Goal: Task Accomplishment & Management: Use online tool/utility

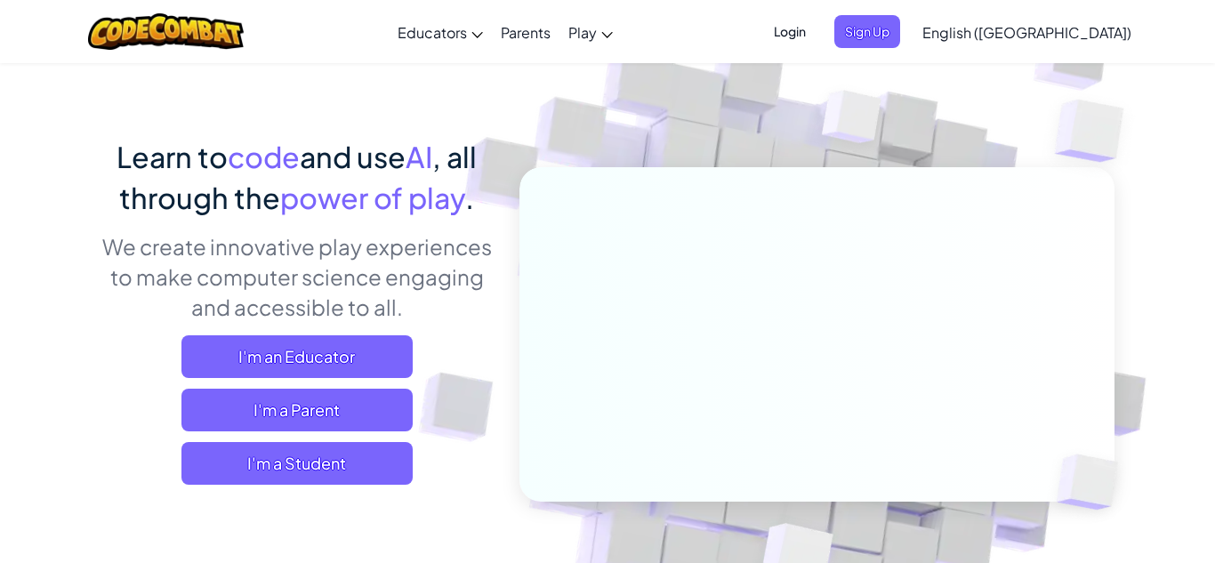
scroll to position [109, 0]
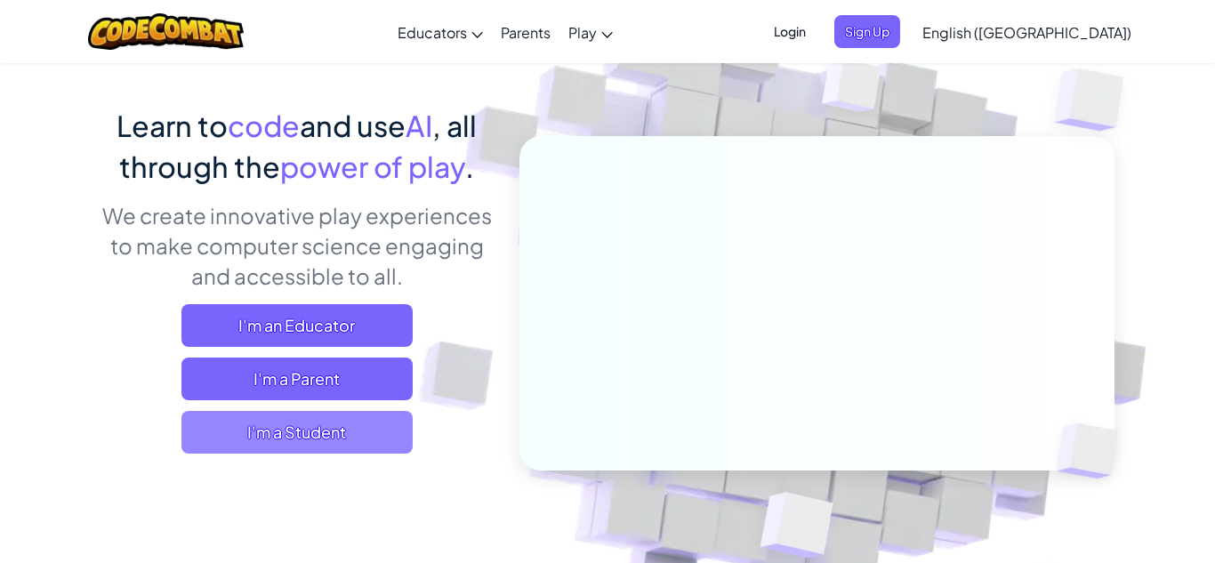
click at [339, 440] on span "I'm a Student" at bounding box center [297, 432] width 231 height 43
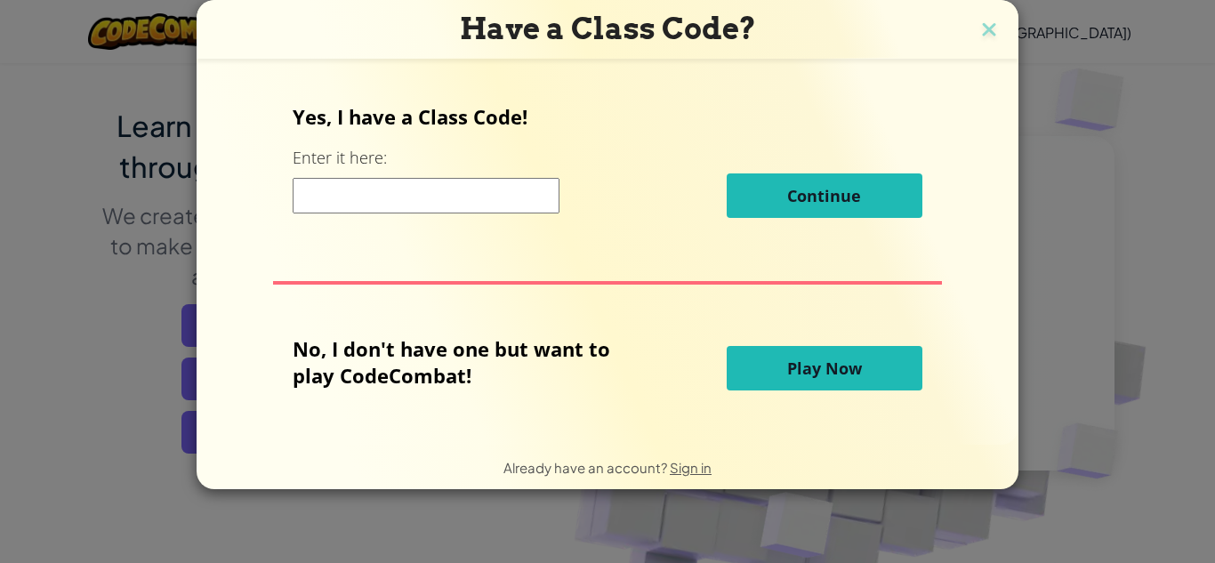
click at [755, 384] on button "Play Now" at bounding box center [825, 368] width 196 height 44
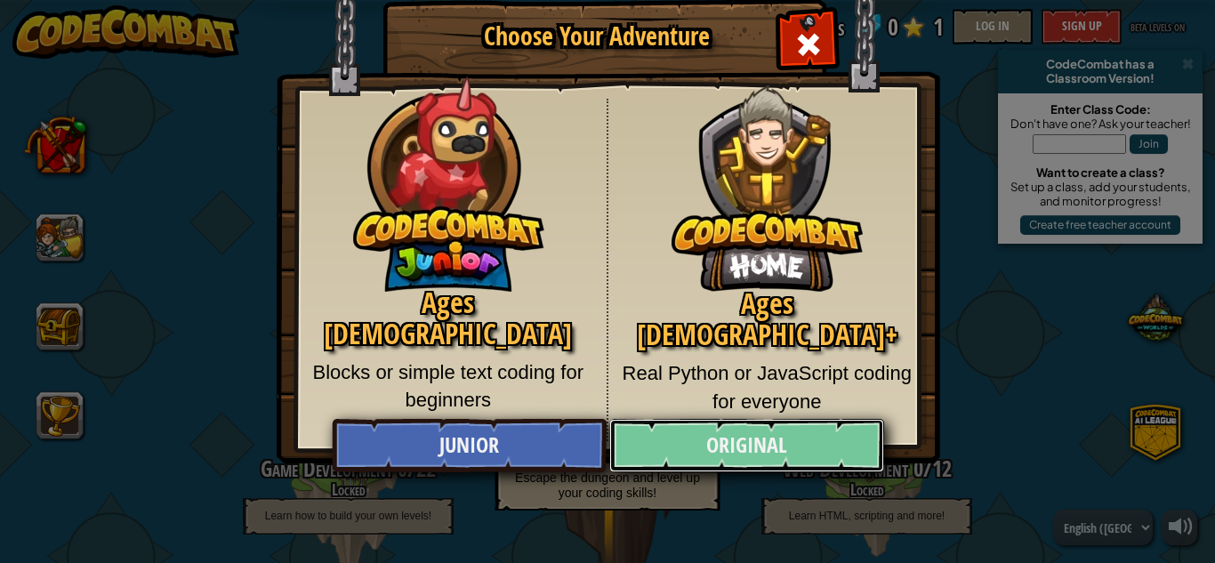
click at [699, 462] on link "Original" at bounding box center [746, 445] width 274 height 53
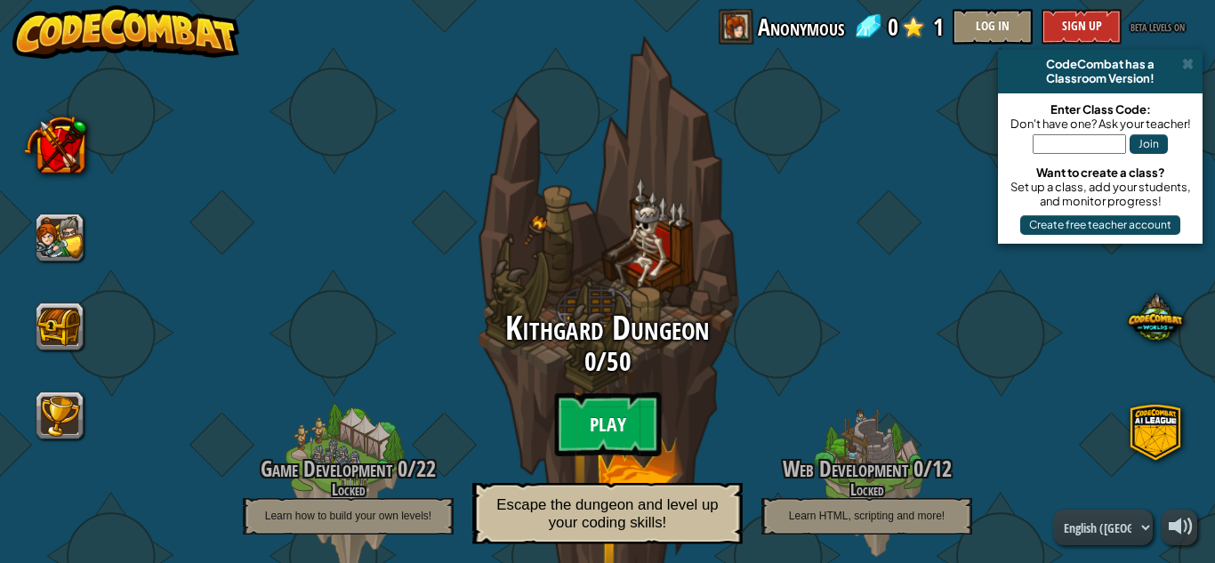
click at [589, 428] on btn "Play" at bounding box center [607, 424] width 107 height 64
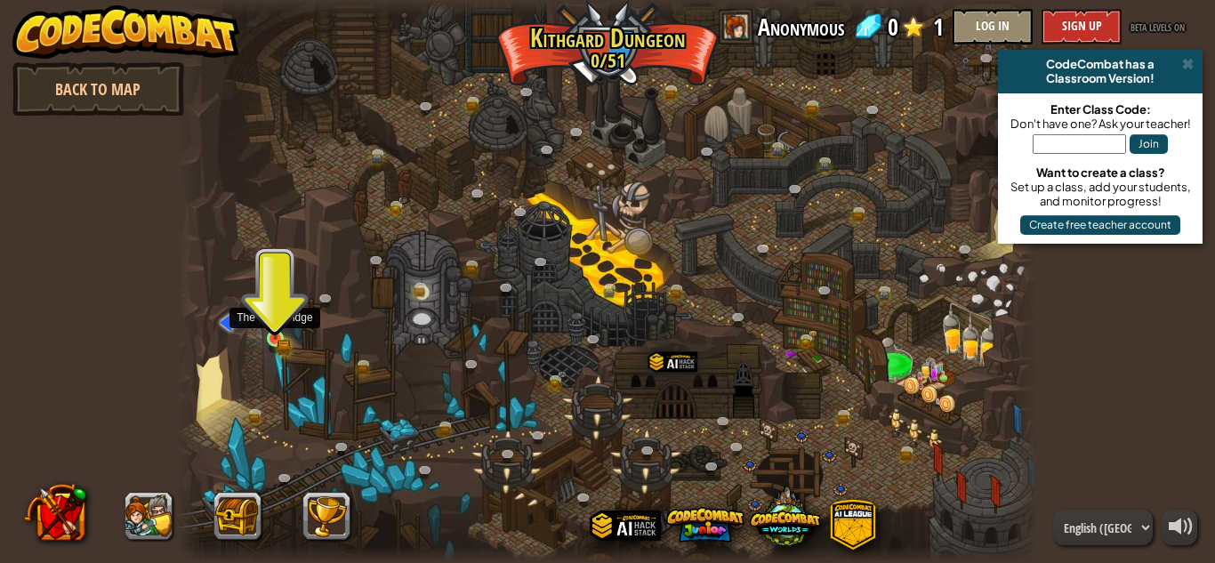
click at [272, 333] on img at bounding box center [275, 317] width 20 height 44
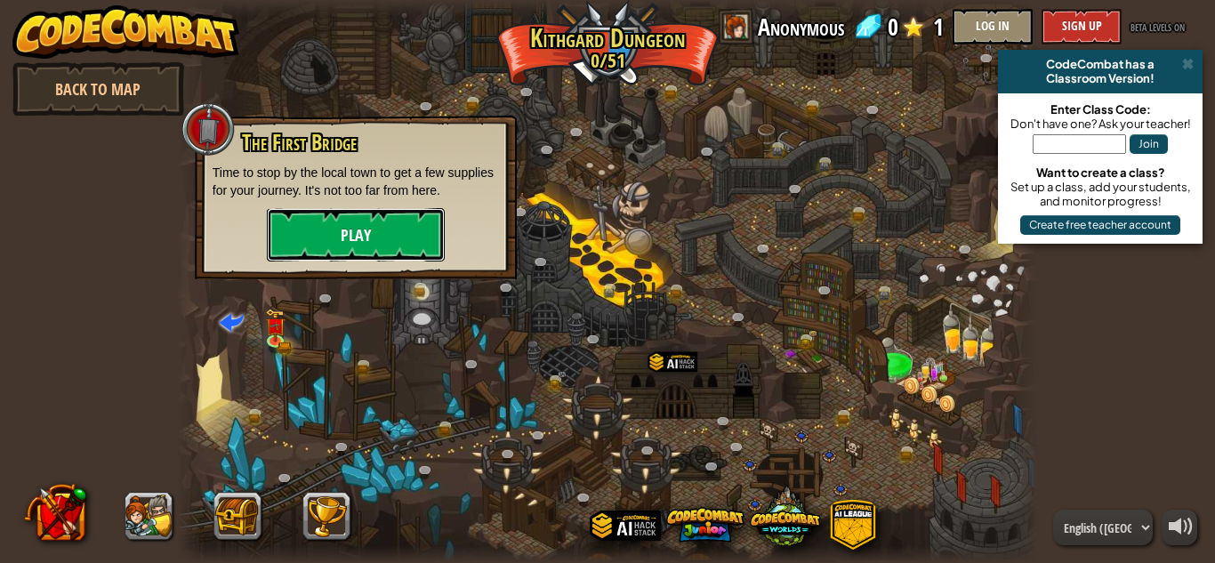
click at [340, 242] on button "Play" at bounding box center [356, 234] width 178 height 53
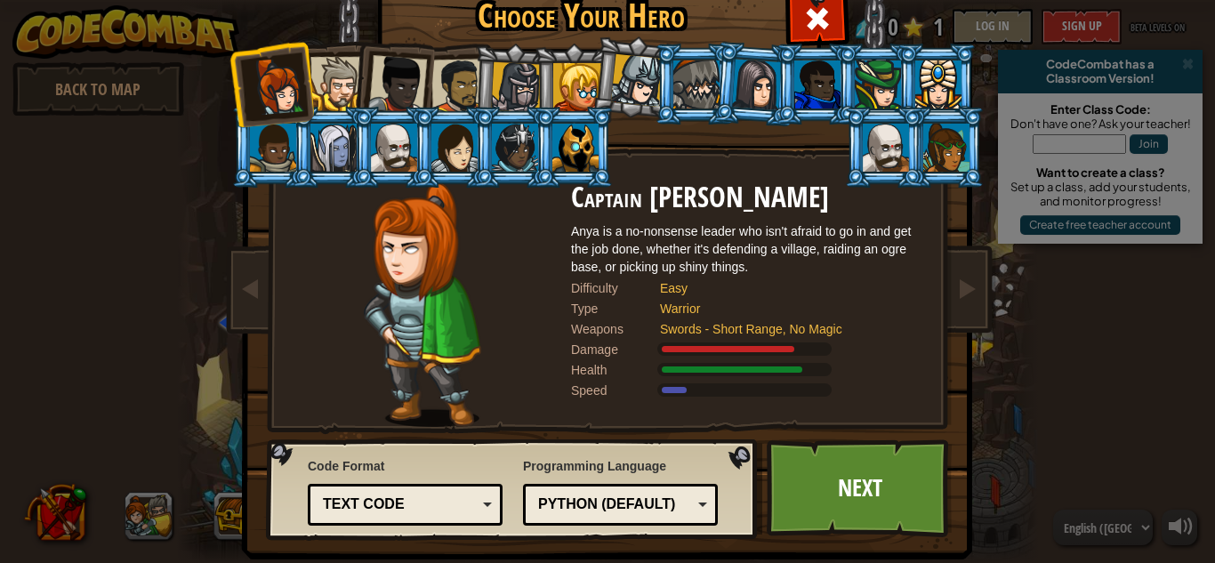
click at [588, 69] on div at bounding box center [577, 87] width 48 height 48
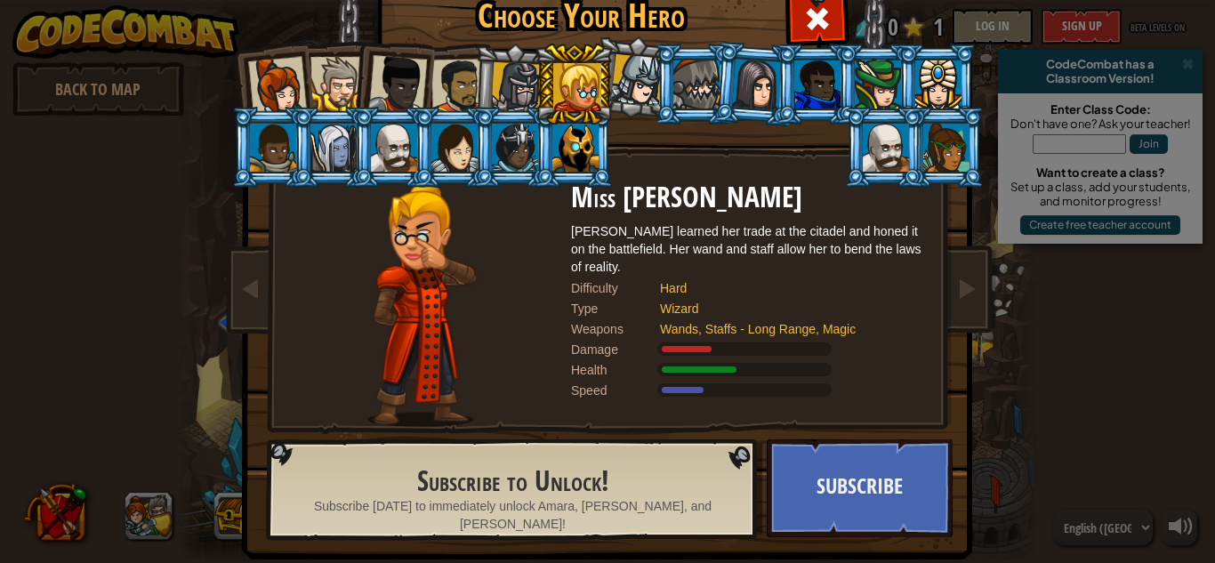
click at [374, 91] on div at bounding box center [397, 84] width 59 height 59
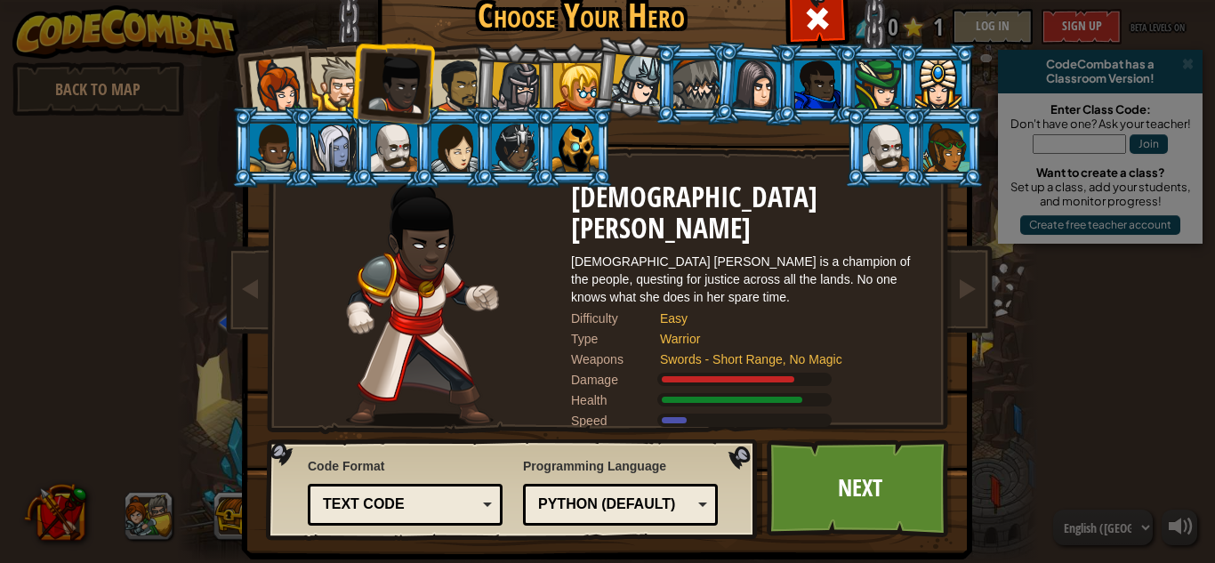
click at [343, 70] on div at bounding box center [338, 84] width 54 height 54
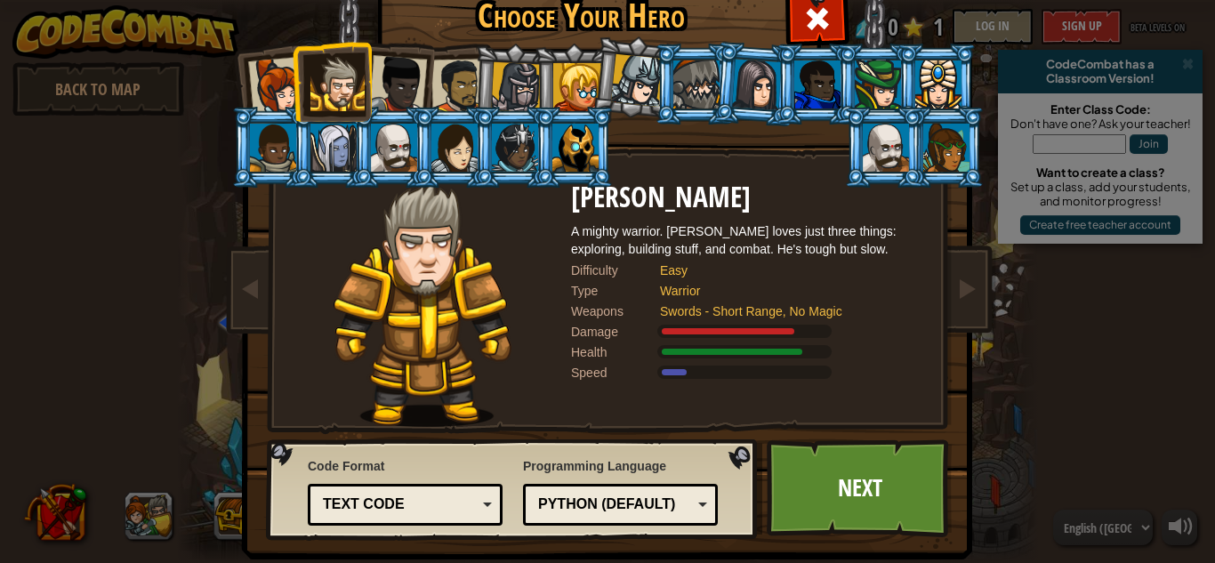
click at [455, 511] on div "Text code" at bounding box center [400, 505] width 154 height 20
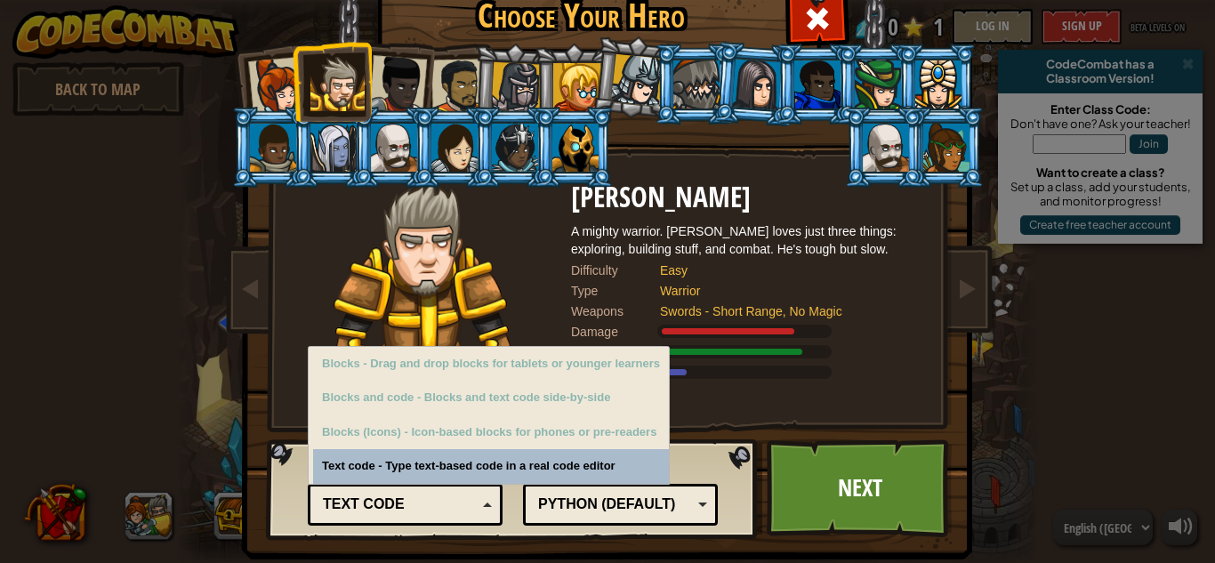
click at [455, 512] on div "Text code" at bounding box center [400, 505] width 154 height 20
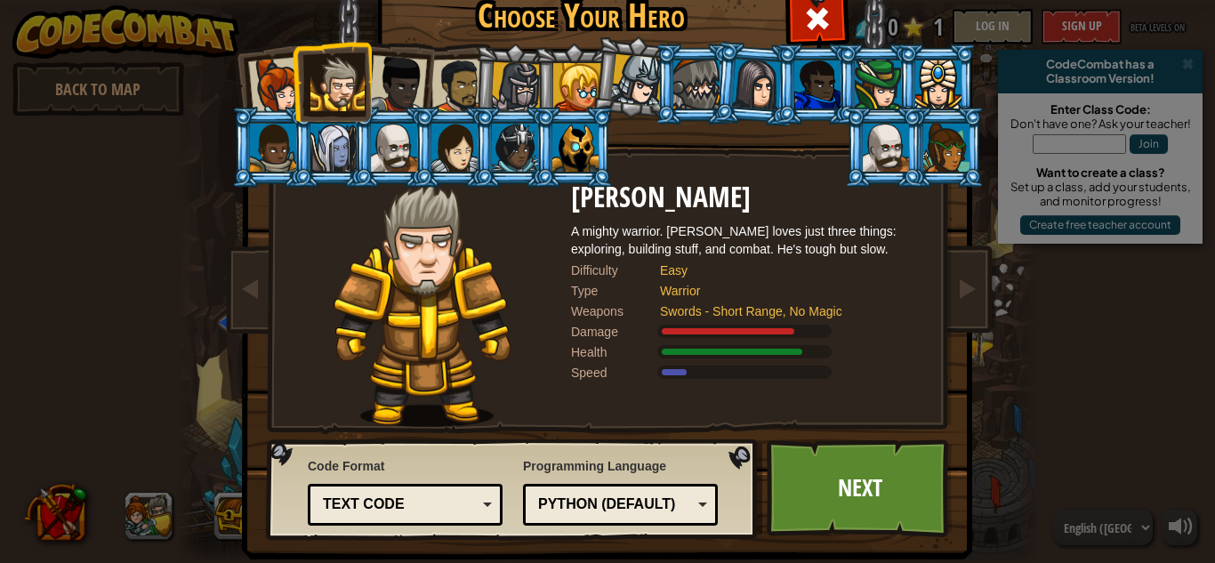
click at [573, 511] on div "Python (Default)" at bounding box center [615, 505] width 154 height 20
click at [515, 93] on div at bounding box center [516, 87] width 51 height 51
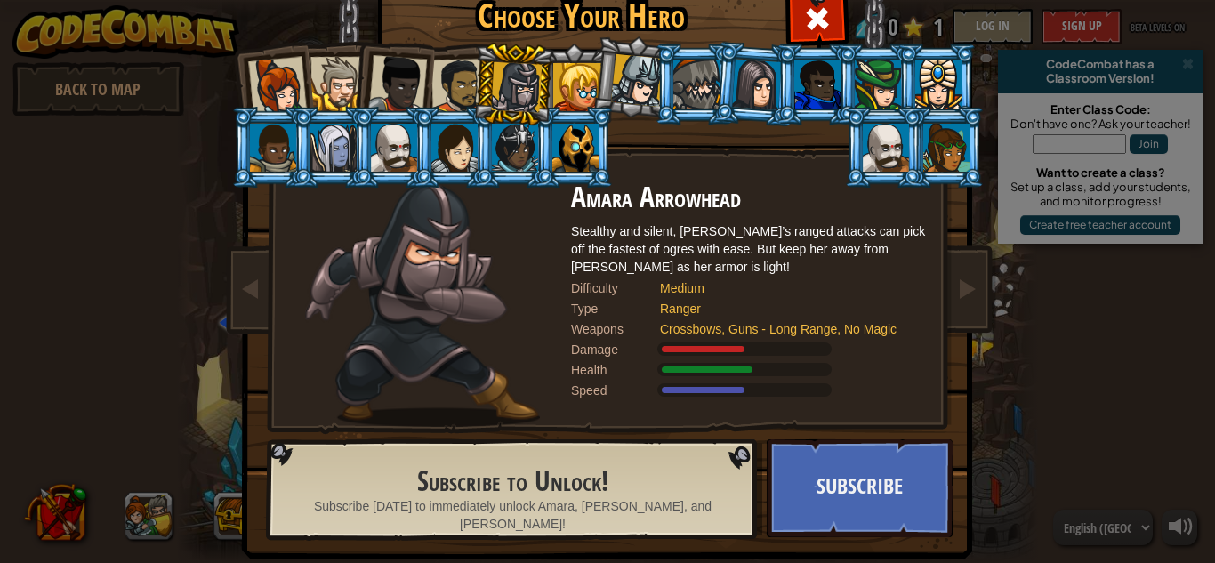
click at [376, 73] on div at bounding box center [397, 84] width 59 height 59
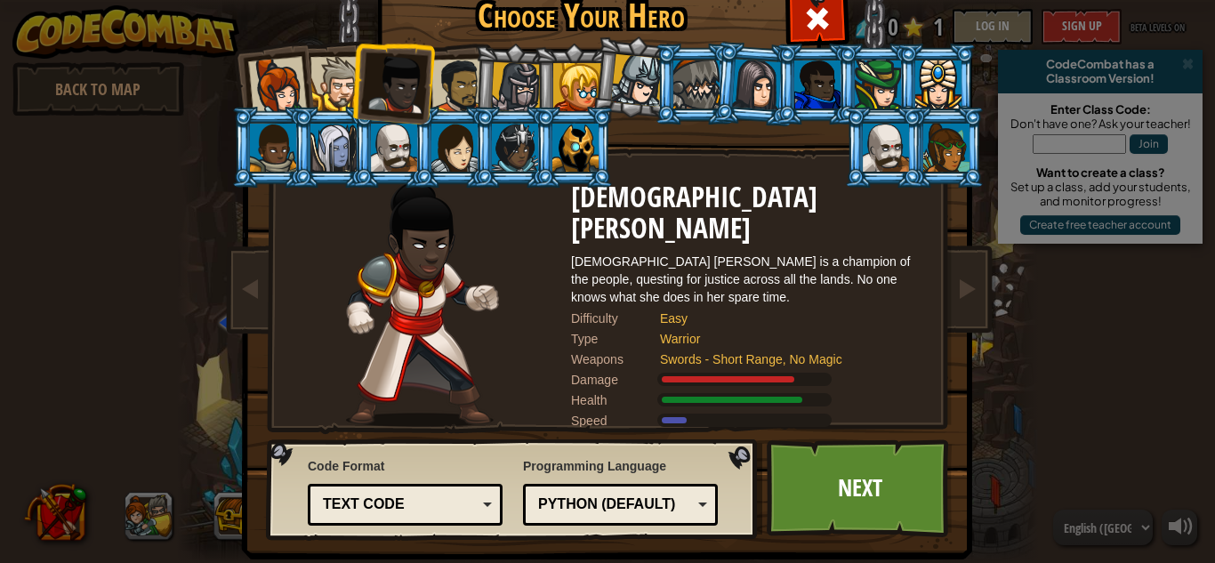
click at [376, 73] on div at bounding box center [397, 84] width 59 height 59
click at [335, 78] on div at bounding box center [338, 84] width 54 height 54
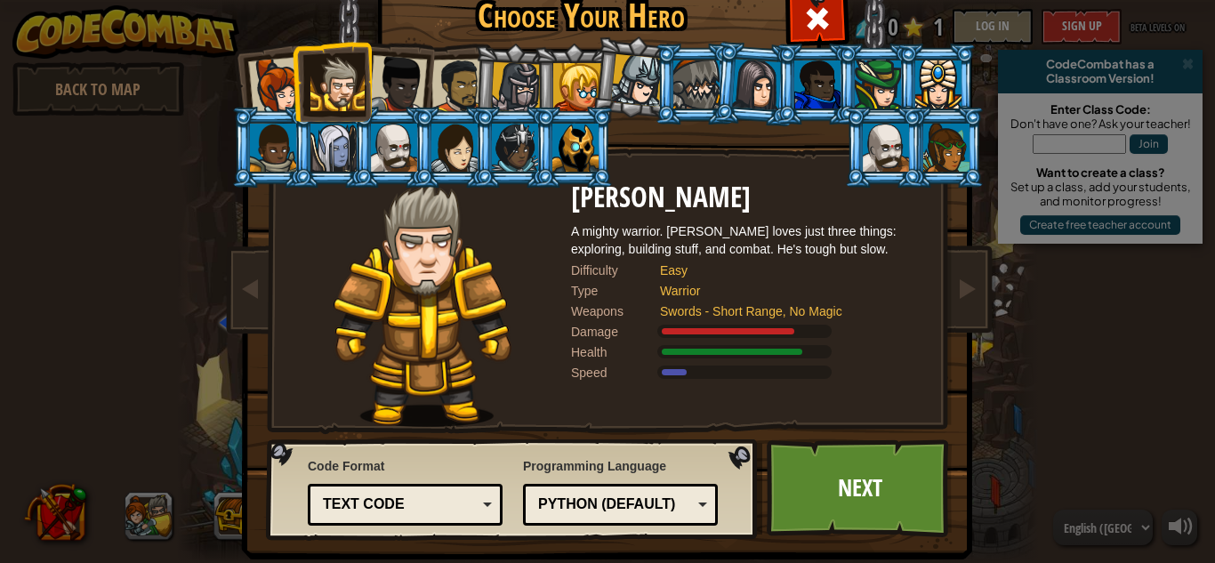
click at [677, 512] on div "Python (Default)" at bounding box center [615, 505] width 154 height 20
click at [848, 509] on link "Next" at bounding box center [860, 489] width 186 height 98
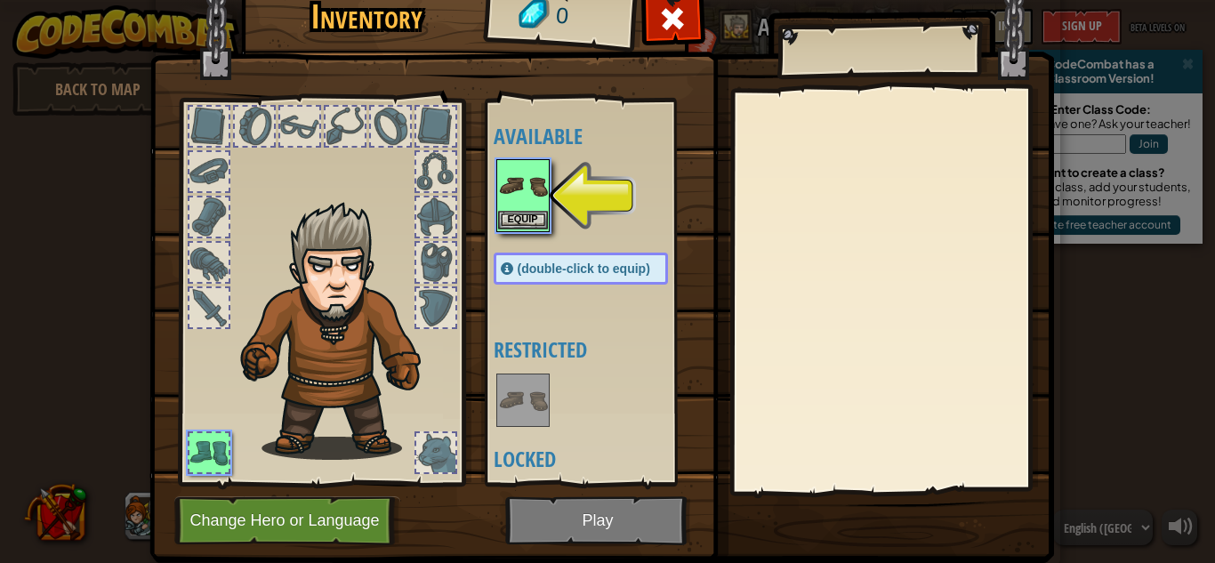
click at [543, 183] on img at bounding box center [523, 186] width 50 height 50
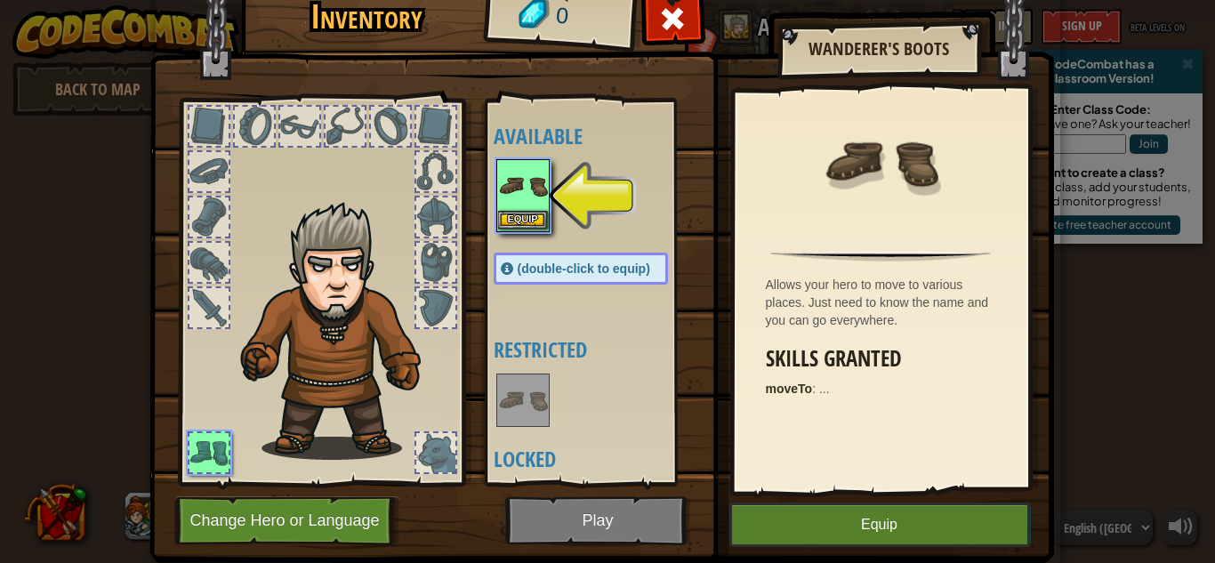
click at [543, 183] on img at bounding box center [523, 186] width 50 height 50
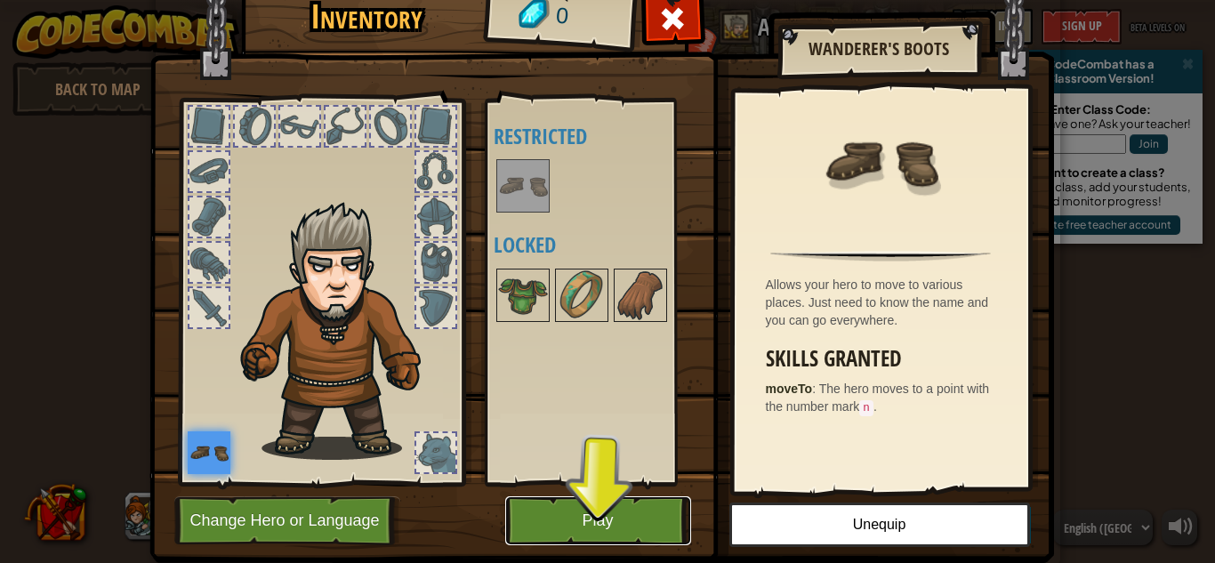
click at [591, 499] on button "Play" at bounding box center [598, 520] width 186 height 49
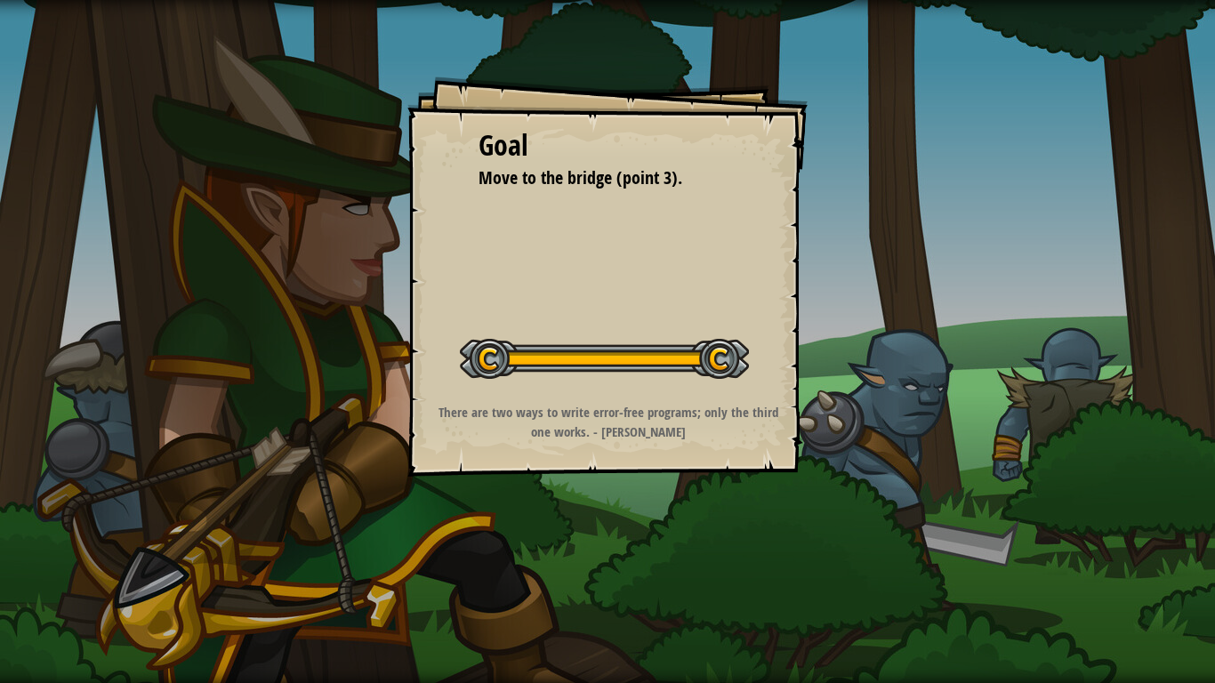
click at [723, 364] on div at bounding box center [604, 359] width 289 height 40
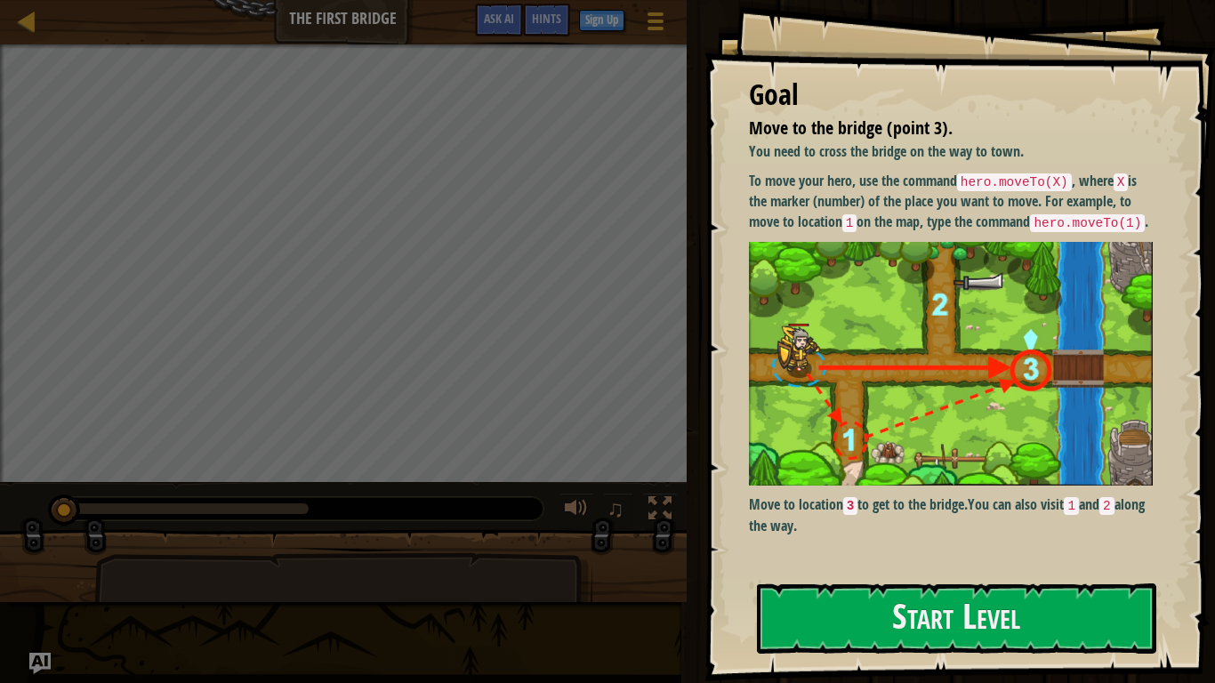
click at [811, 302] on img at bounding box center [951, 364] width 404 height 245
click at [838, 562] on button "Start Level" at bounding box center [956, 619] width 399 height 70
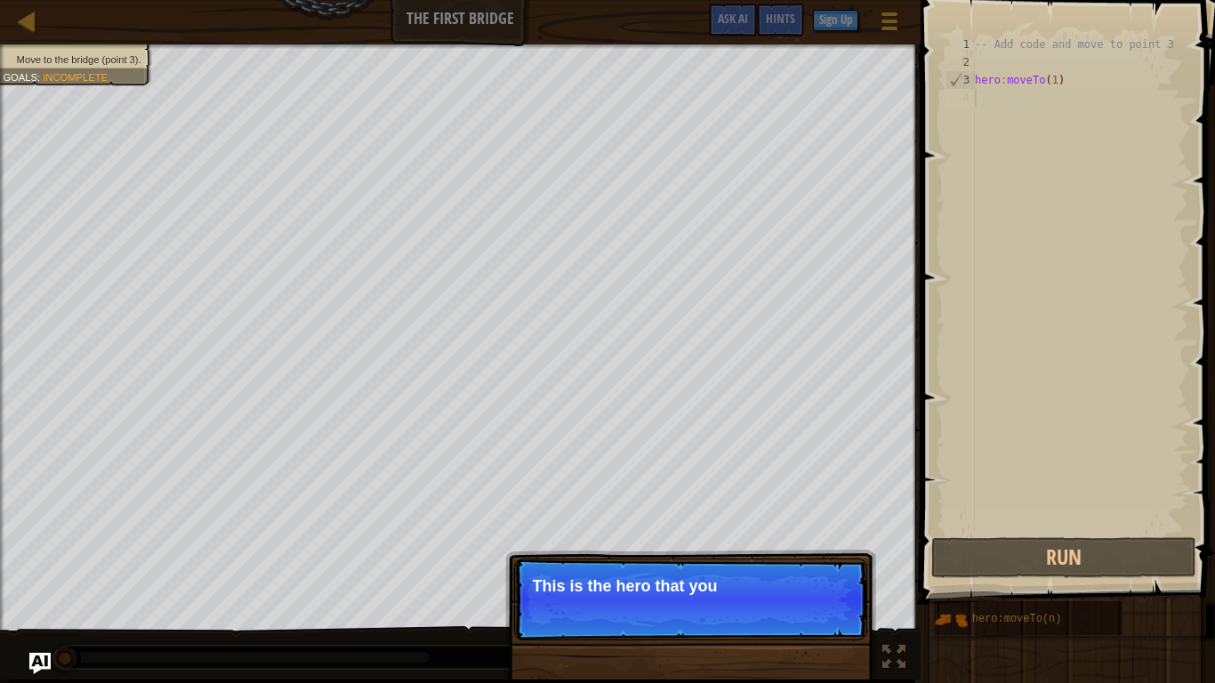
click at [1052, 112] on div "-- Add code and move to point 3 hero : moveTo ( 1 )" at bounding box center [1080, 303] width 217 height 534
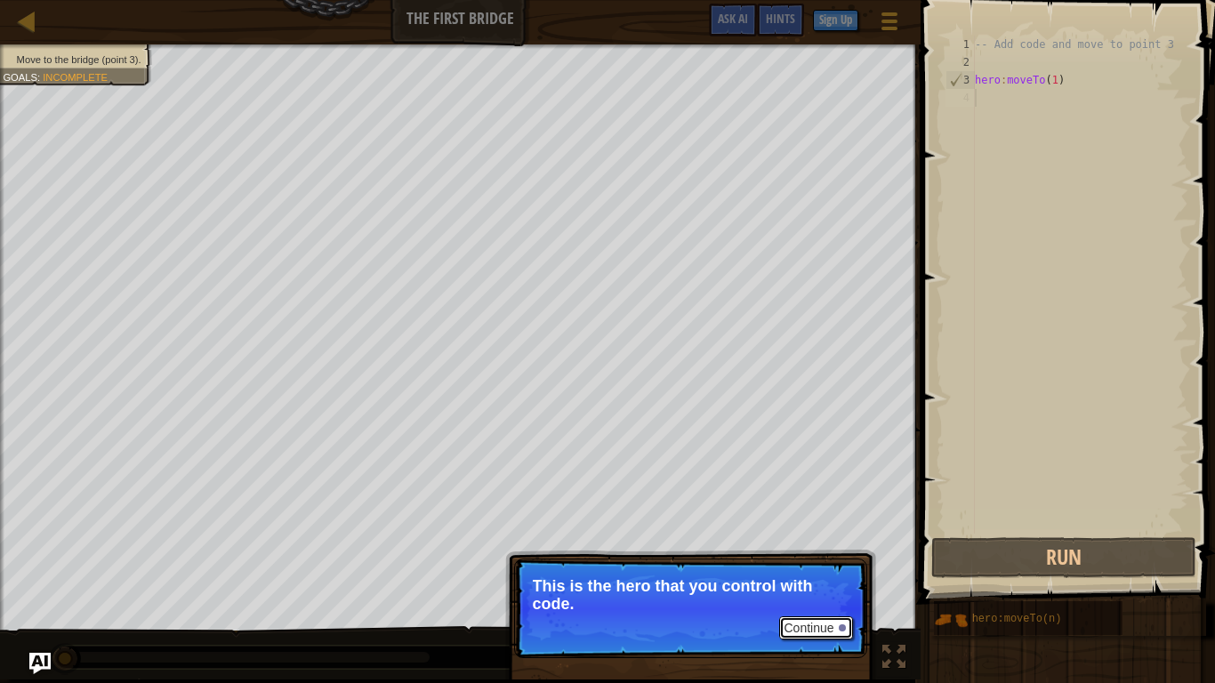
click at [802, 562] on button "Continue" at bounding box center [816, 628] width 74 height 23
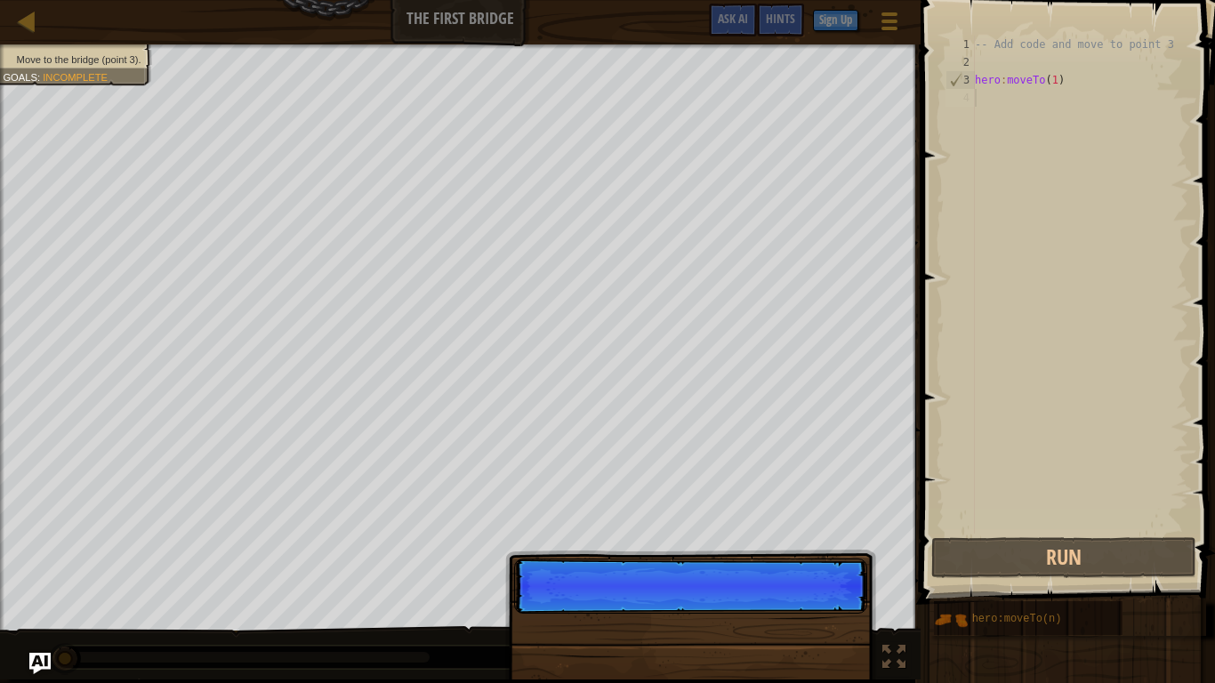
scroll to position [8, 0]
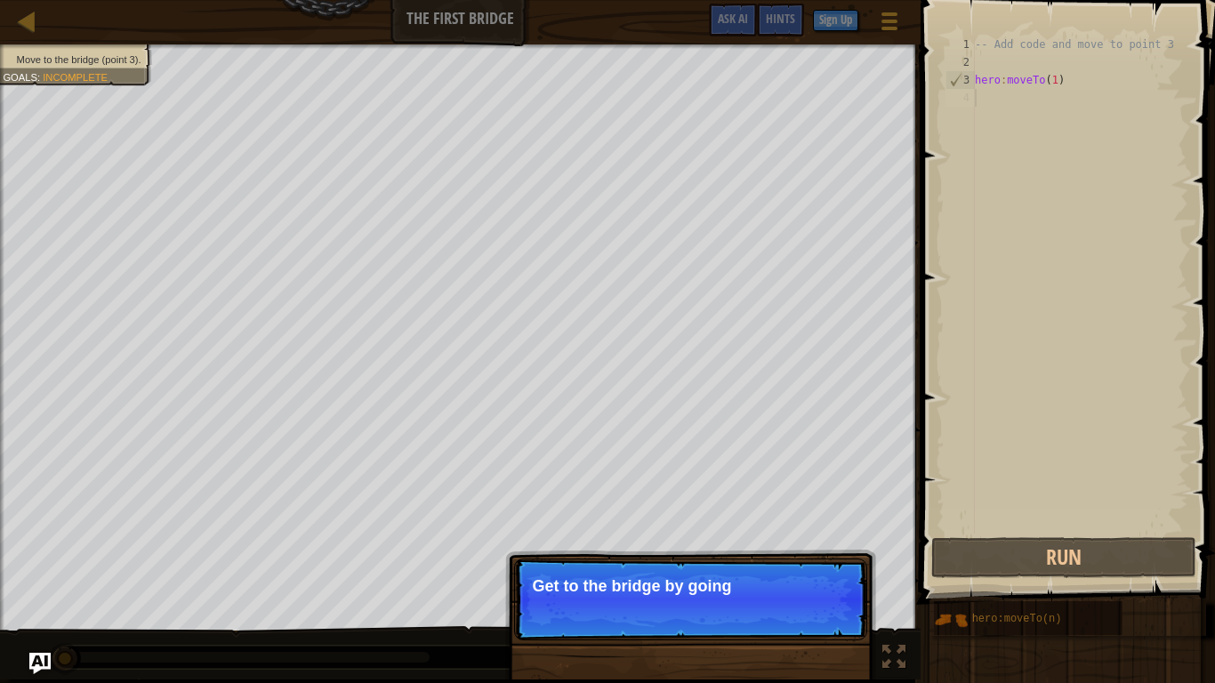
click at [796, 562] on p "Continue Get to the bridge by going" at bounding box center [690, 600] width 353 height 82
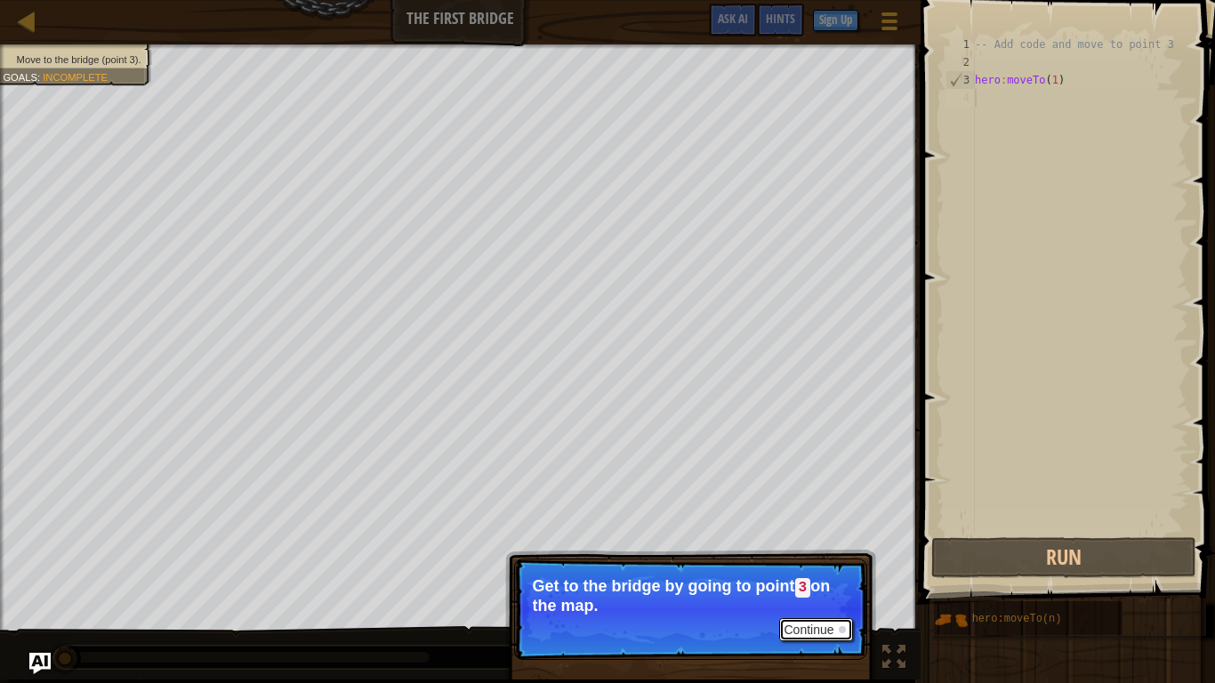
click at [819, 562] on button "Continue" at bounding box center [816, 629] width 74 height 23
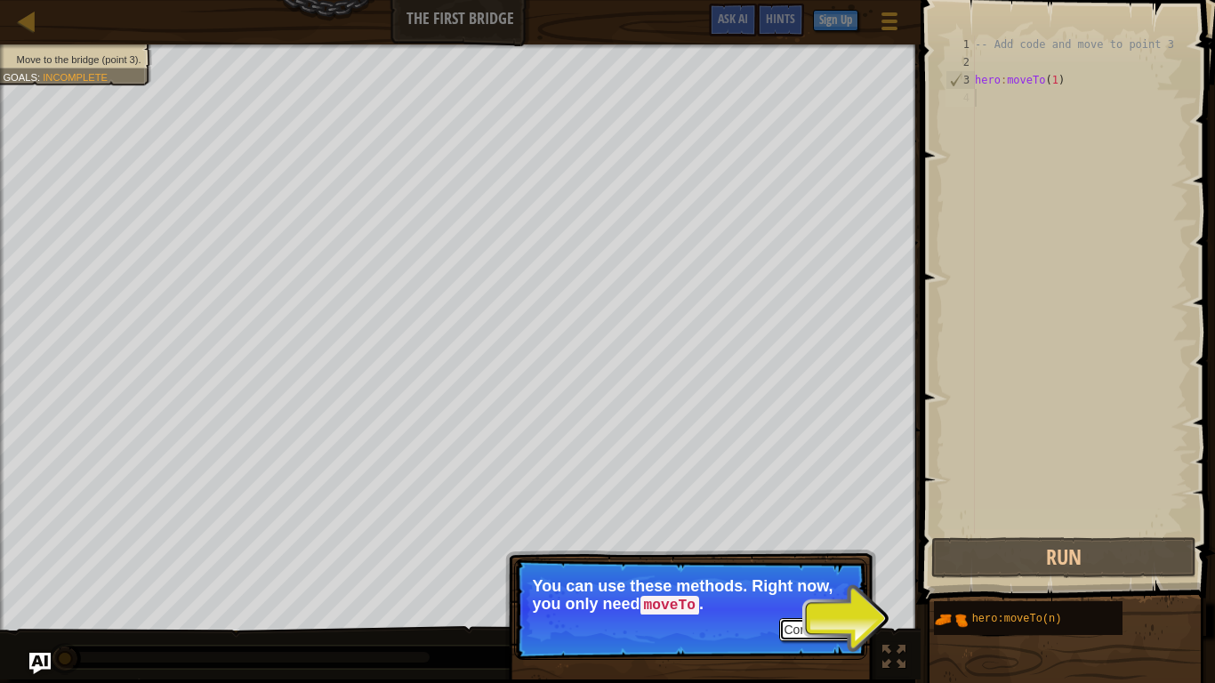
click at [795, 562] on button "Continue" at bounding box center [816, 629] width 74 height 23
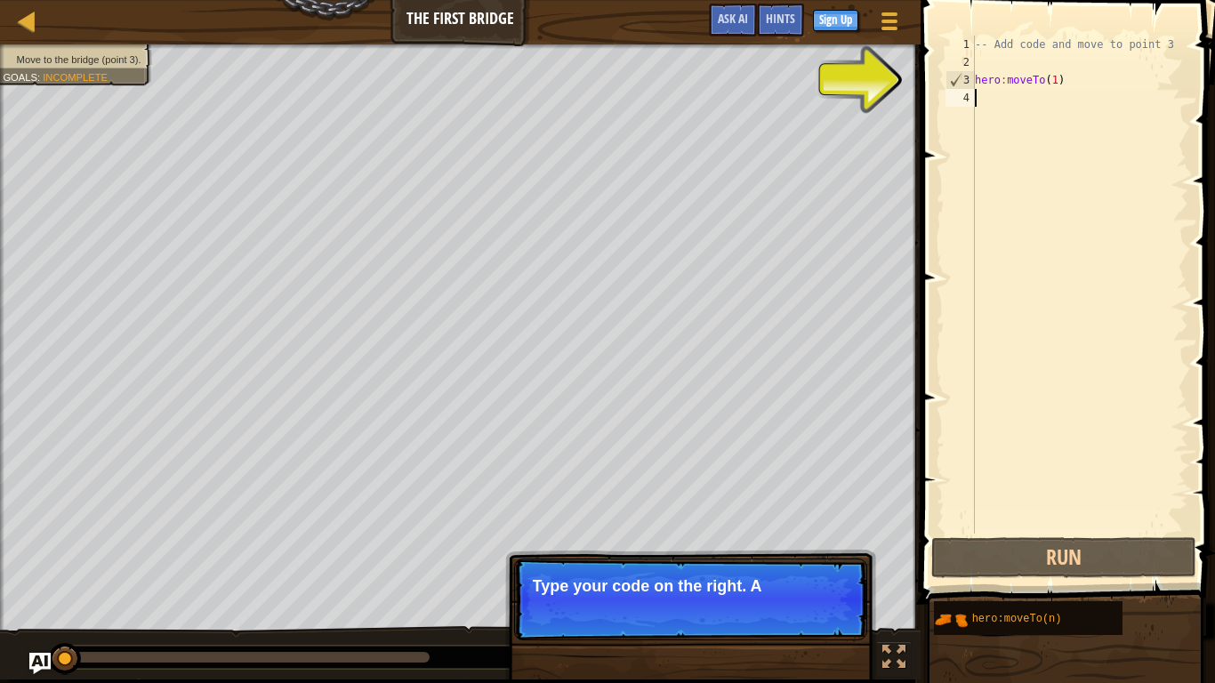
click at [985, 173] on div "-- Add code and move to point 3 hero : moveTo ( 1 )" at bounding box center [1080, 303] width 217 height 534
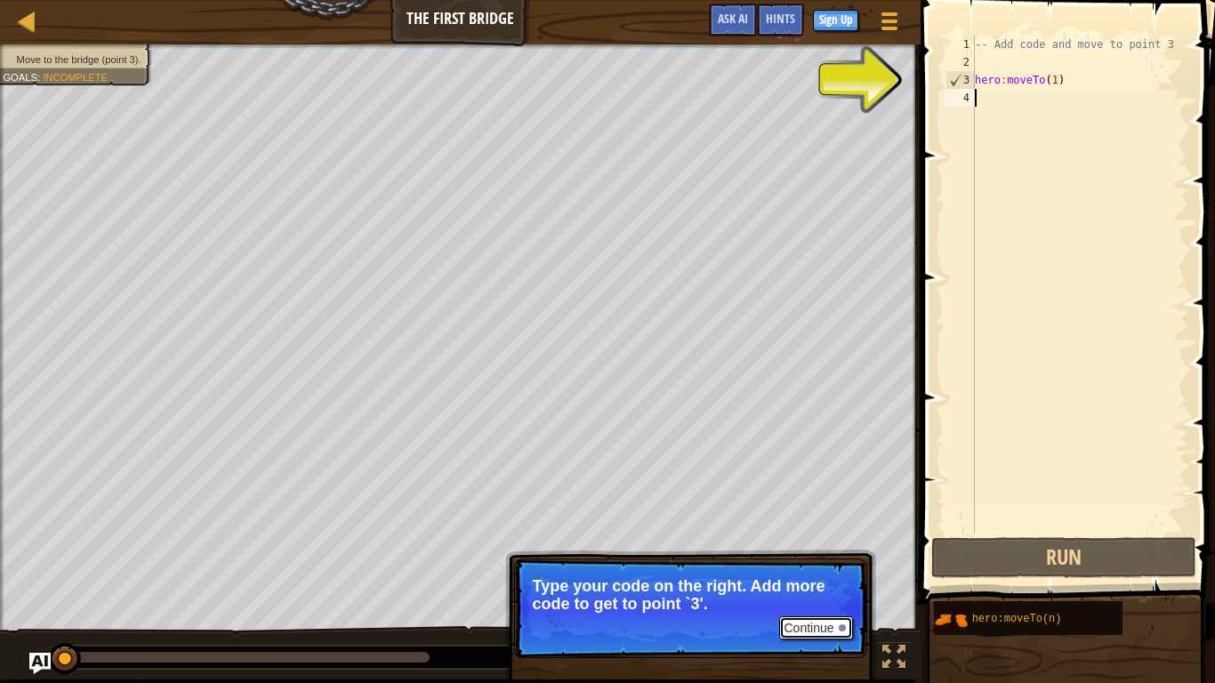
click at [810, 562] on button "Continue" at bounding box center [816, 628] width 74 height 23
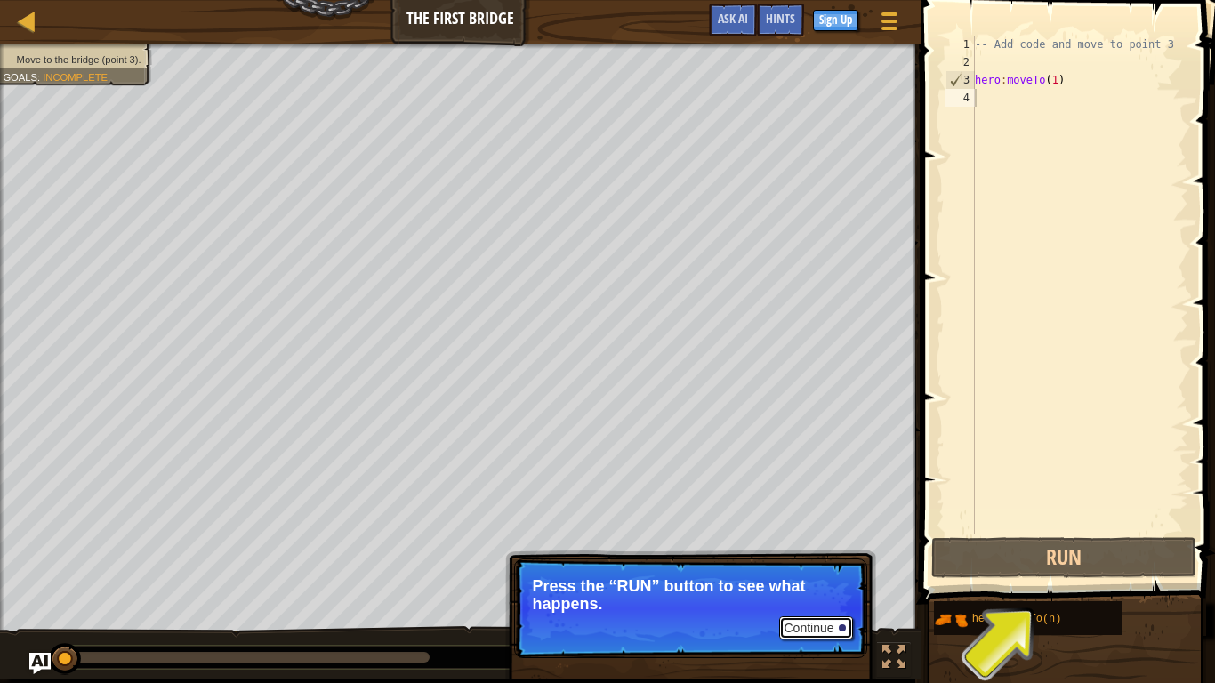
click at [796, 562] on button "Continue" at bounding box center [816, 628] width 74 height 23
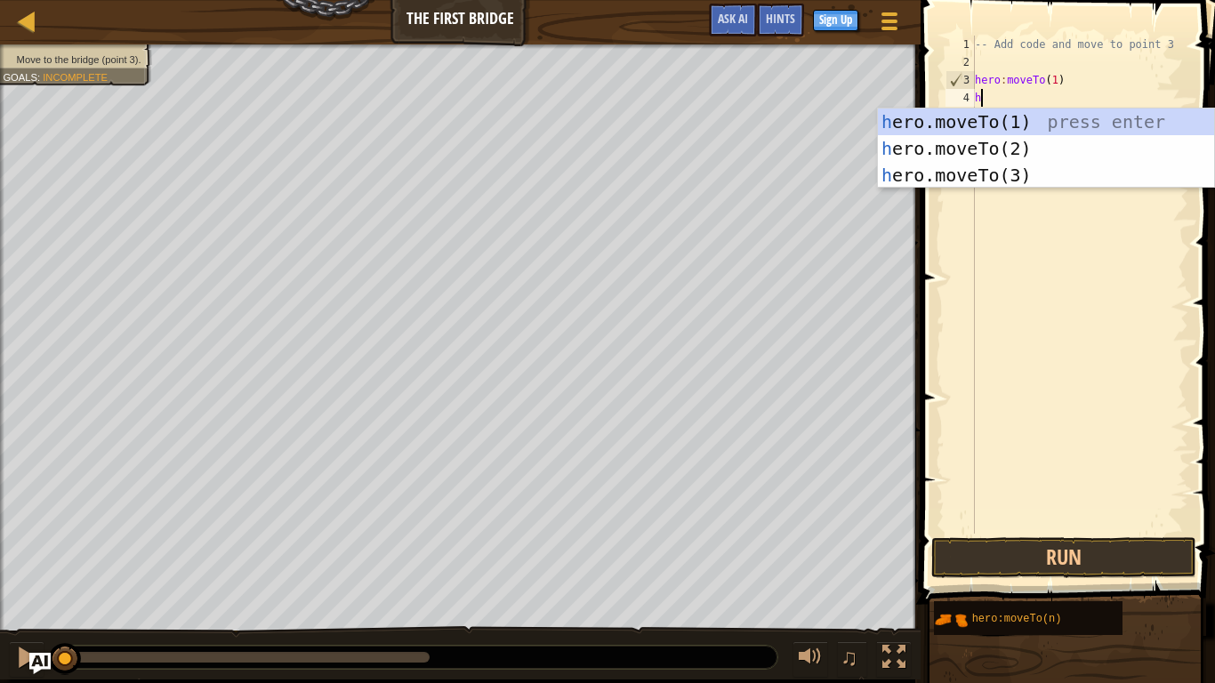
scroll to position [8, 1]
type textarea "h"
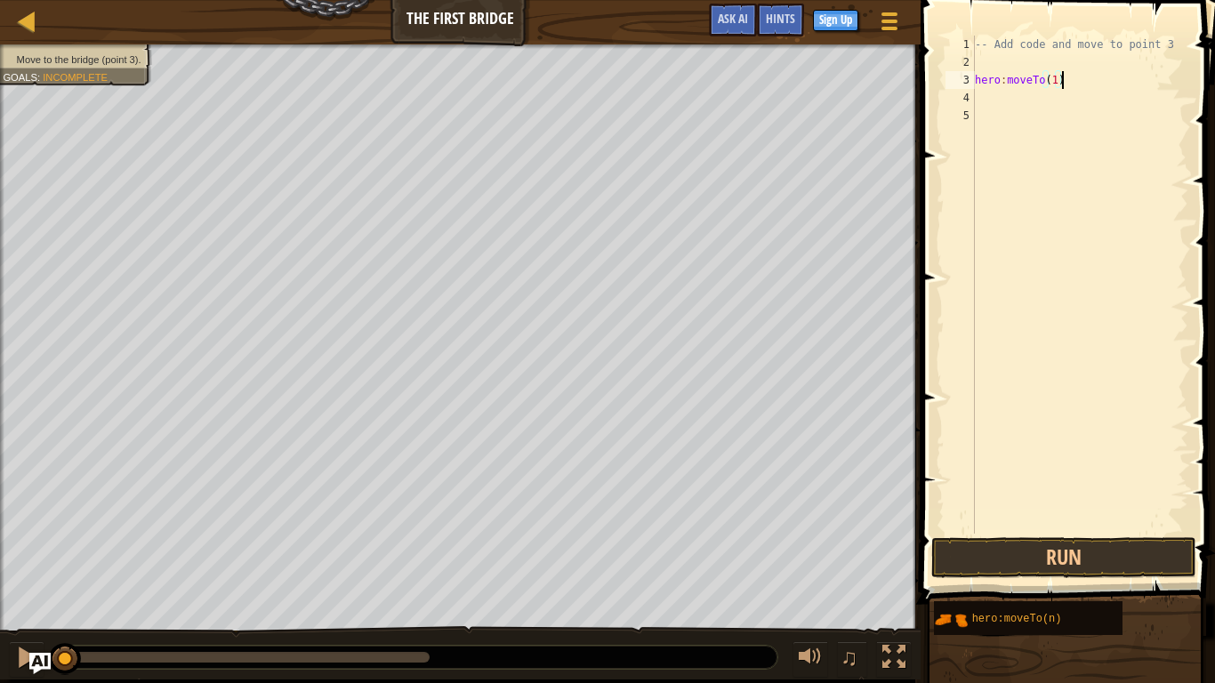
click at [1078, 84] on div "-- Add code and move to point 3 hero : moveTo ( 1 )" at bounding box center [1080, 303] width 217 height 534
type textarea "h"
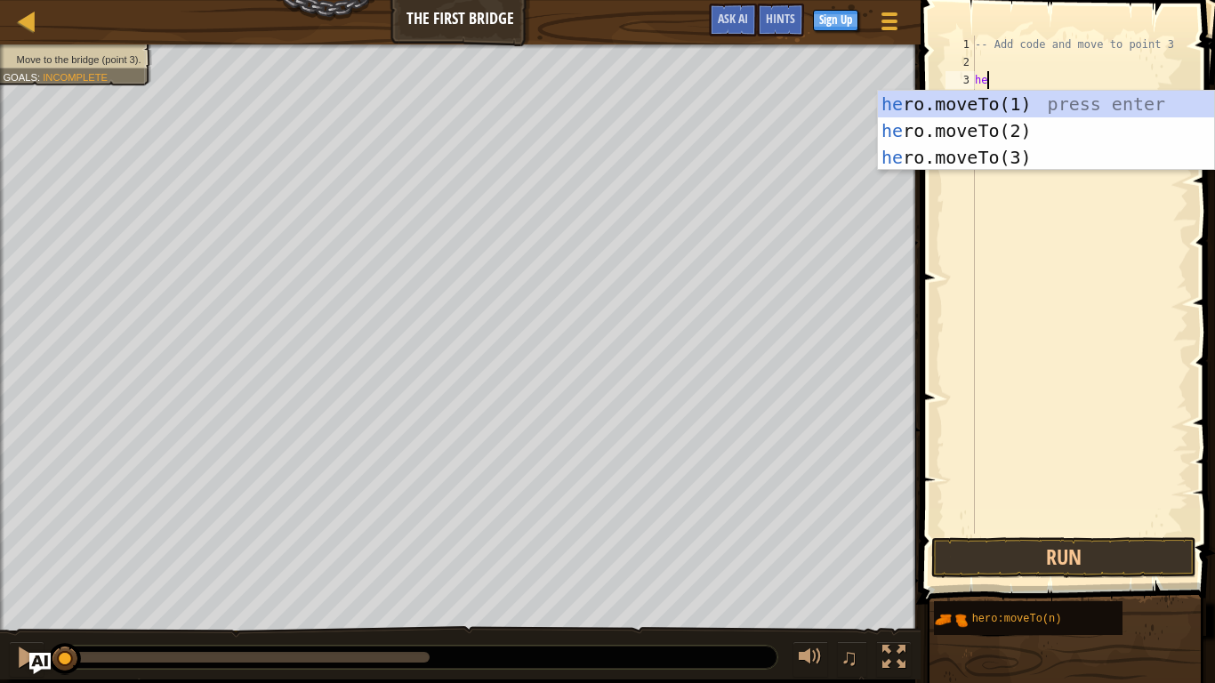
scroll to position [8, 3]
click at [1097, 105] on div "hero .moveTo(1) press enter hero .moveTo(2) press enter hero .moveTo(3) press e…" at bounding box center [1046, 157] width 336 height 133
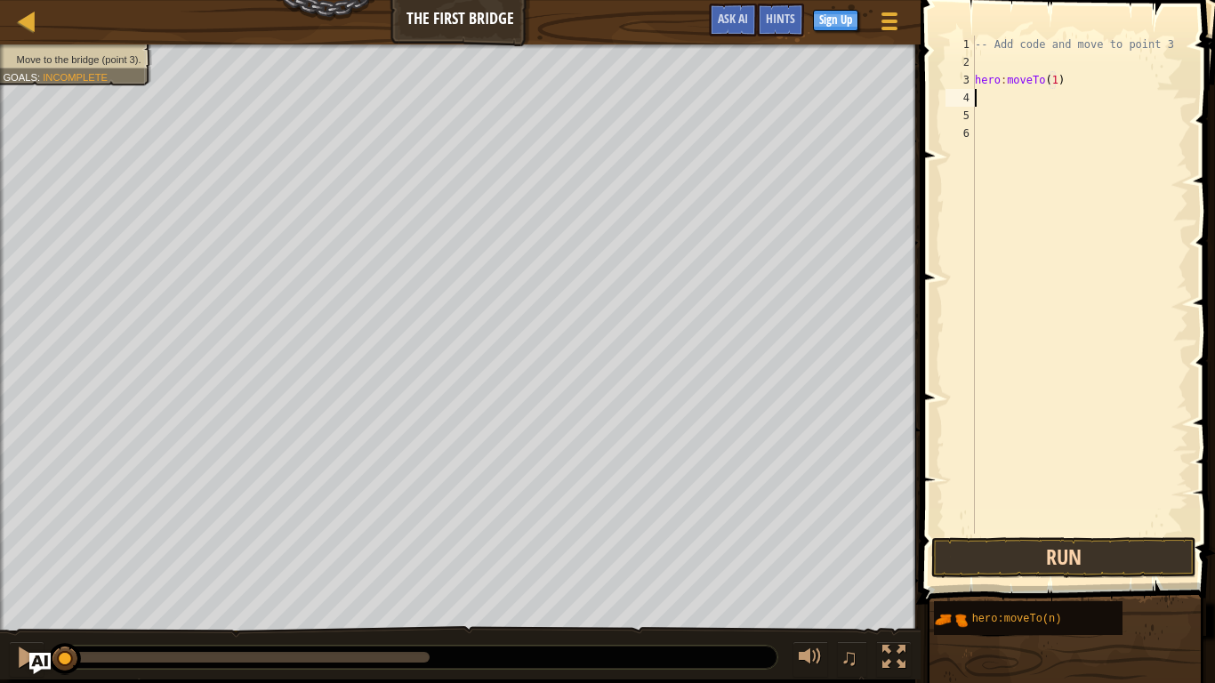
type textarea "hero:moveTo(1)"
click at [978, 550] on button "Run" at bounding box center [1064, 557] width 265 height 41
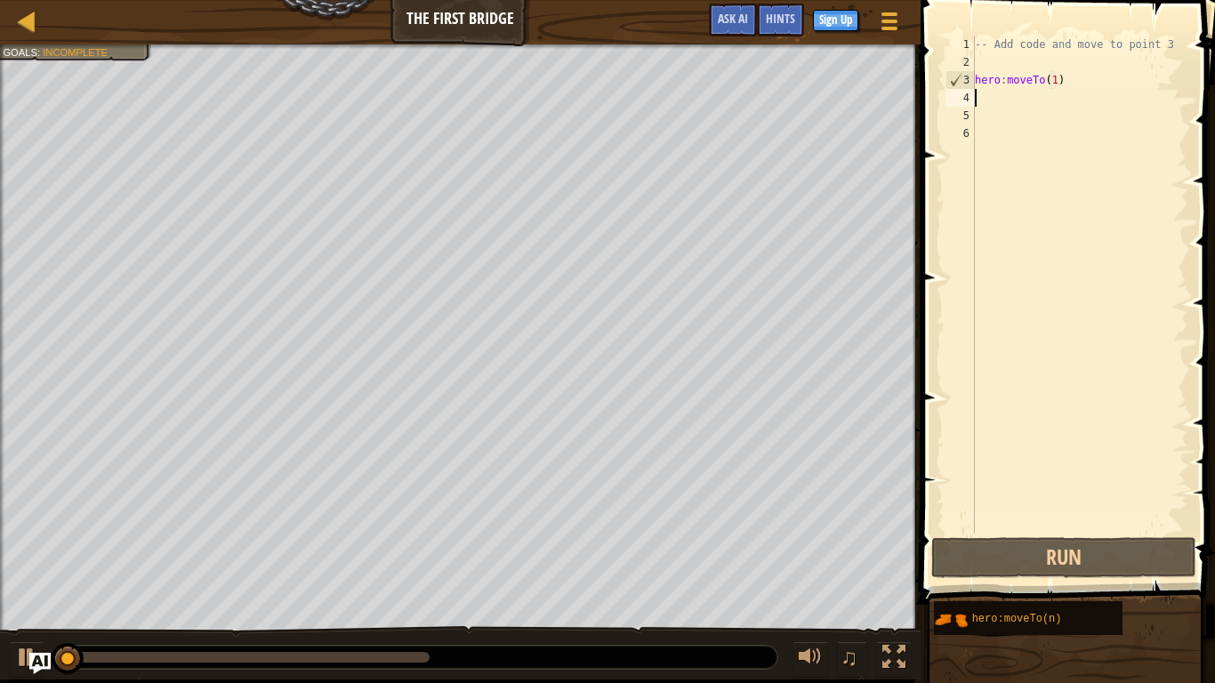
scroll to position [8, 0]
click at [1067, 87] on div "-- Add code and move to point 3 hero : moveTo ( 1 )" at bounding box center [1080, 303] width 217 height 534
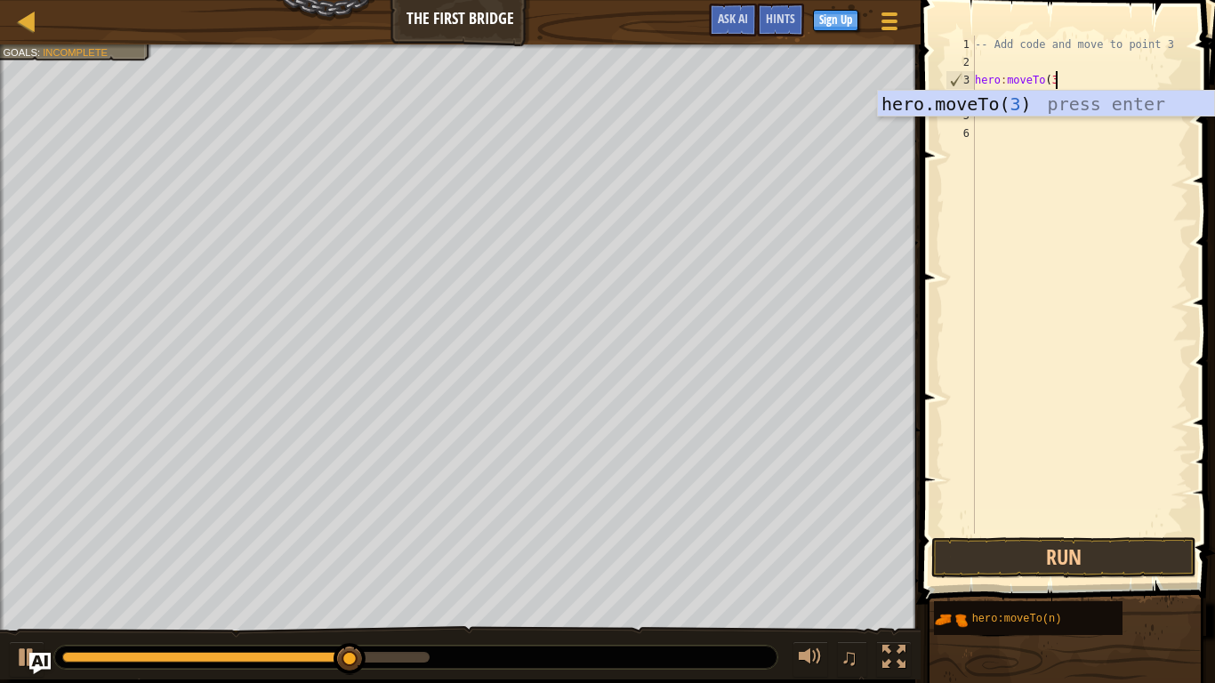
type textarea "hero:moveTo(3)"
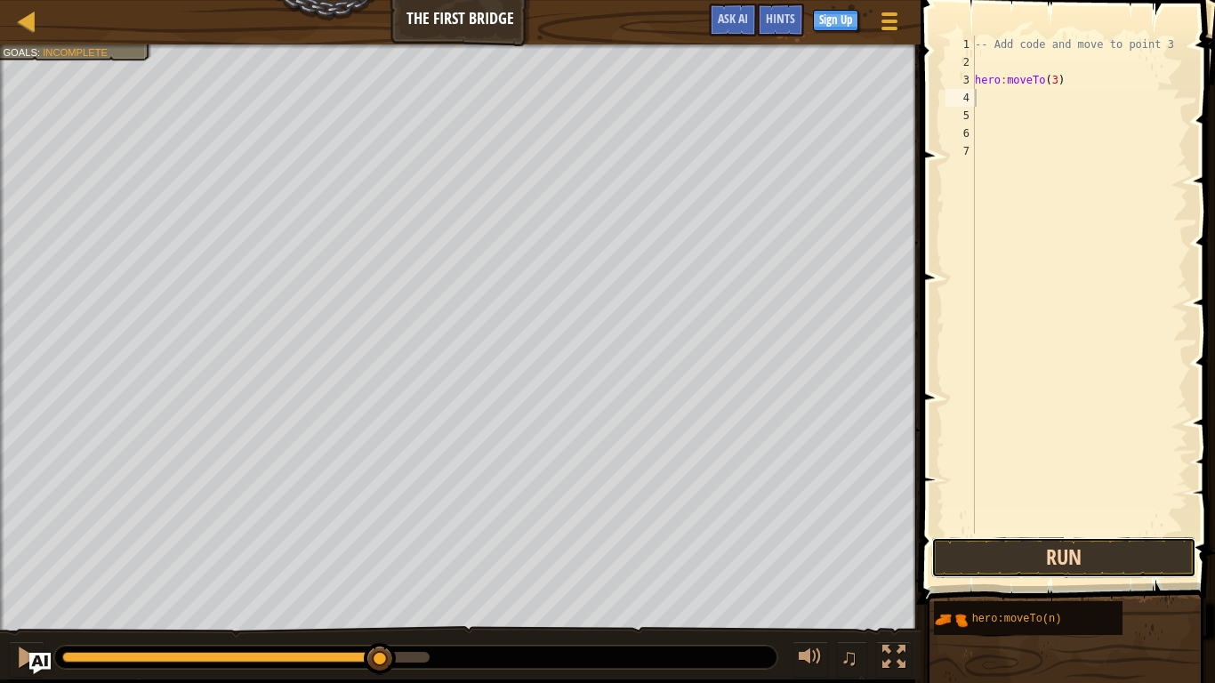
click at [1007, 557] on button "Run" at bounding box center [1064, 557] width 265 height 41
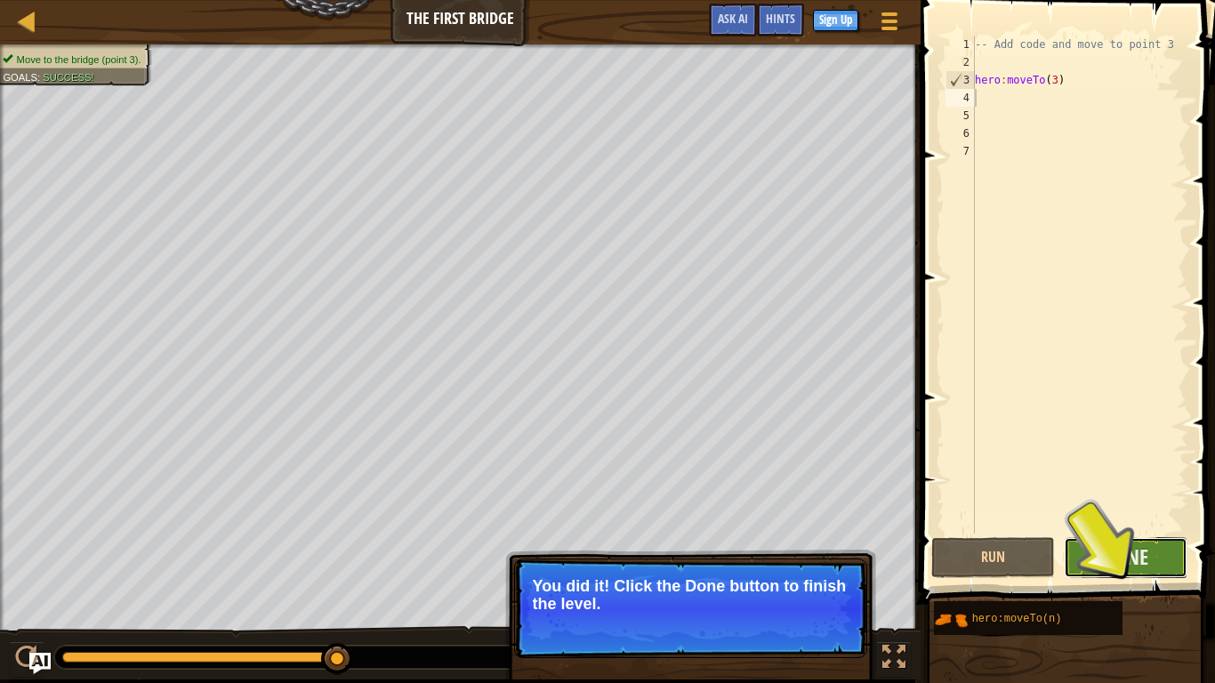
click at [1077, 560] on button "Done" at bounding box center [1126, 557] width 124 height 41
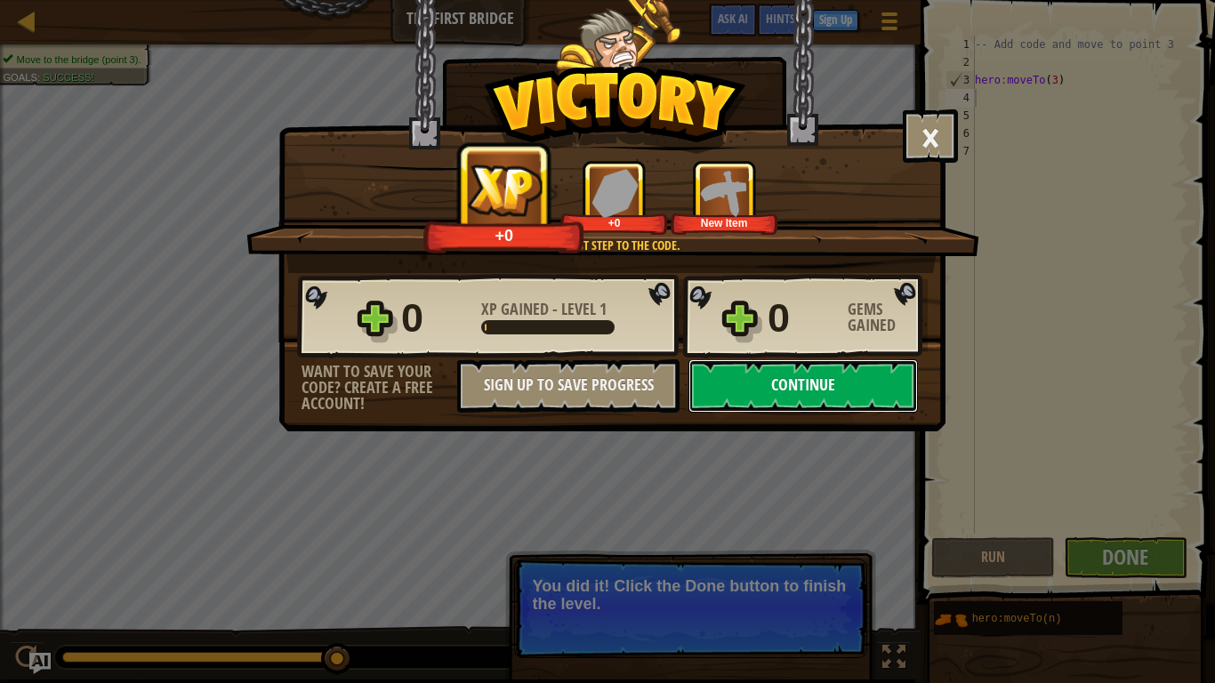
click at [738, 372] on button "Continue" at bounding box center [804, 385] width 230 height 53
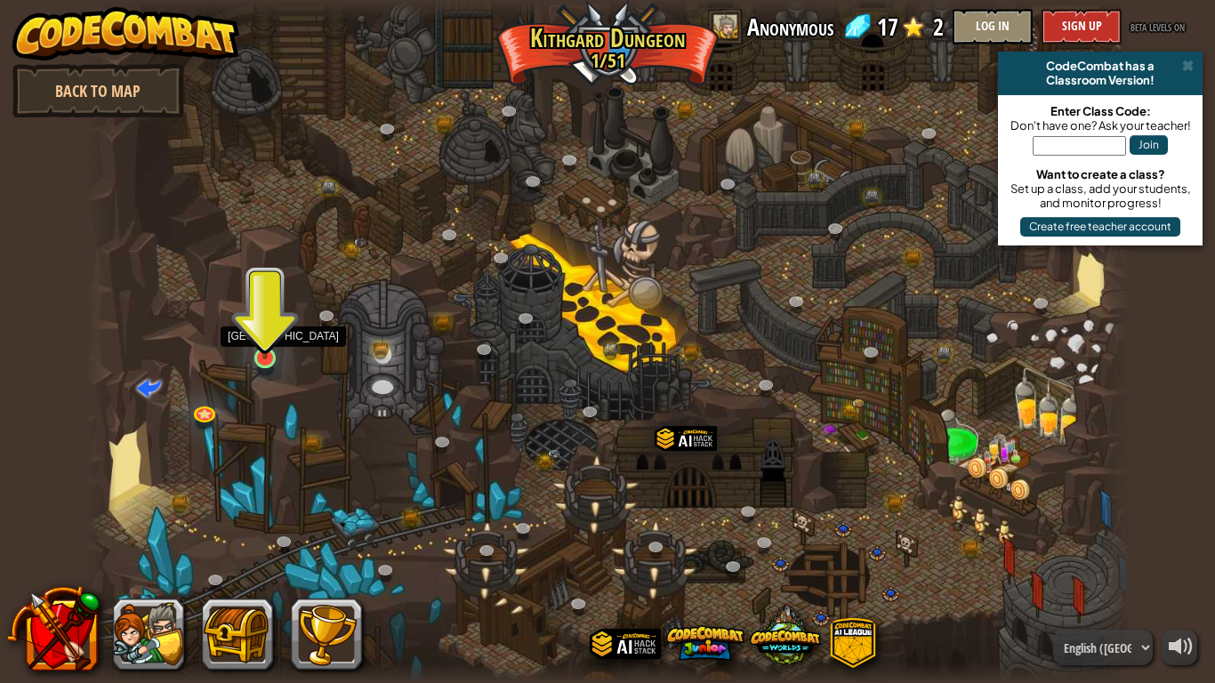
click at [269, 352] on img at bounding box center [265, 329] width 27 height 61
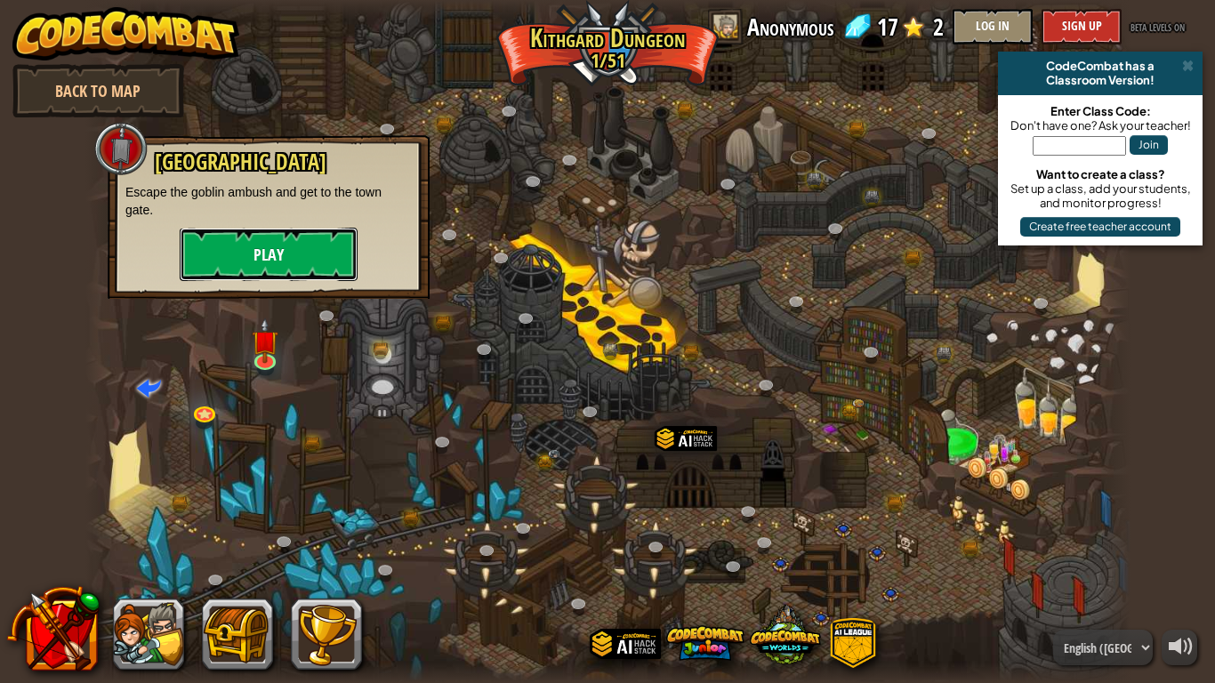
click at [275, 270] on button "Play" at bounding box center [269, 254] width 178 height 53
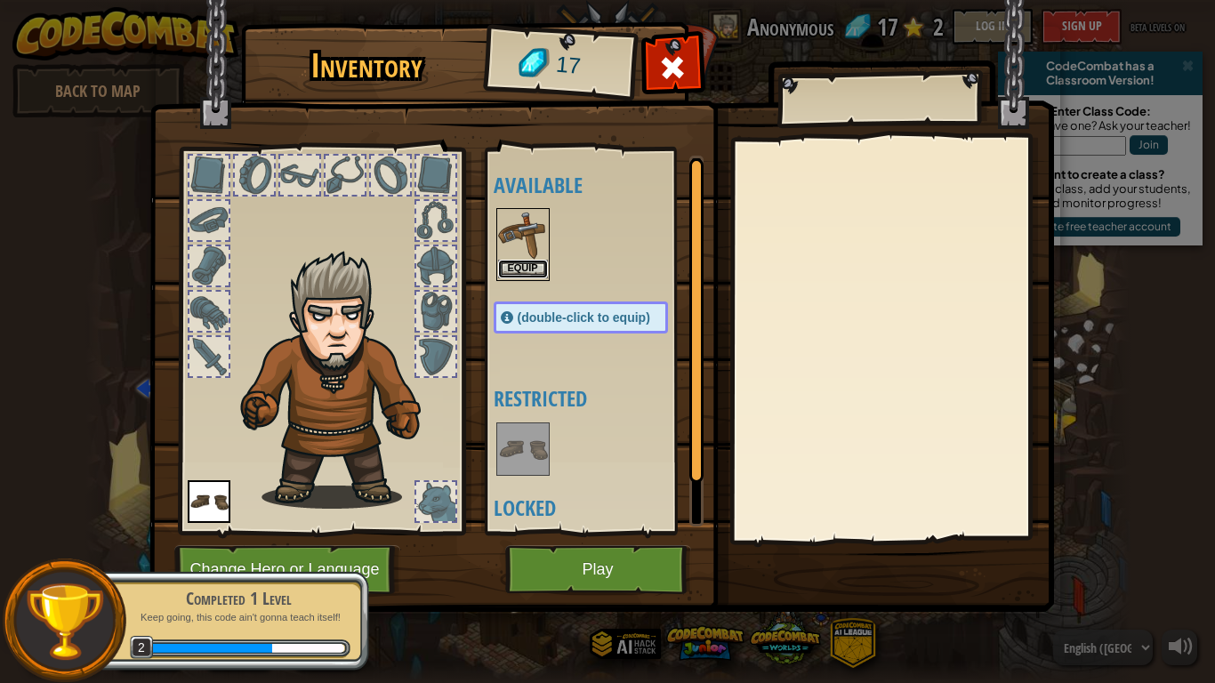
click at [515, 260] on button "Equip" at bounding box center [523, 269] width 50 height 19
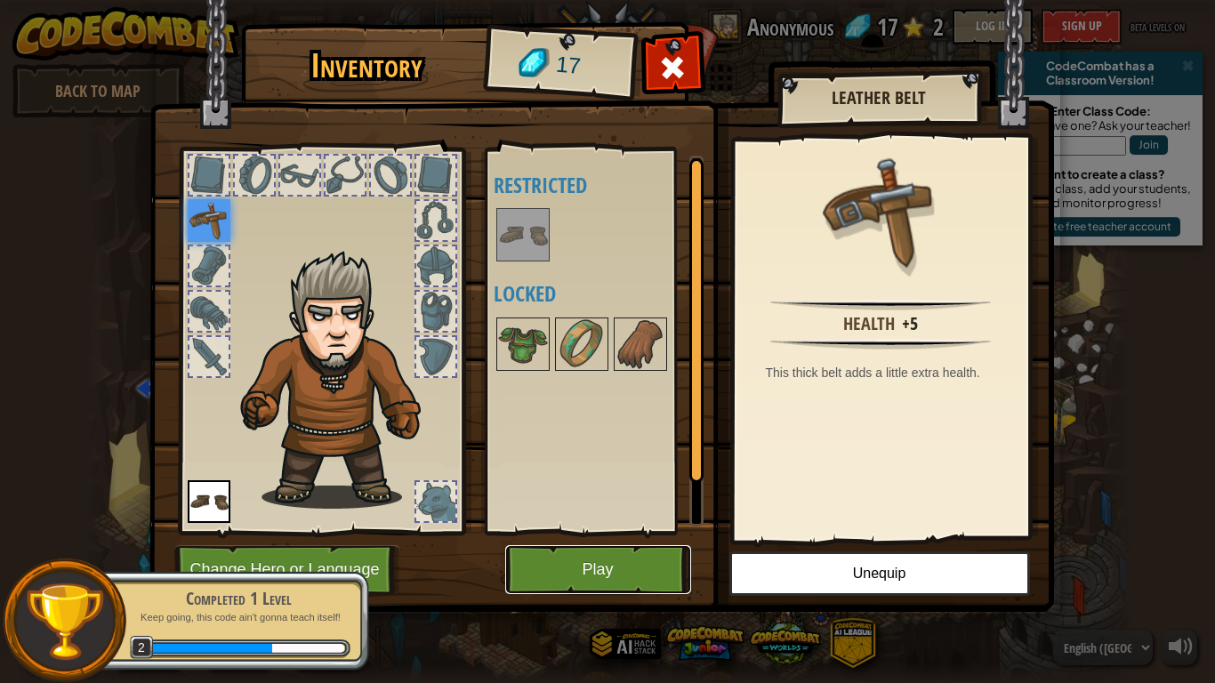
click at [650, 562] on button "Play" at bounding box center [598, 569] width 186 height 49
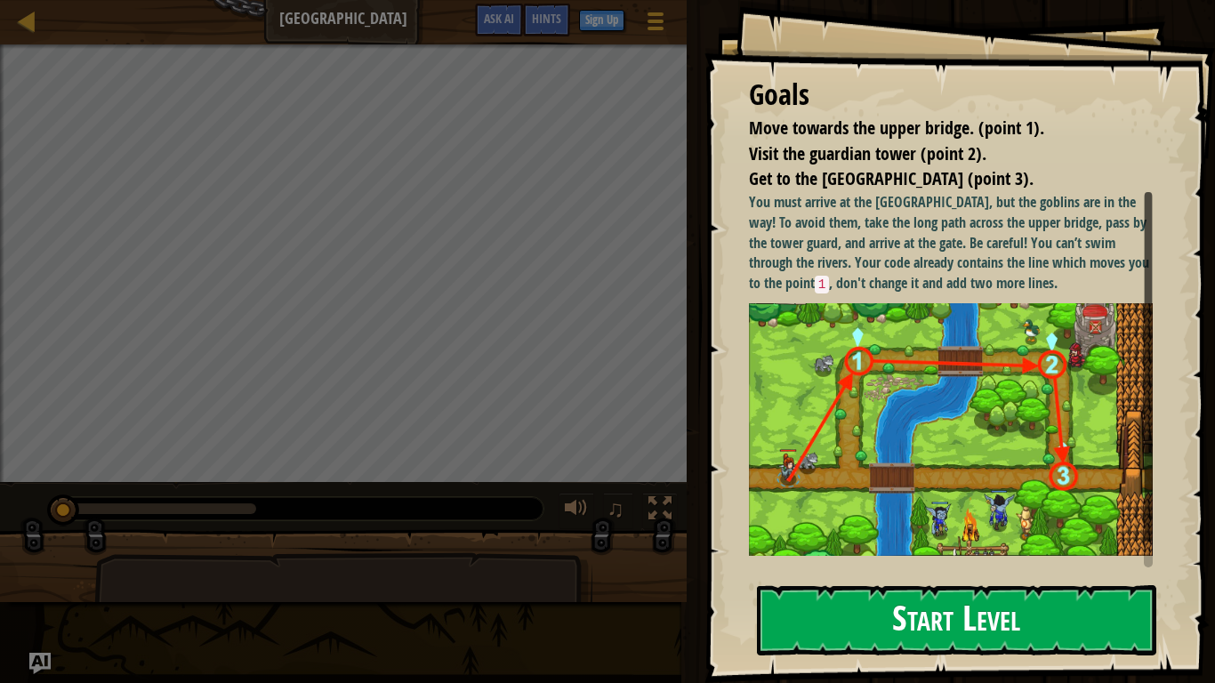
click at [942, 562] on button "Start Level" at bounding box center [956, 620] width 399 height 70
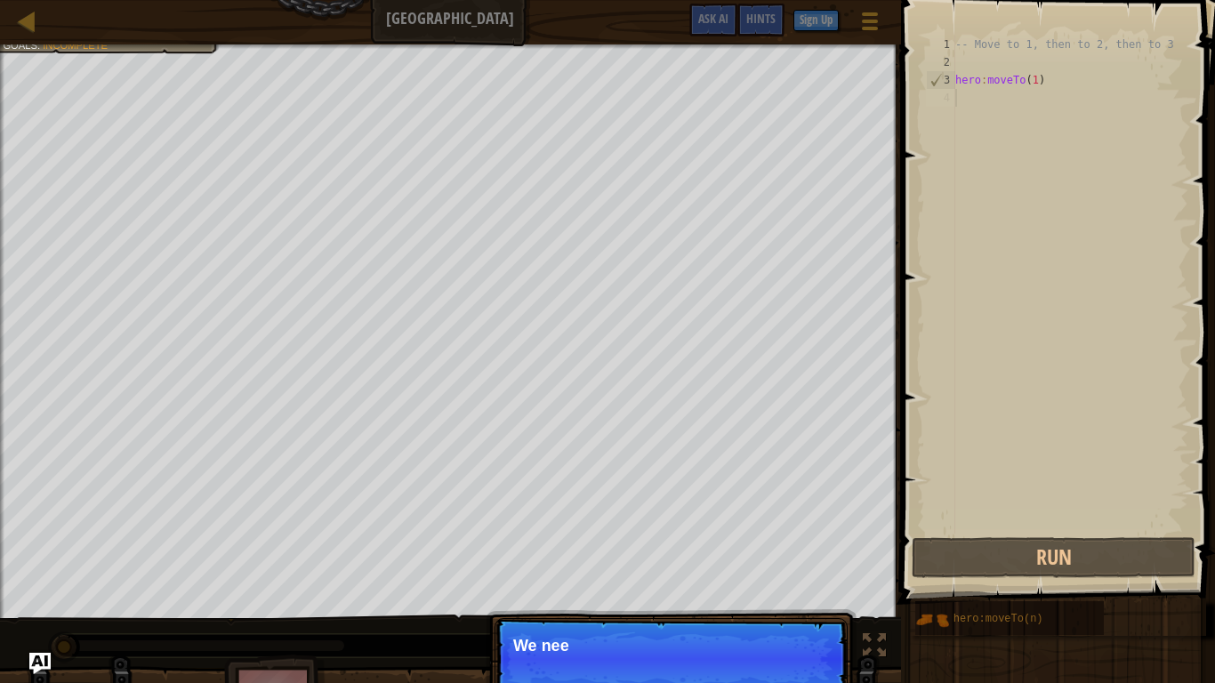
click at [1005, 99] on div "-- Move to 1, then to 2, then to 3 hero : moveTo ( 1 )" at bounding box center [1070, 303] width 237 height 534
click at [778, 562] on button "Continue" at bounding box center [797, 669] width 74 height 23
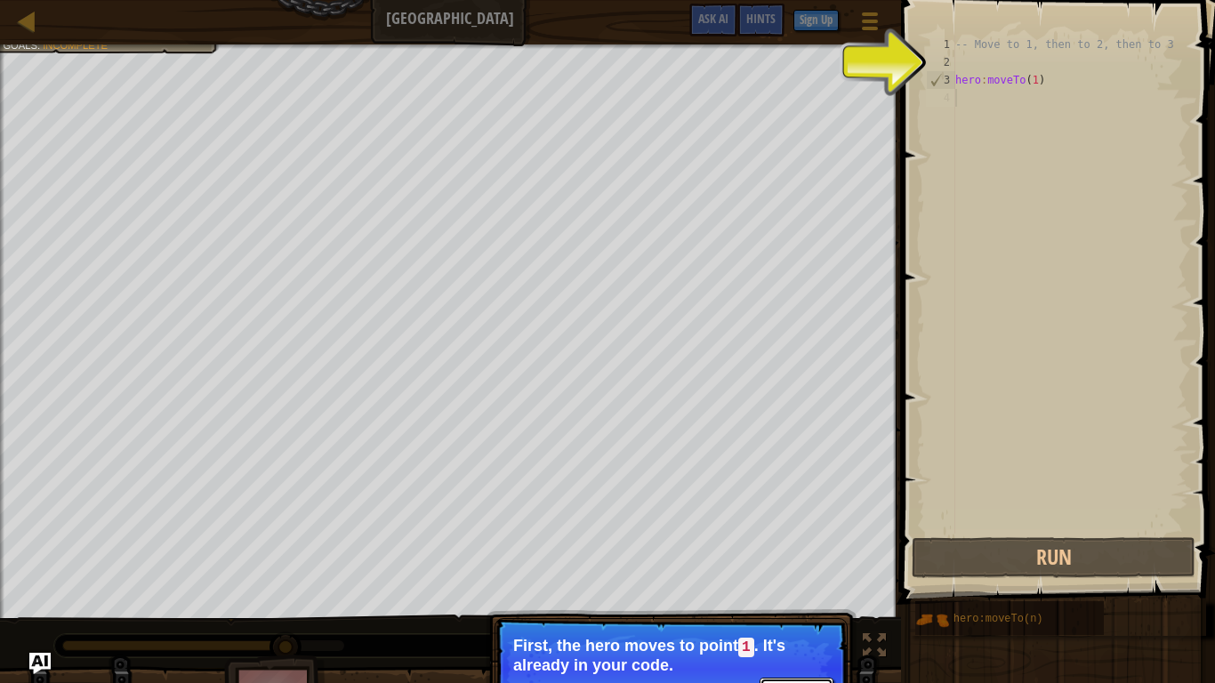
click at [788, 562] on button "Continue" at bounding box center [797, 689] width 74 height 23
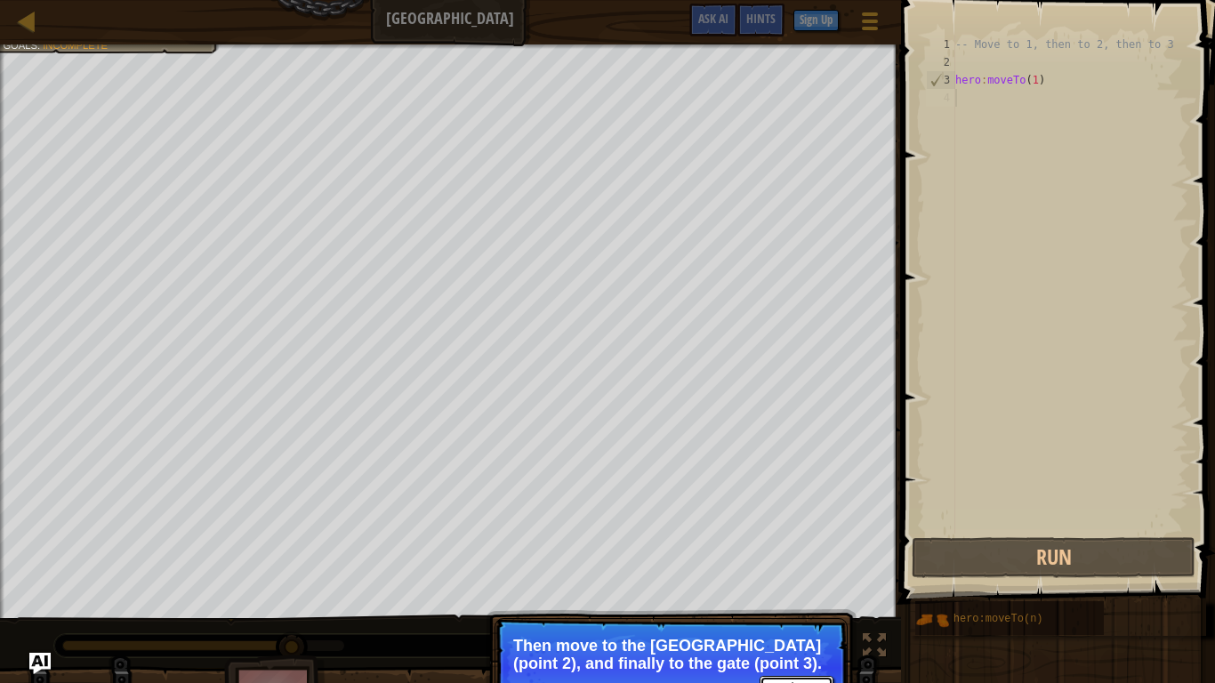
click at [794, 562] on button "Continue" at bounding box center [797, 687] width 74 height 23
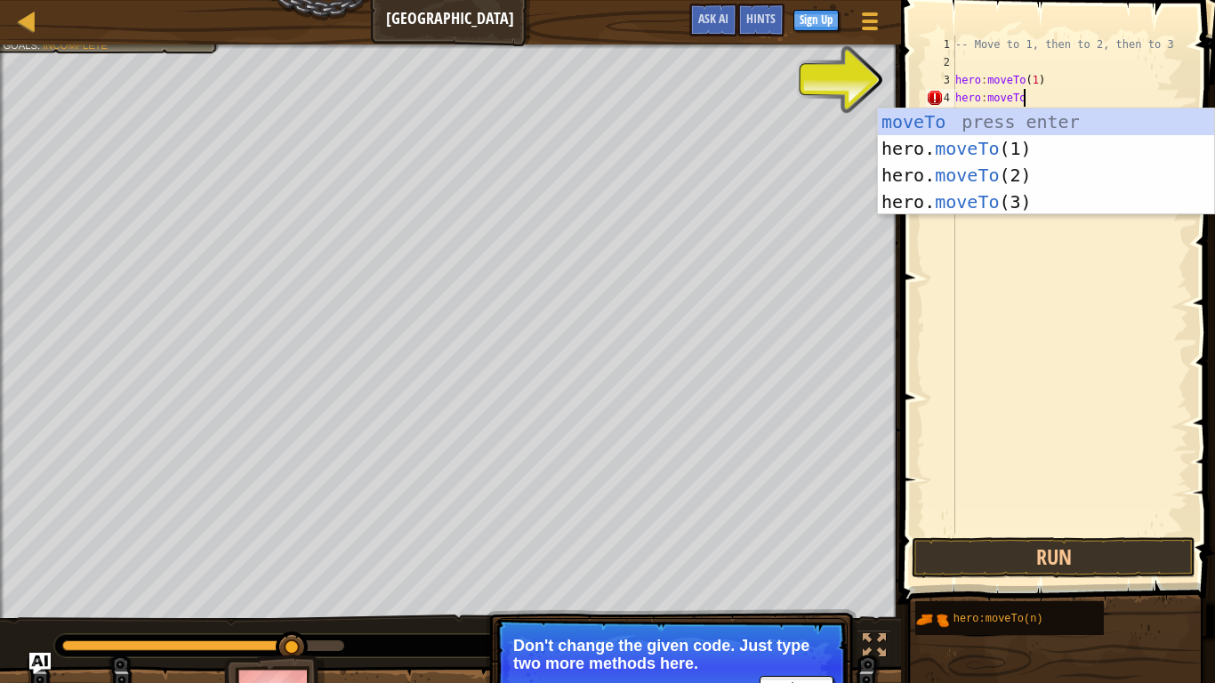
scroll to position [8, 10]
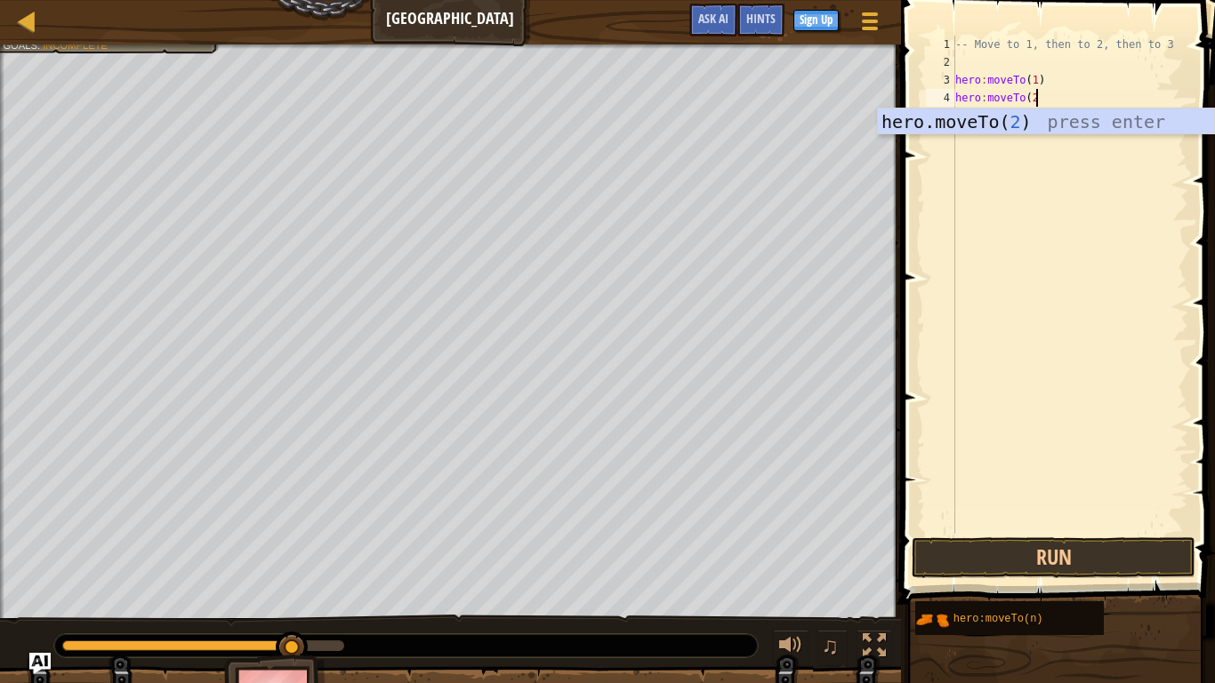
type textarea "hero:moveTo(2)"
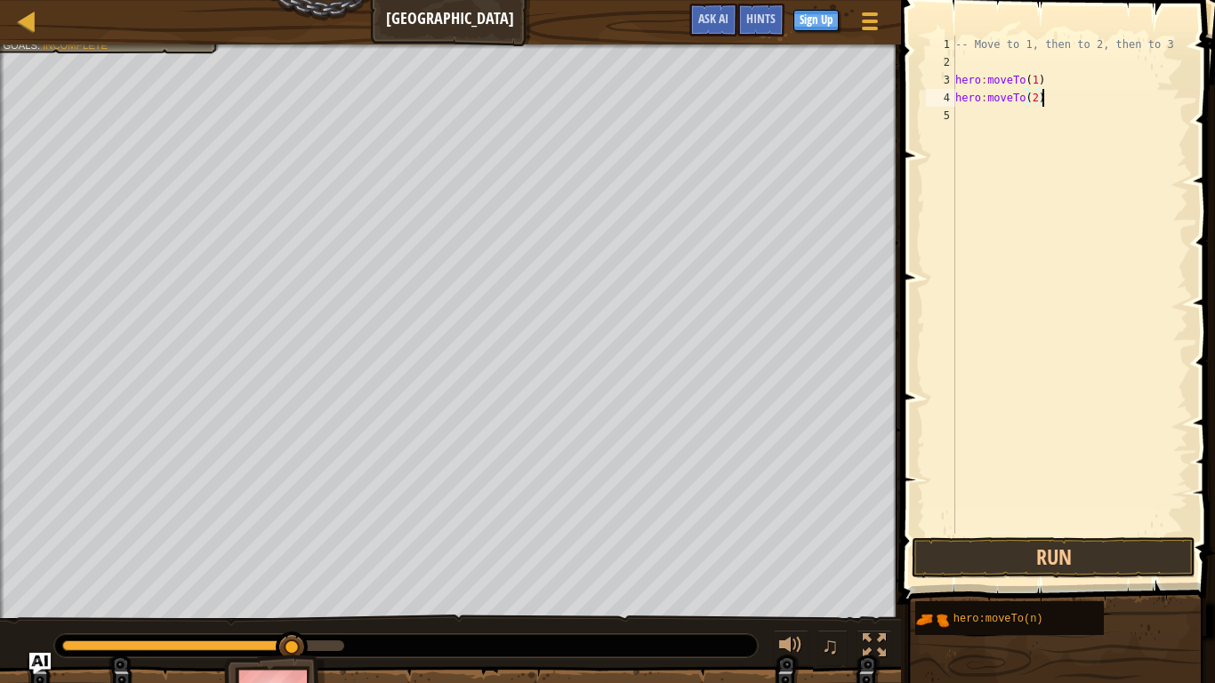
click at [988, 115] on div "-- Move to 1, then to 2, then to 3 hero : moveTo ( 1 ) hero : moveTo ( 2 )" at bounding box center [1070, 303] width 237 height 534
type textarea "hero:moveTo(3)"
click at [1071, 556] on button "Run" at bounding box center [1054, 557] width 284 height 41
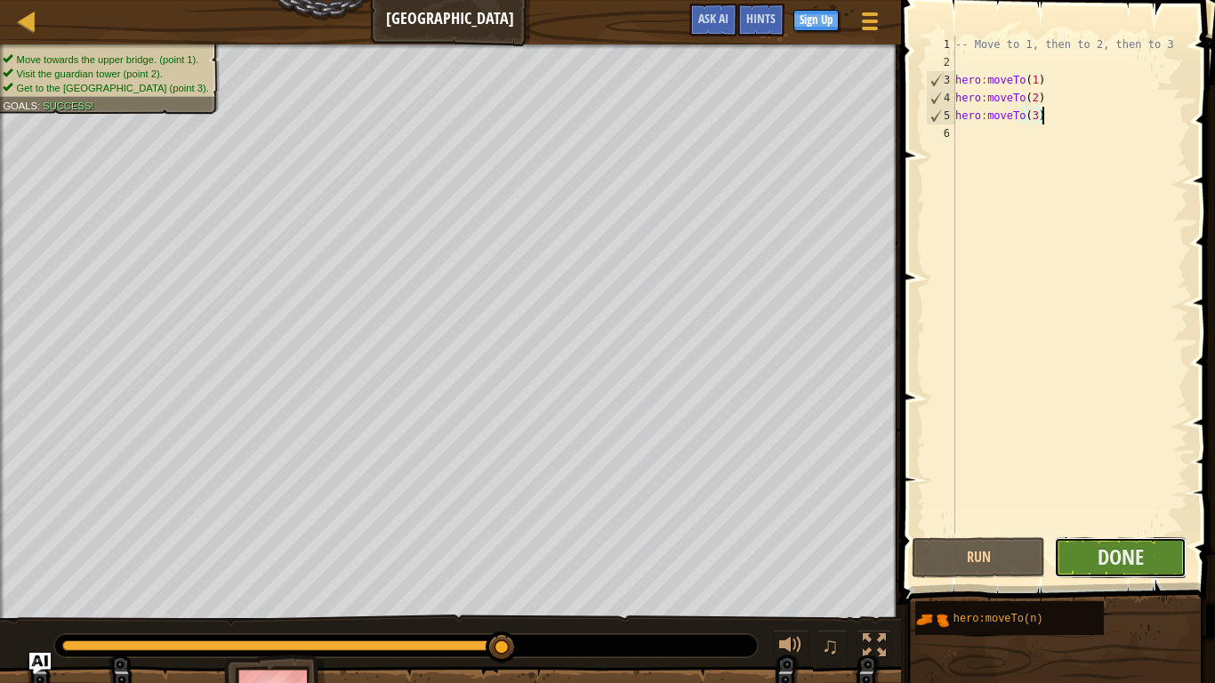
click at [1148, 556] on button "Done" at bounding box center [1120, 557] width 133 height 41
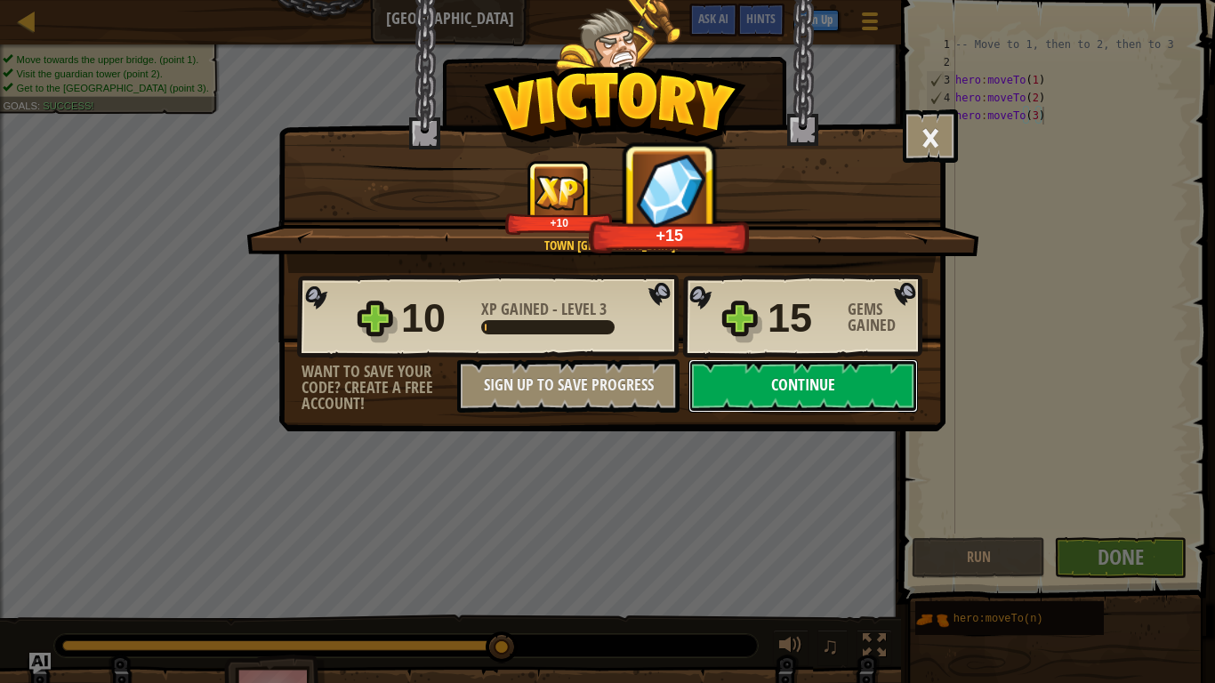
click at [812, 399] on button "Continue" at bounding box center [804, 385] width 230 height 53
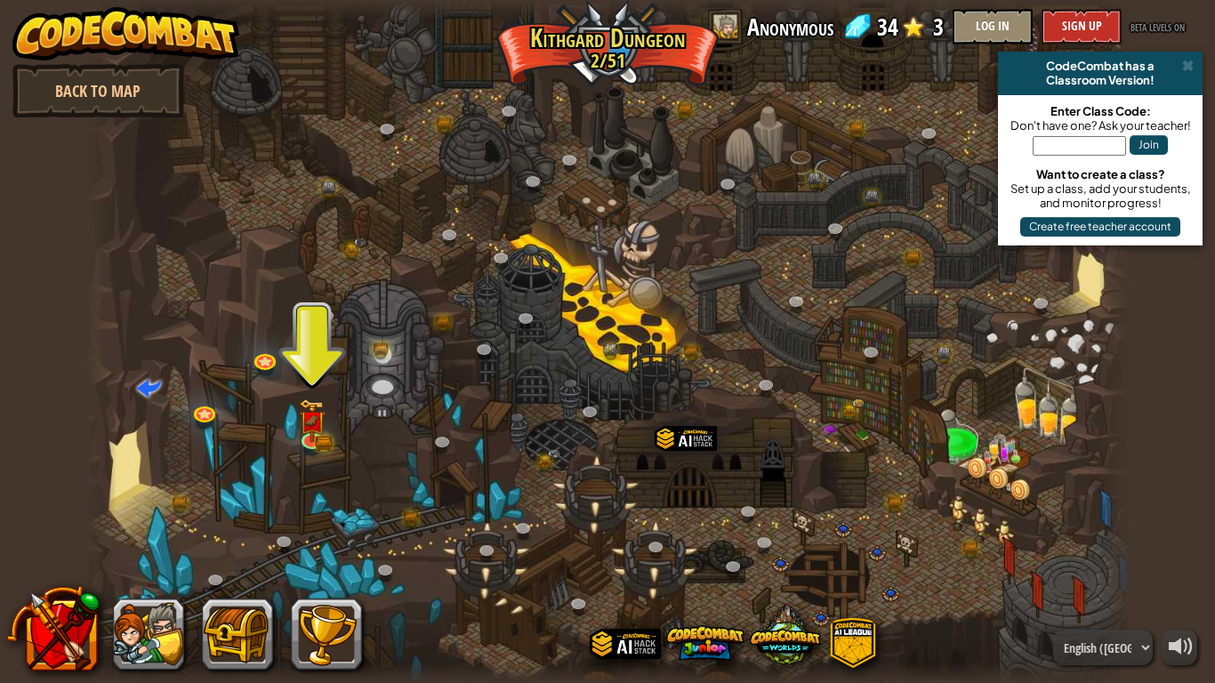
click at [327, 420] on div at bounding box center [607, 341] width 1045 height 683
click at [269, 428] on div at bounding box center [607, 341] width 1045 height 683
click at [309, 424] on img at bounding box center [312, 410] width 27 height 58
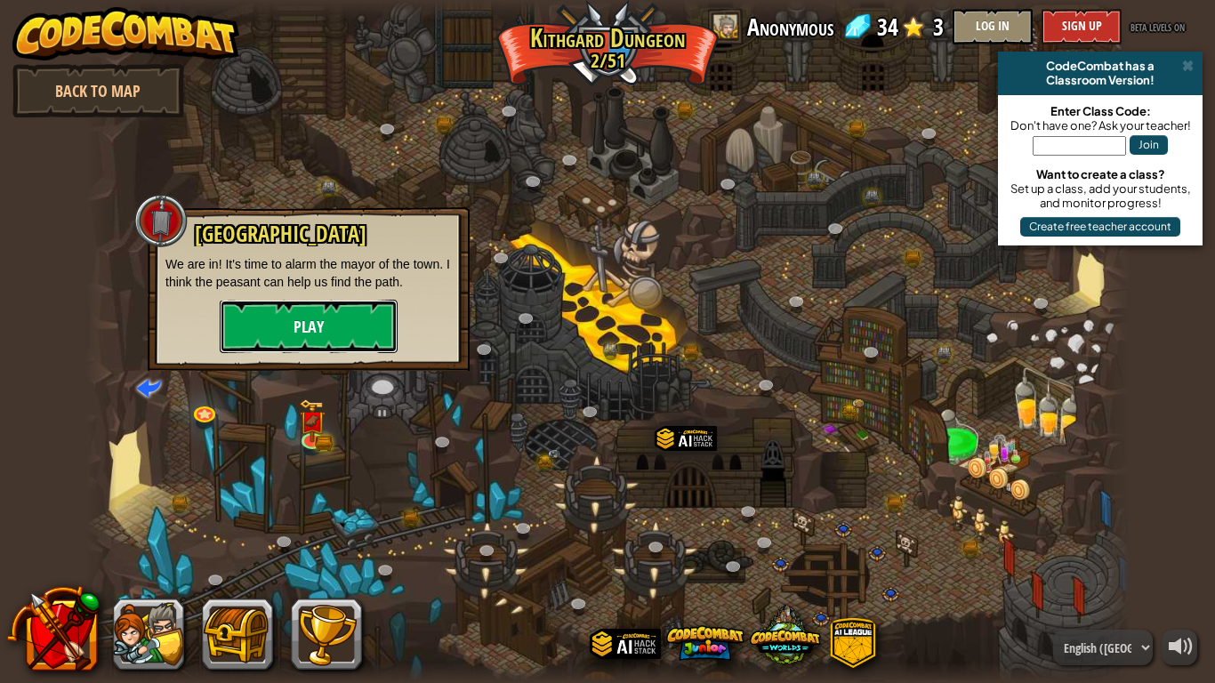
click at [298, 335] on button "Play" at bounding box center [309, 326] width 178 height 53
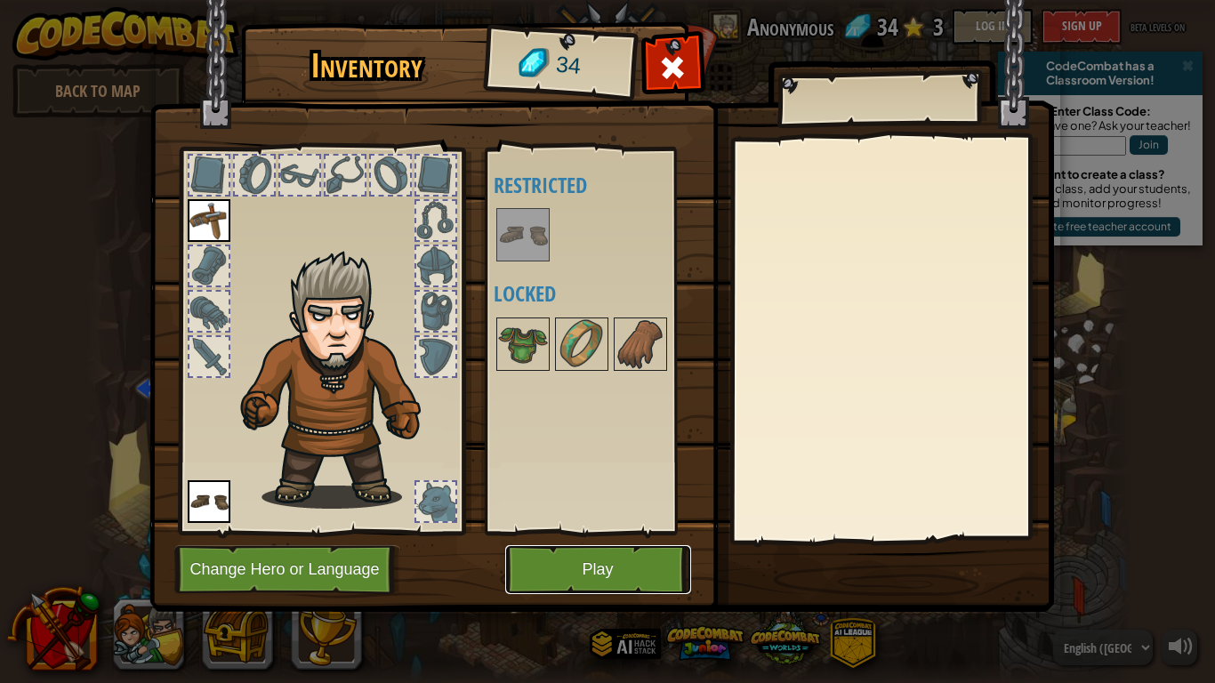
click at [520, 549] on button "Play" at bounding box center [598, 569] width 186 height 49
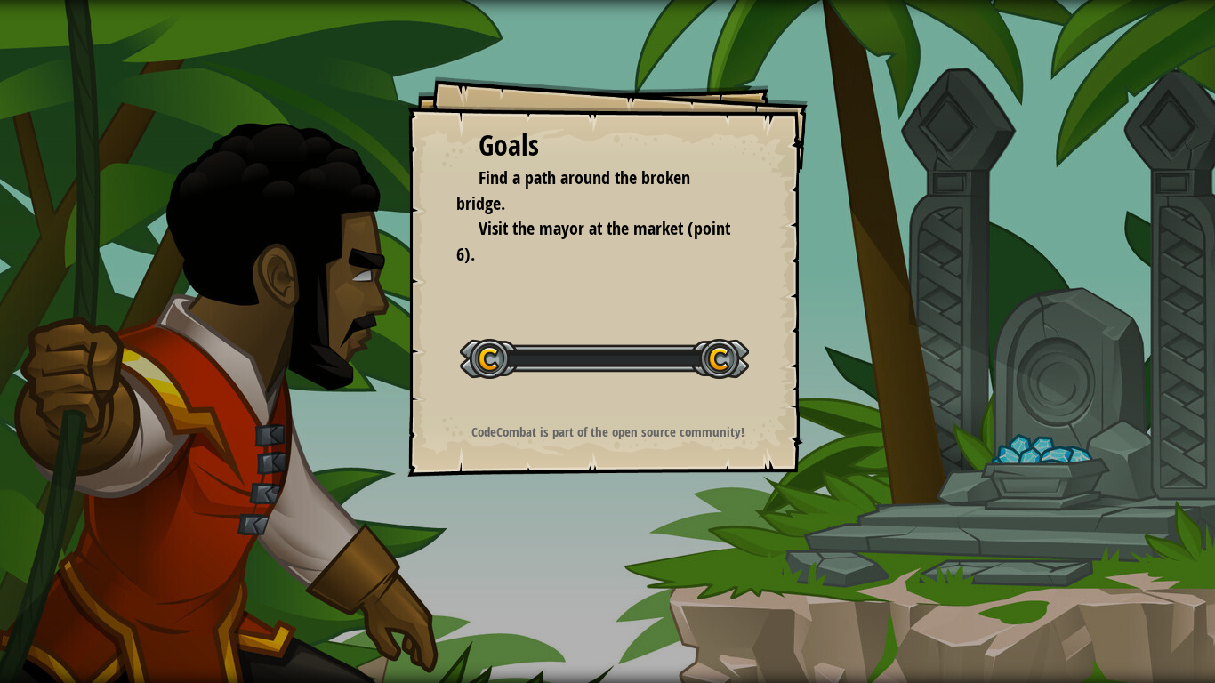
click at [541, 562] on div "Goals Find a path around the broken bridge. Visit the mayor at the market (poin…" at bounding box center [607, 341] width 1215 height 683
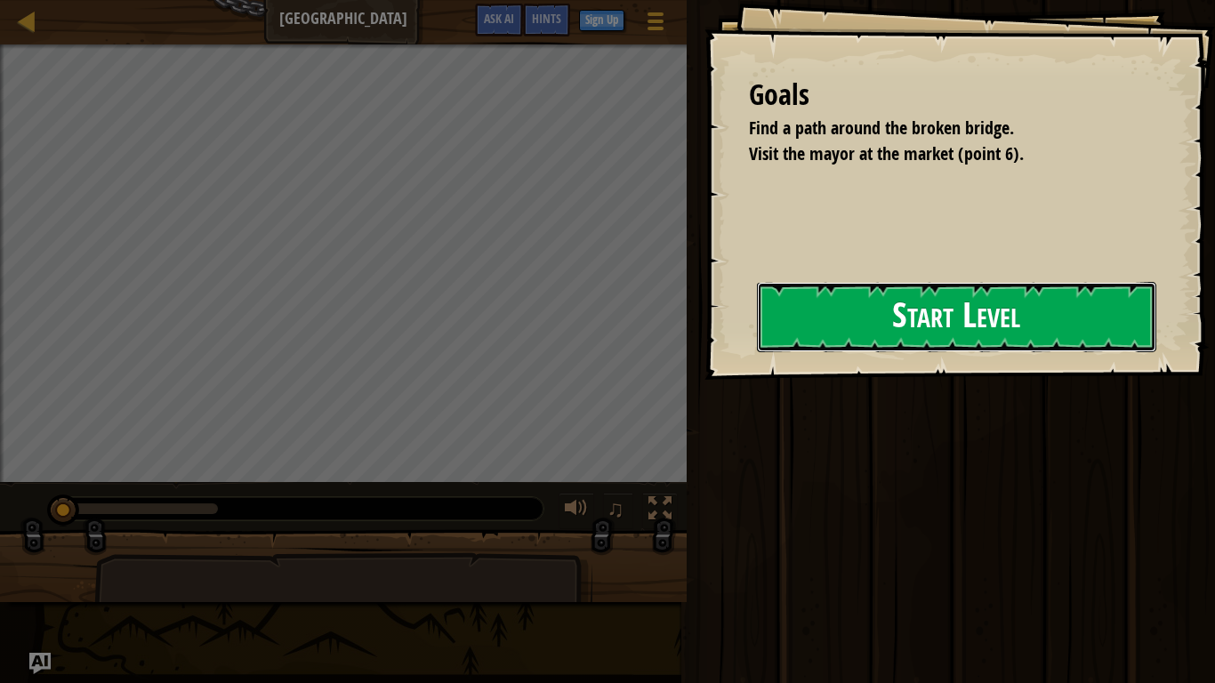
click at [861, 292] on div "Goals Find a path around the broken bridge. Visit the mayor at the market (poin…" at bounding box center [960, 190] width 511 height 380
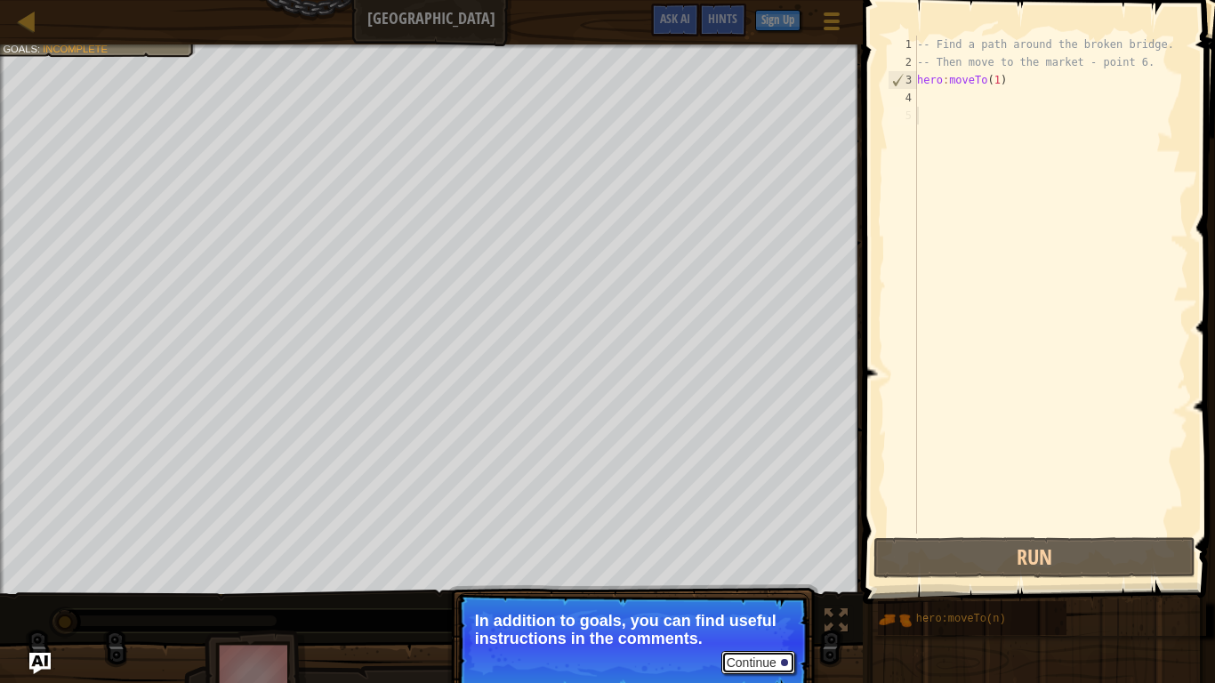
click at [745, 562] on button "Continue" at bounding box center [759, 662] width 74 height 23
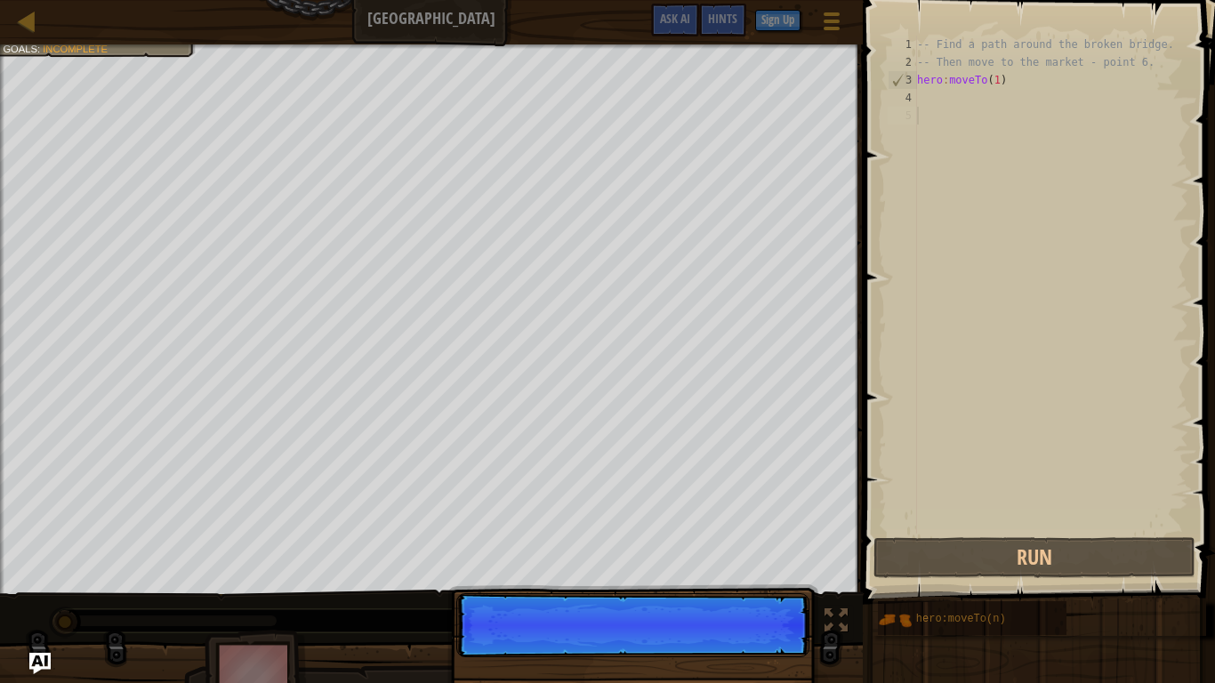
scroll to position [8, 0]
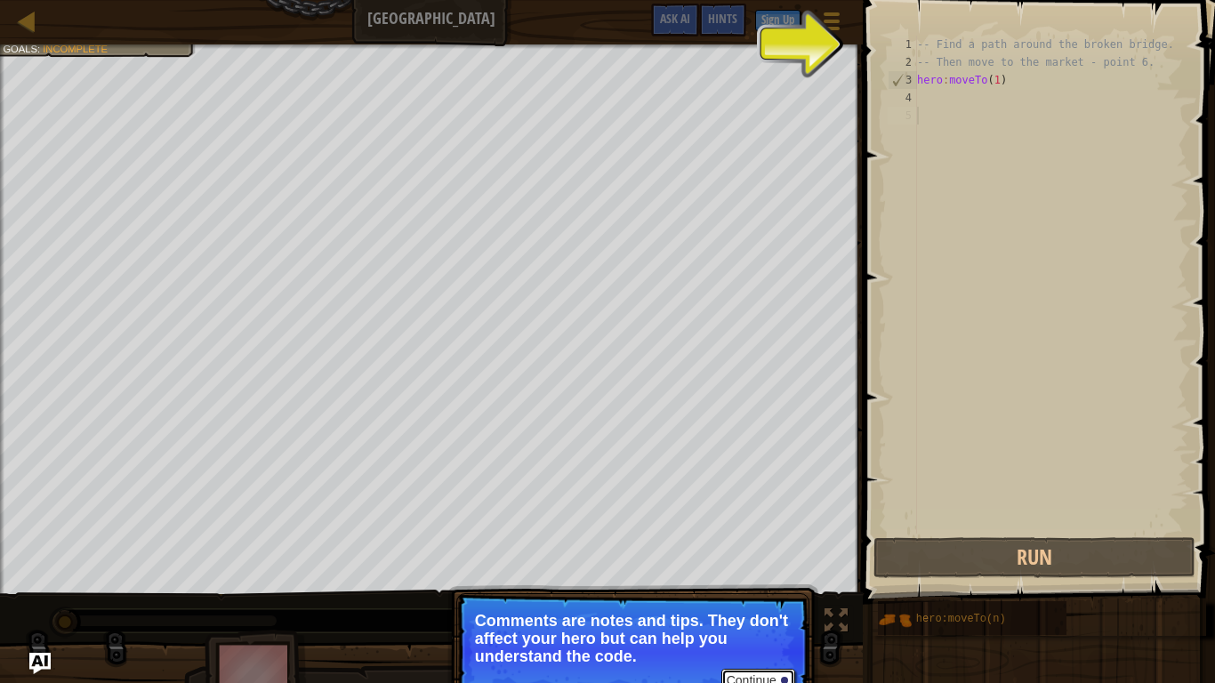
click at [760, 562] on button "Continue" at bounding box center [759, 680] width 74 height 23
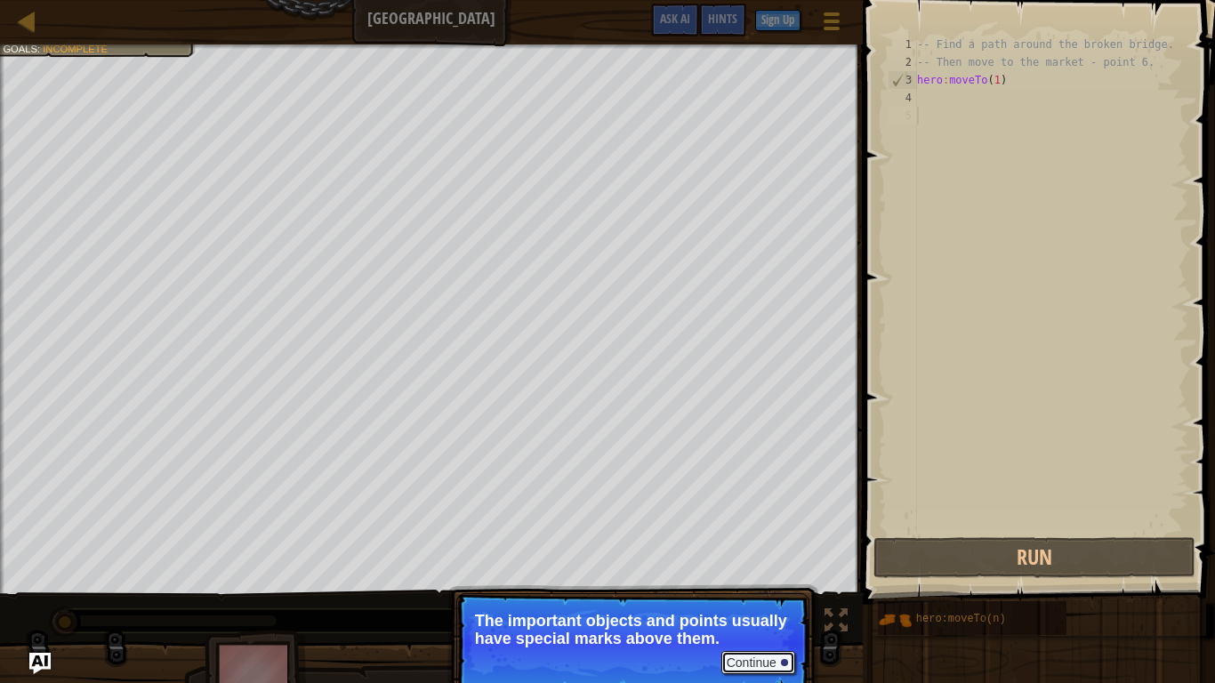
click at [737, 562] on button "Continue" at bounding box center [759, 662] width 74 height 23
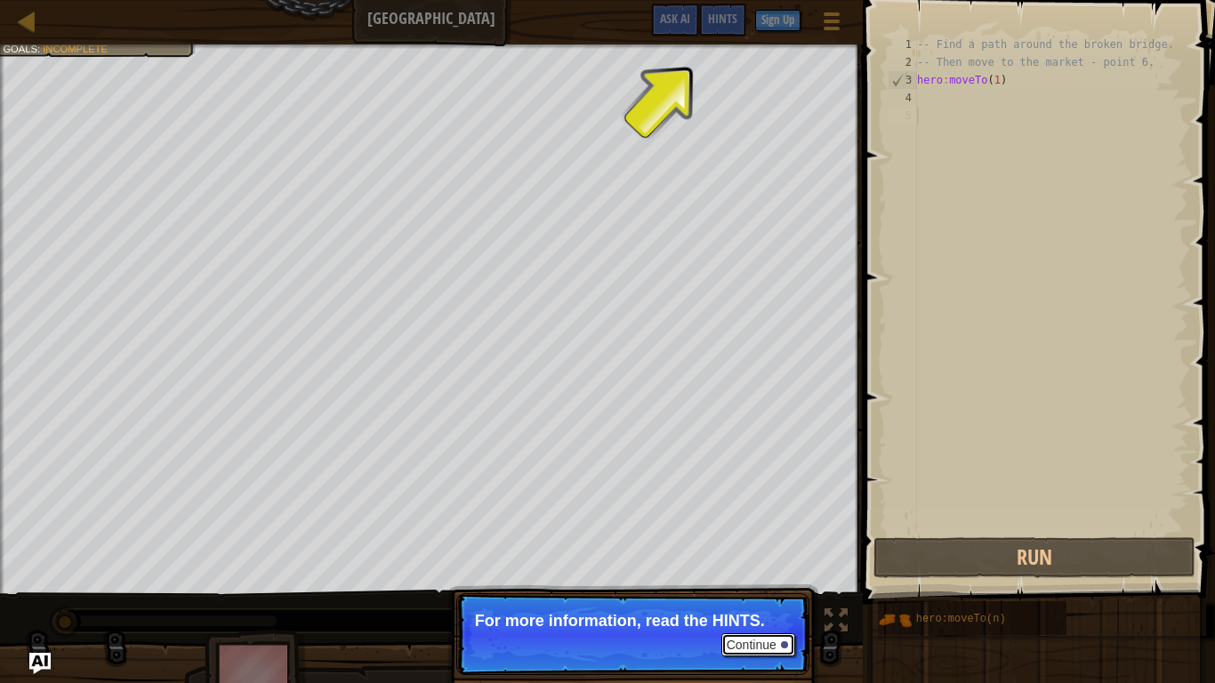
click at [726, 562] on button "Continue" at bounding box center [759, 644] width 74 height 23
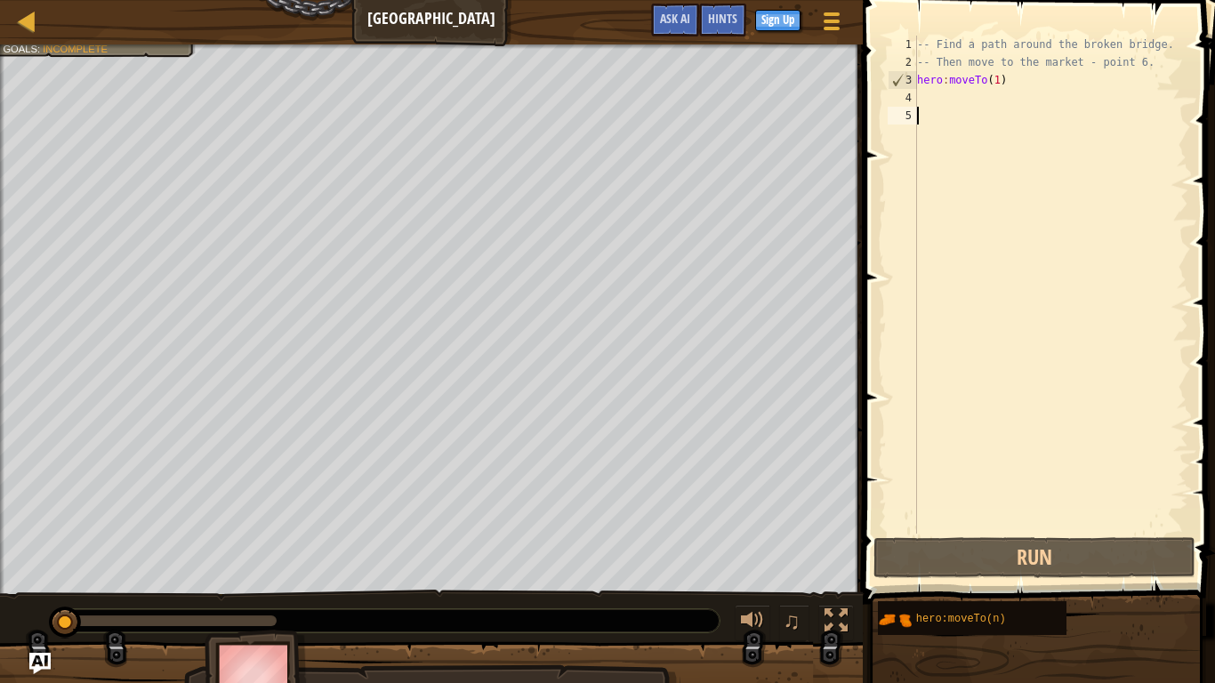
click at [974, 103] on div "-- Find a path around the broken bridge. -- Then move to the market - point 6. …" at bounding box center [1051, 303] width 275 height 534
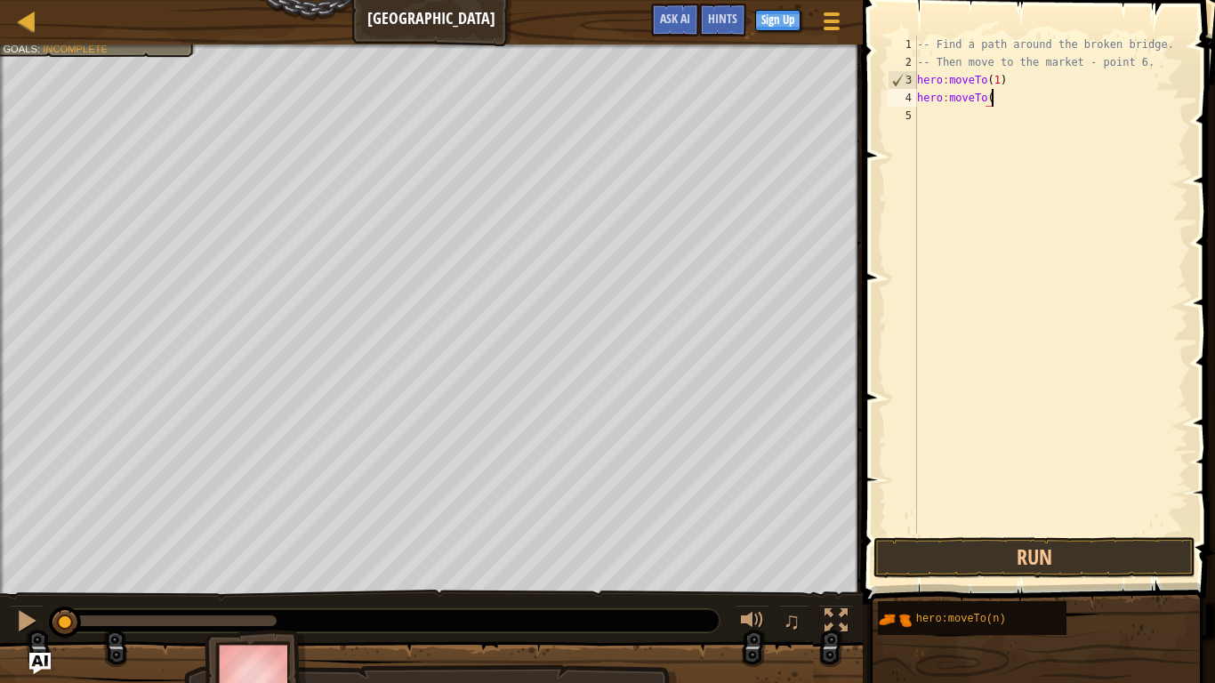
scroll to position [8, 10]
type textarea "hero:moveTo(2)"
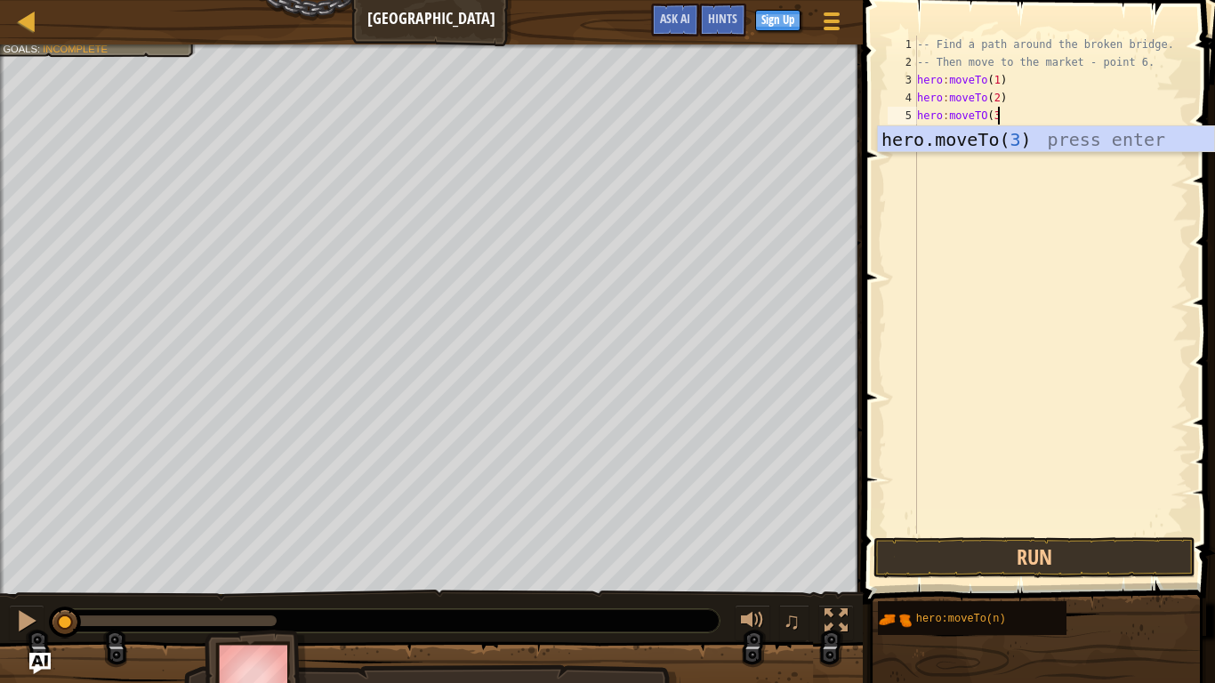
type textarea "hero:moveTO(3)"
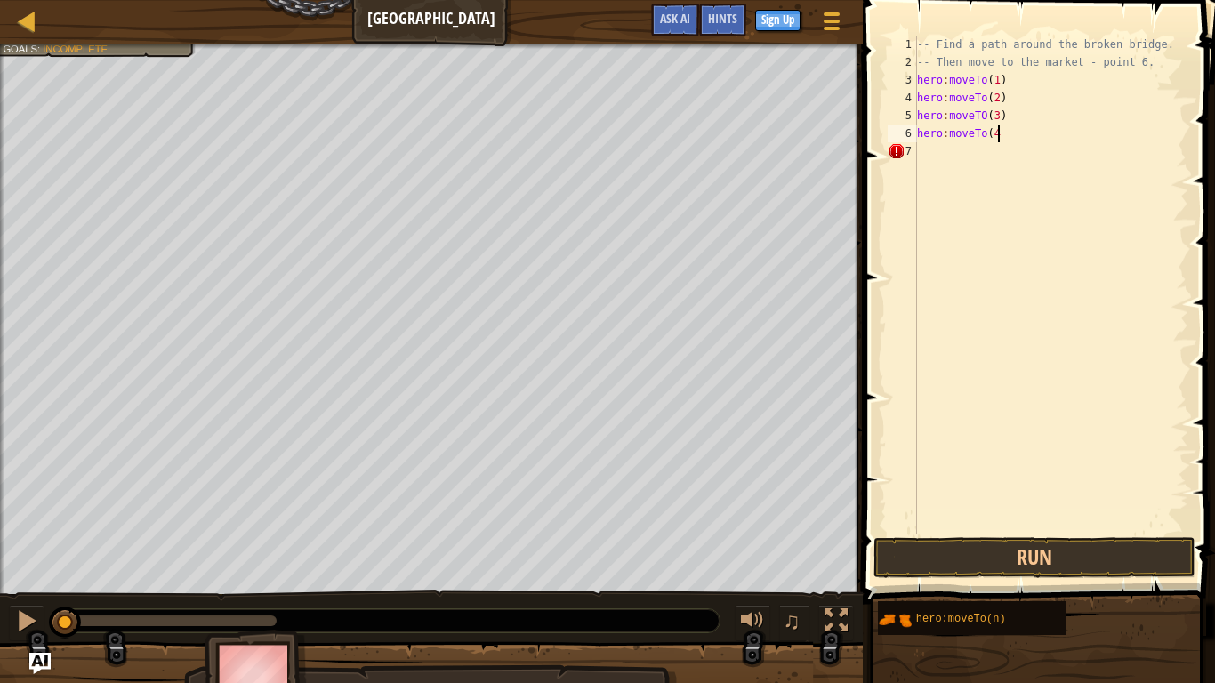
type textarea "hero:moveTo(4)"
type textarea "hero:moveTo(5)"
type textarea "j"
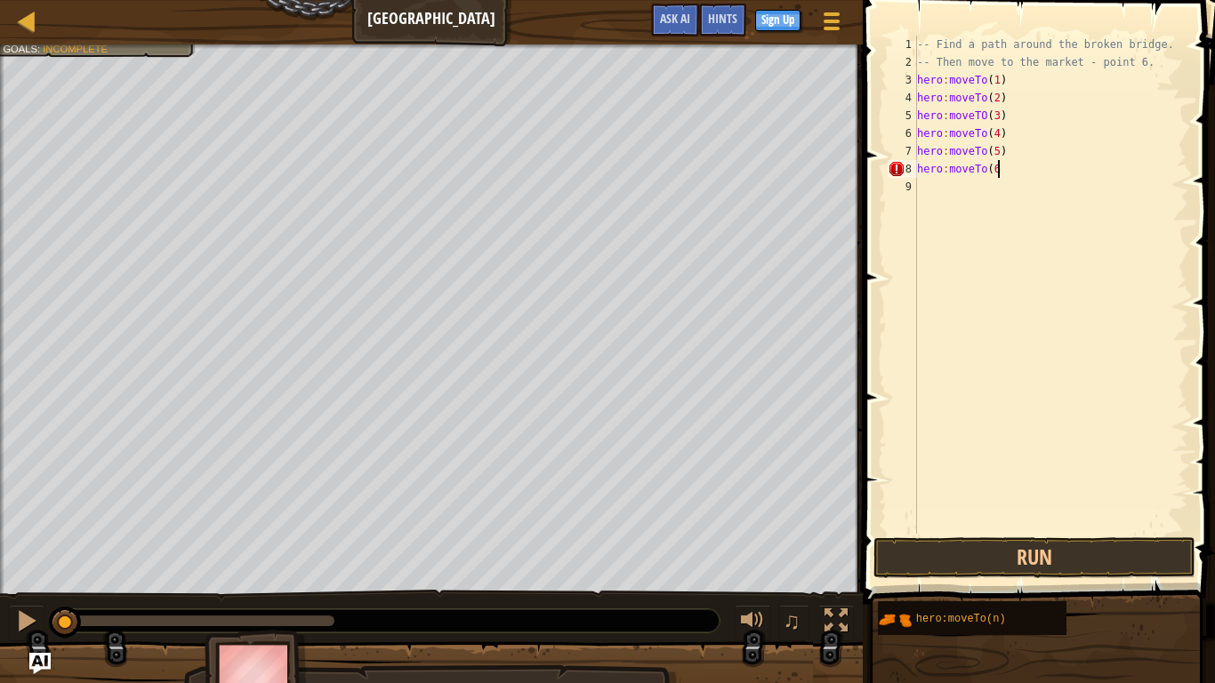
scroll to position [8, 12]
click at [1101, 562] on button "Run" at bounding box center [1034, 557] width 321 height 41
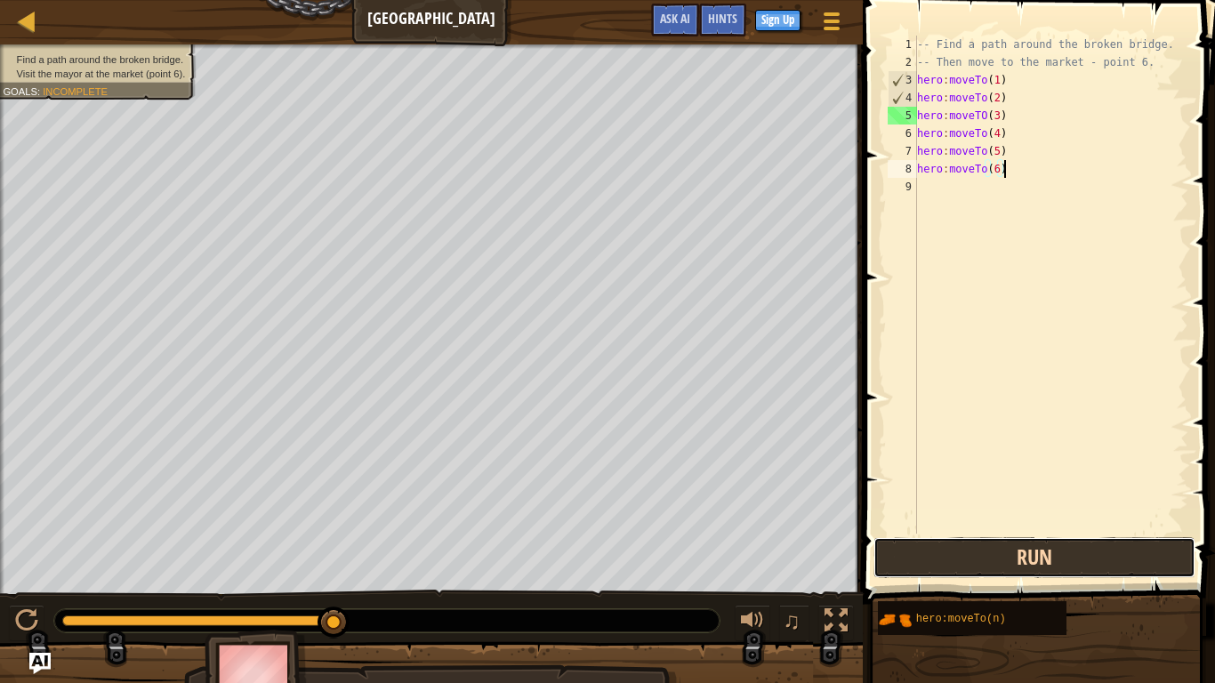
click at [983, 562] on button "Run" at bounding box center [1034, 557] width 321 height 41
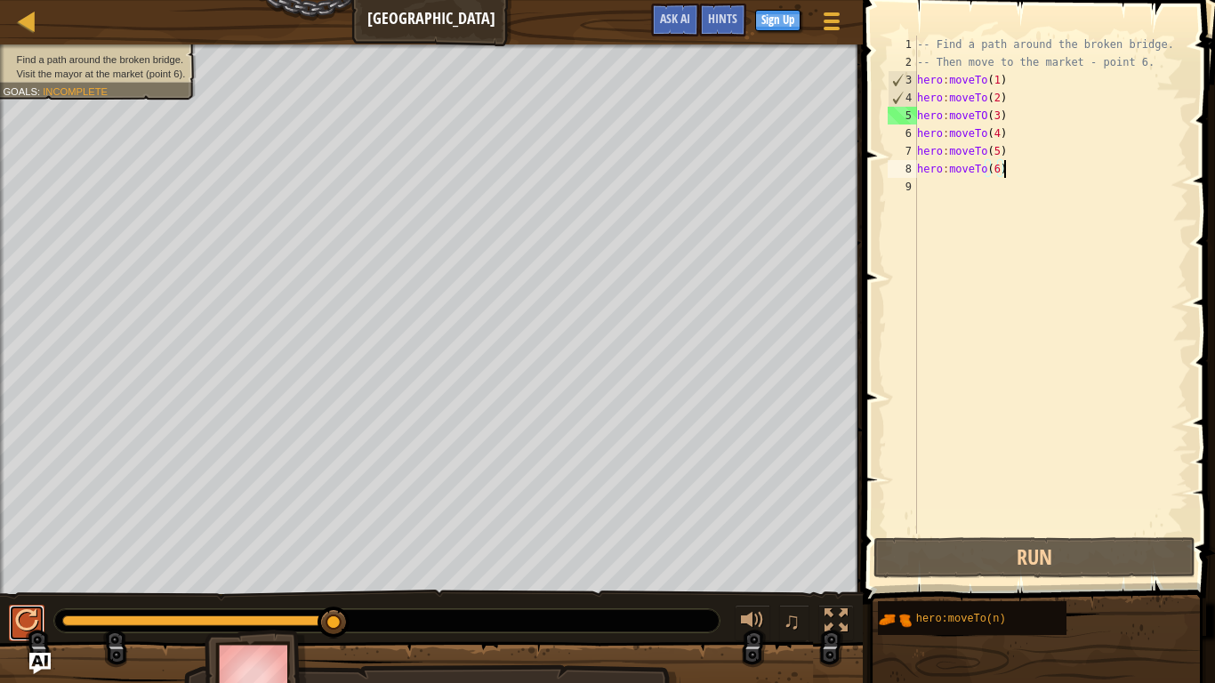
click at [16, 562] on div at bounding box center [26, 620] width 23 height 23
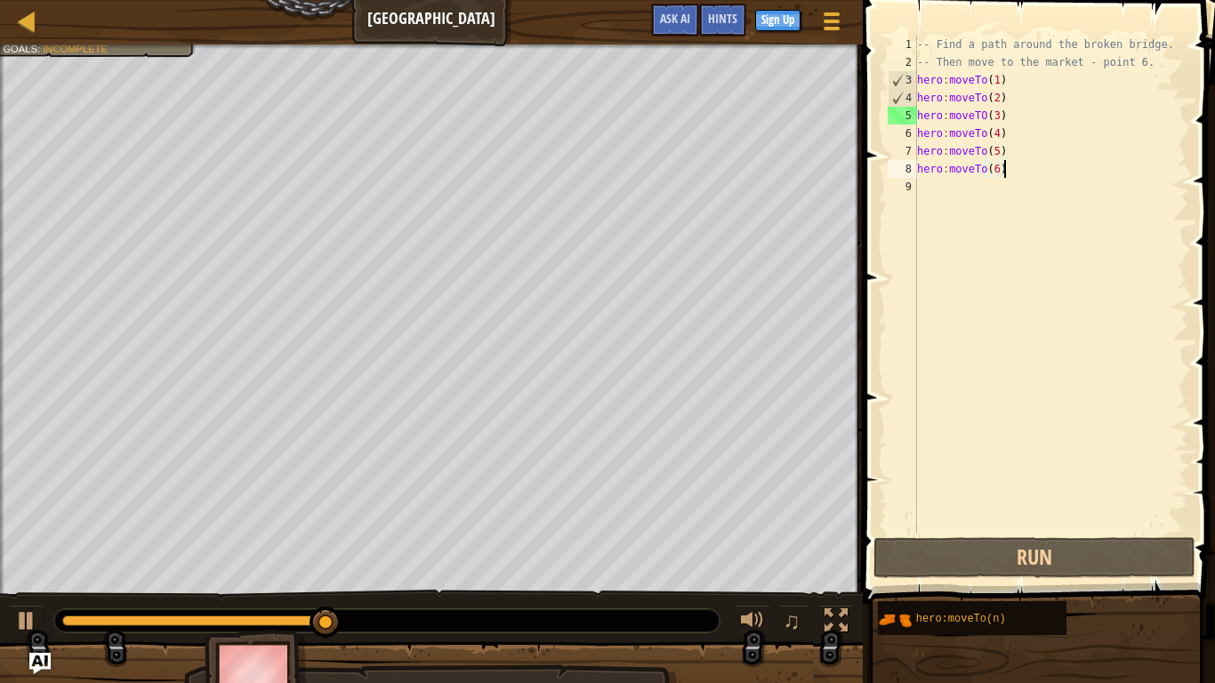
click at [1013, 125] on div "-- Find a path around the broken bridge. -- Then move to the market - point 6. …" at bounding box center [1051, 303] width 275 height 534
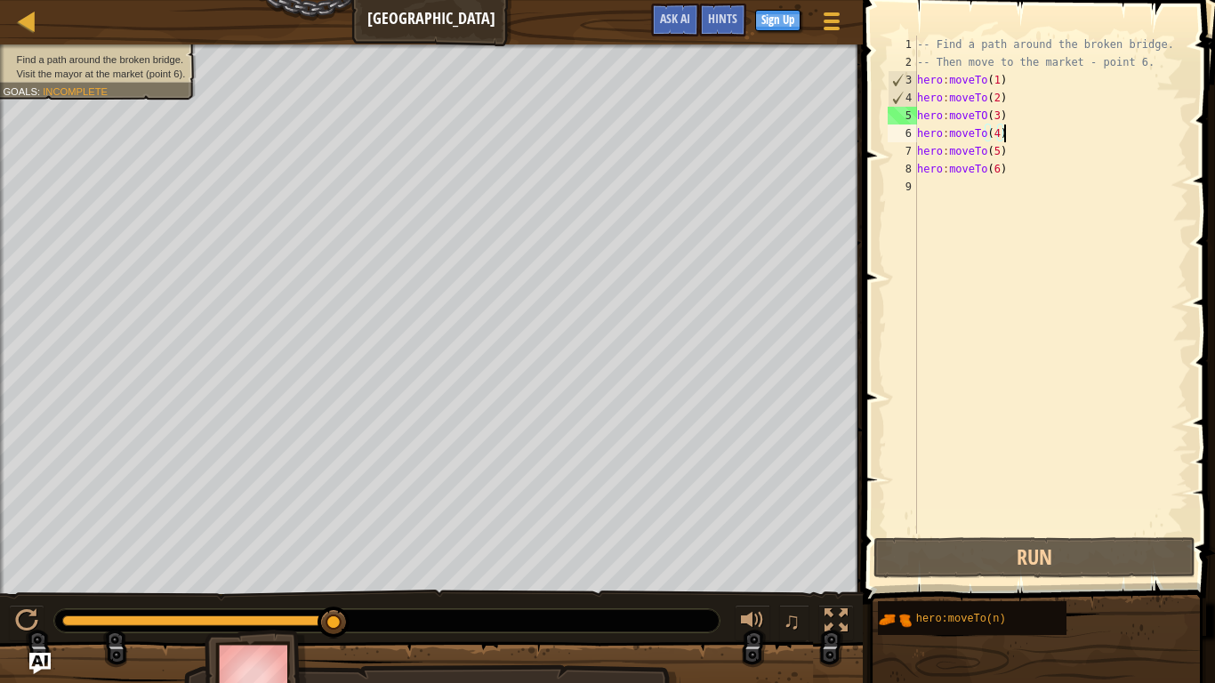
click at [1013, 125] on div "-- Find a path around the broken bridge. -- Then move to the market - point 6. …" at bounding box center [1051, 303] width 275 height 534
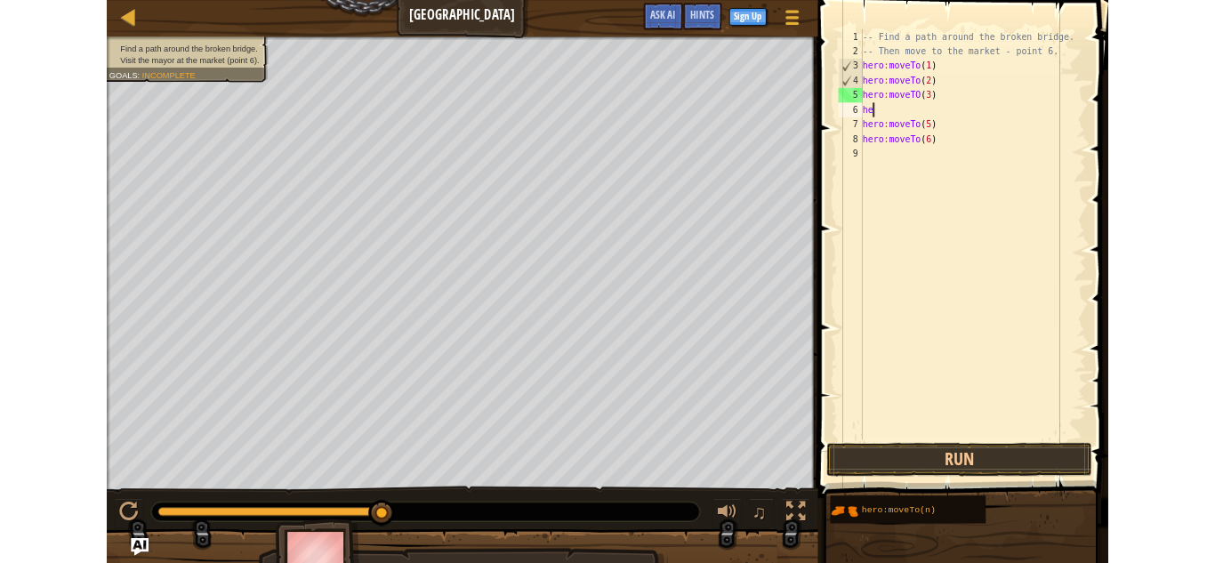
scroll to position [8, 0]
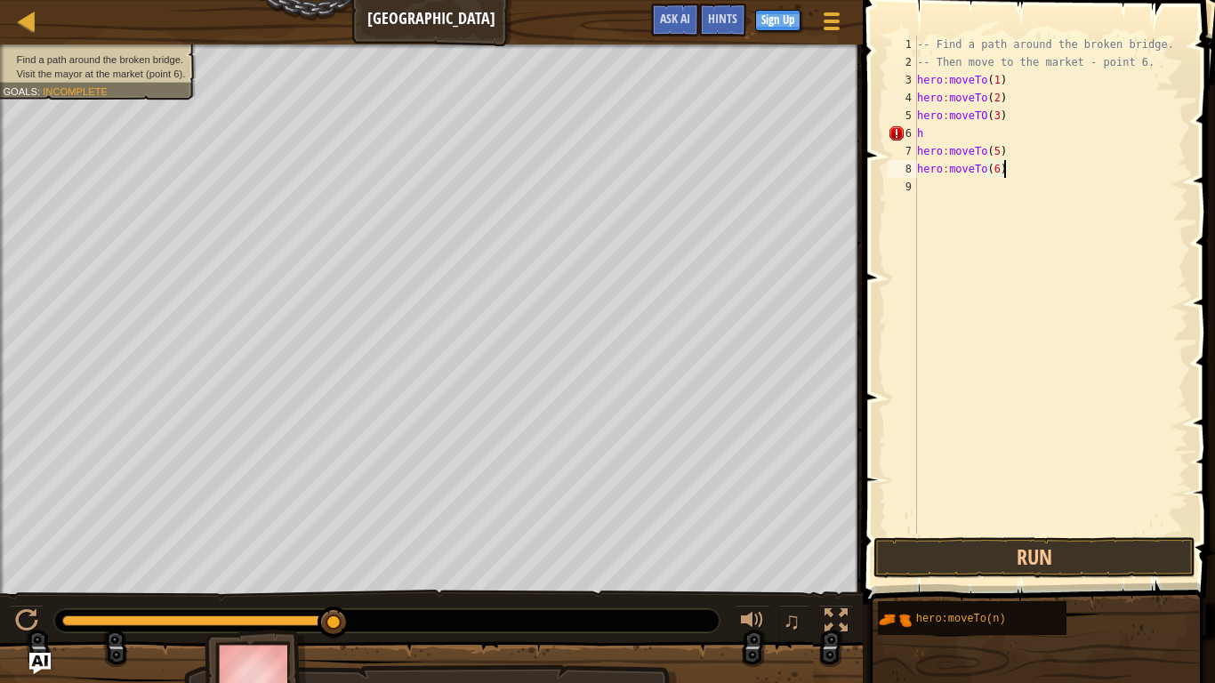
click at [1004, 172] on div "-- Find a path around the broken bridge. -- Then move to the market - point 6. …" at bounding box center [1051, 303] width 275 height 534
click at [1000, 141] on div "-- Find a path around the broken bridge. -- Then move to the market - point 6. …" at bounding box center [1051, 303] width 275 height 534
type textarea "h"
click at [1000, 141] on div "-- Find a path around the broken bridge. -- Then move to the market - point 6. …" at bounding box center [1051, 303] width 275 height 534
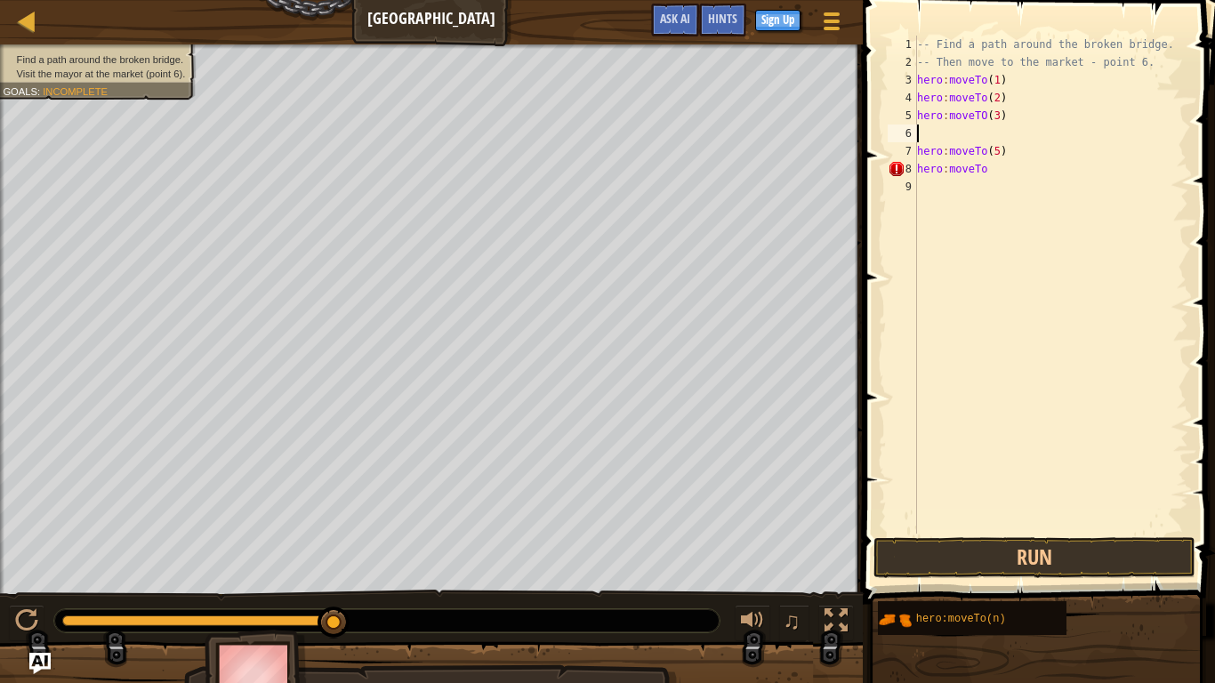
click at [991, 179] on div "-- Find a path around the broken bridge. -- Then move to the market - point 6. …" at bounding box center [1051, 303] width 275 height 534
click at [988, 181] on div "-- Find a path around the broken bridge. -- Then move to the market - point 6. …" at bounding box center [1051, 303] width 275 height 534
click at [978, 173] on div "-- Find a path around the broken bridge. -- Then move to the market - point 6. …" at bounding box center [1051, 303] width 275 height 534
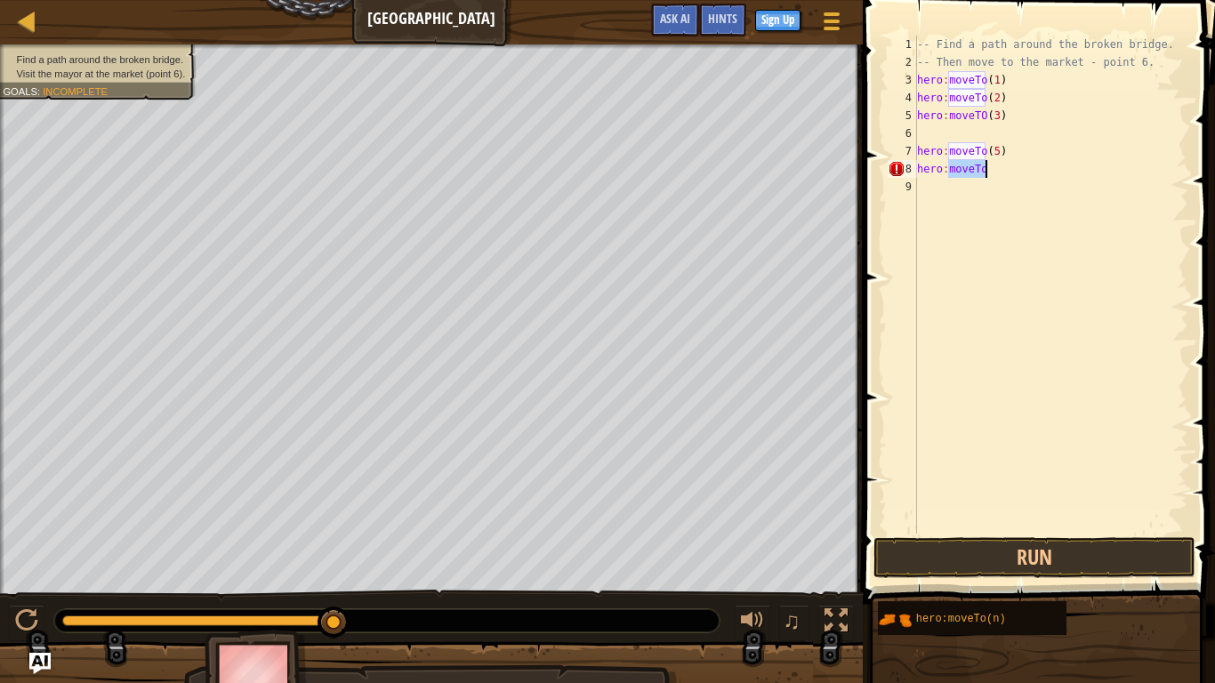
click at [978, 173] on div "-- Find a path around the broken bridge. -- Then move to the market - point 6. …" at bounding box center [1051, 303] width 275 height 534
click at [980, 152] on div "-- Find a path around the broken bridge. -- Then move to the market - point 6. …" at bounding box center [1051, 303] width 275 height 534
click at [957, 146] on div "-- Find a path around the broken bridge. -- Then move to the market - point 6. …" at bounding box center [1051, 303] width 275 height 534
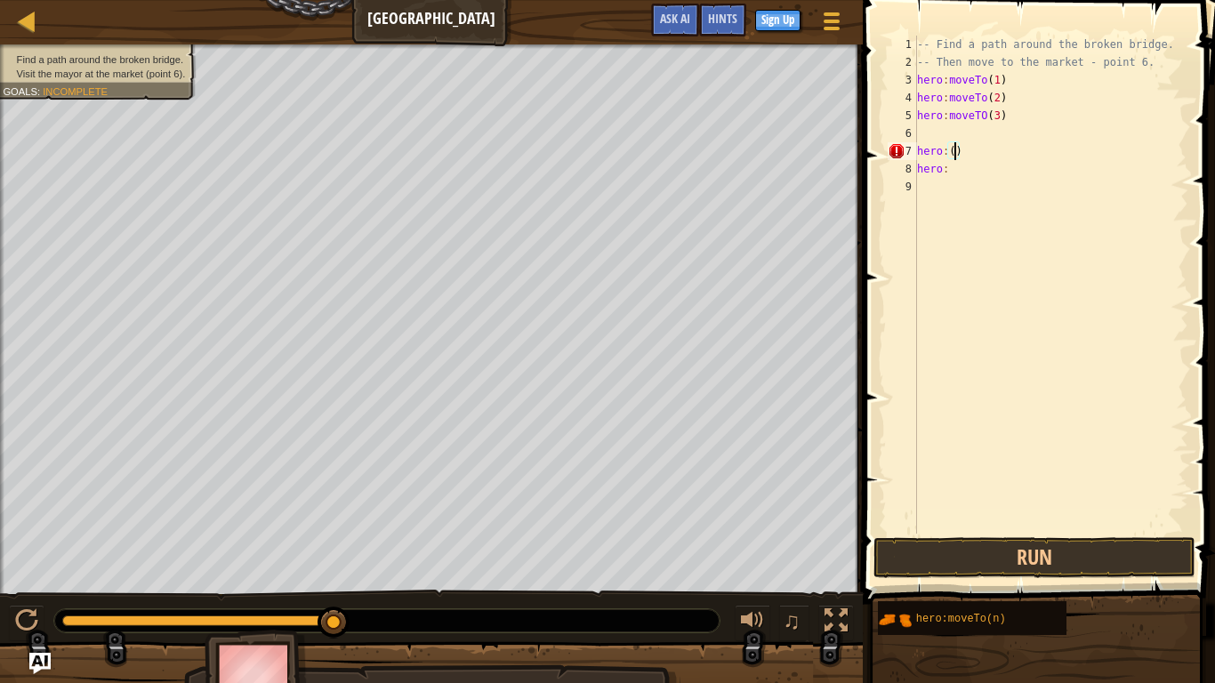
click at [959, 151] on div "-- Find a path around the broken bridge. -- Then move to the market - point 6. …" at bounding box center [1051, 303] width 275 height 534
click at [924, 156] on div "-- Find a path around the broken bridge. -- Then move to the market - point 6. …" at bounding box center [1051, 303] width 275 height 534
type textarea ":"
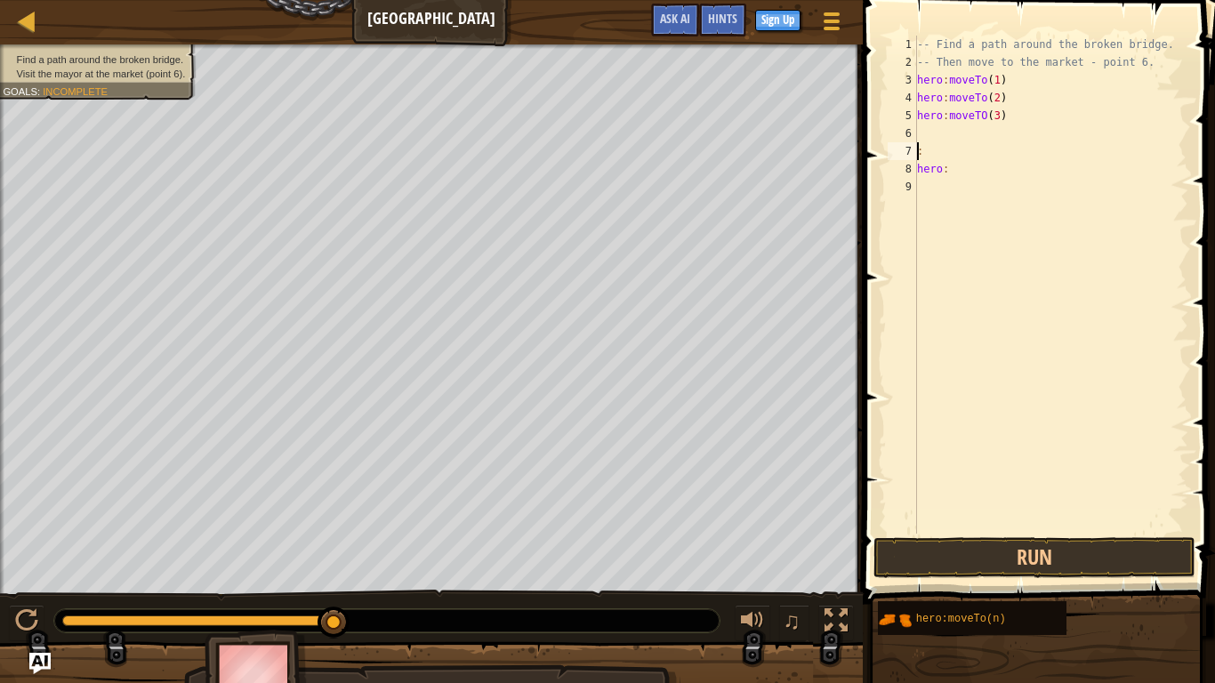
click at [926, 181] on div "-- Find a path around the broken bridge. -- Then move to the market - point 6. …" at bounding box center [1051, 303] width 275 height 534
click at [930, 172] on div "-- Find a path around the broken bridge. -- Then move to the market - point 6. …" at bounding box center [1051, 303] width 275 height 534
type textarea ":"
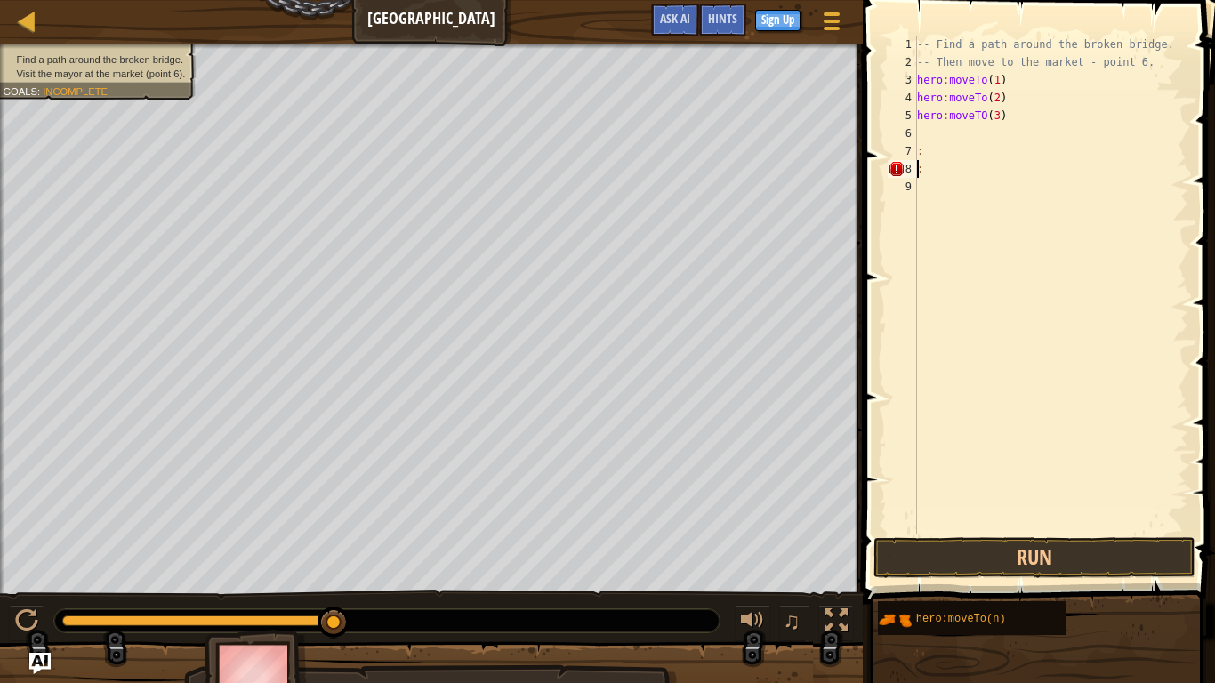
click at [971, 125] on div "-- Find a path around the broken bridge. -- Then move to the market - point 6. …" at bounding box center [1051, 303] width 275 height 534
click at [1012, 119] on div "-- Find a path around the broken bridge. -- Then move to the market - point 6. …" at bounding box center [1051, 303] width 275 height 534
type textarea "h"
click at [945, 550] on button "Run" at bounding box center [1034, 557] width 321 height 41
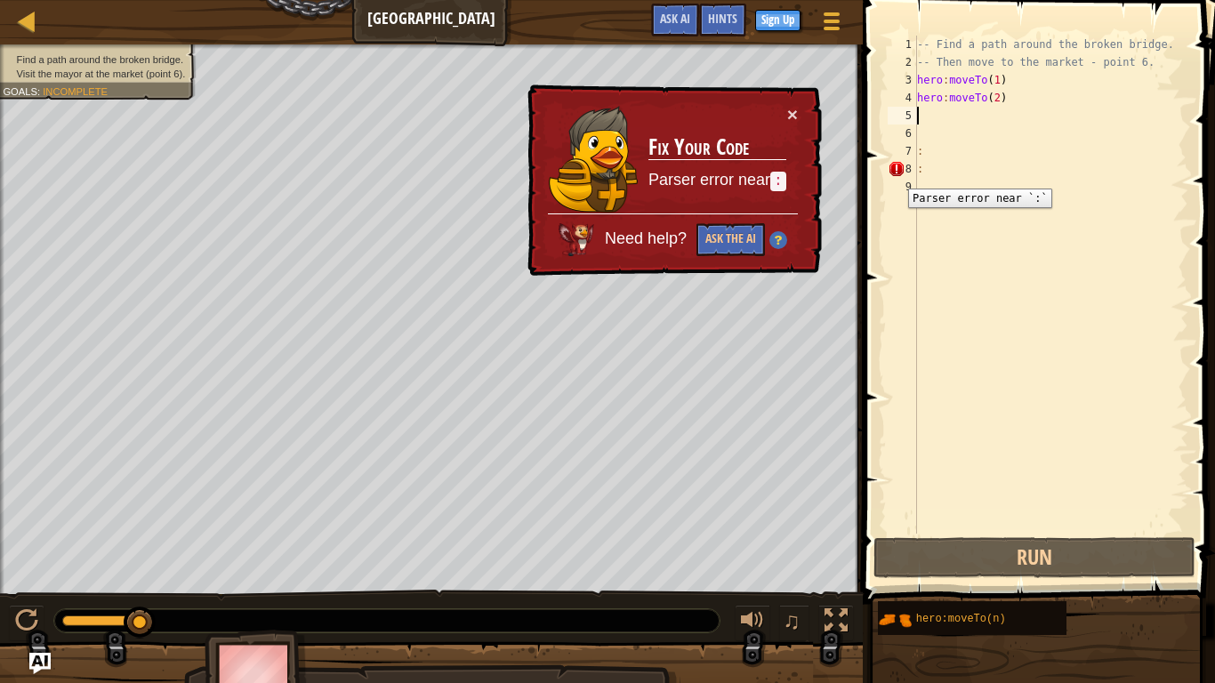
click at [895, 175] on div "8" at bounding box center [902, 169] width 29 height 18
type textarea ":"
click at [923, 165] on div "-- Find a path around the broken bridge. -- Then move to the market - point 6. …" at bounding box center [1051, 303] width 275 height 534
click at [884, 170] on div ": 1 2 3 4 5 6 7 8 9 -- Find a path around the broken bridge. -- Then move to th…" at bounding box center [1036, 285] width 304 height 498
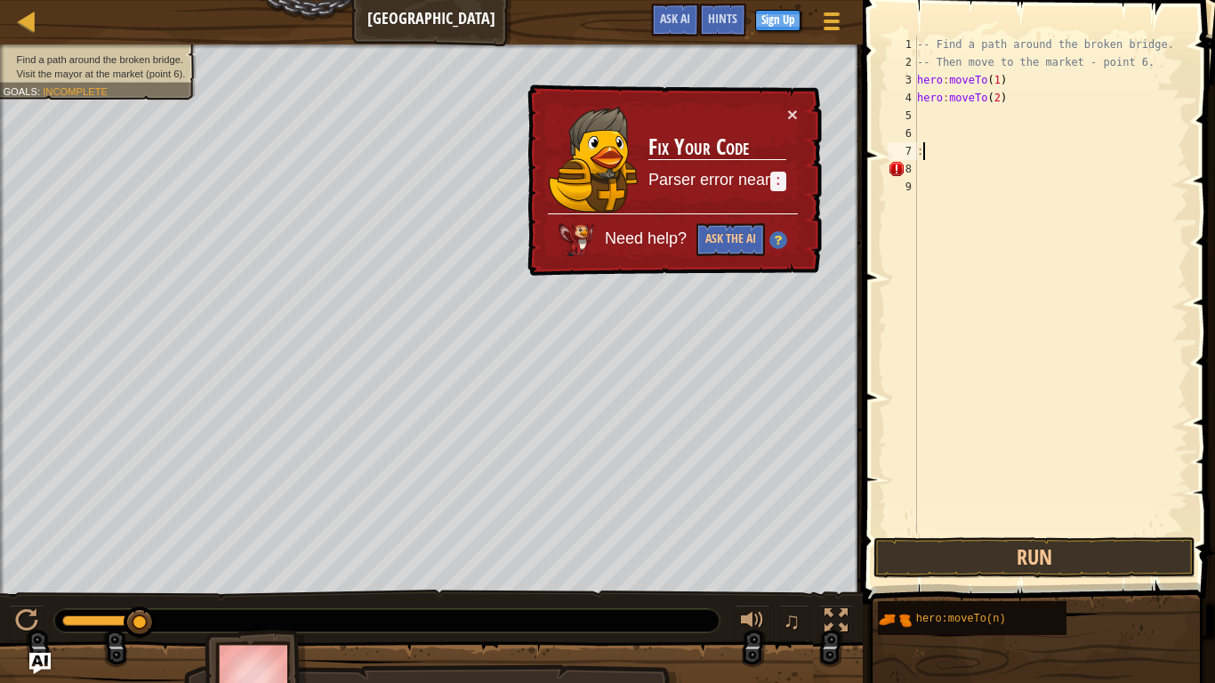
click at [935, 152] on div "-- Find a path around the broken bridge. -- Then move to the market - point 6. …" at bounding box center [1051, 303] width 275 height 534
type textarea ":"
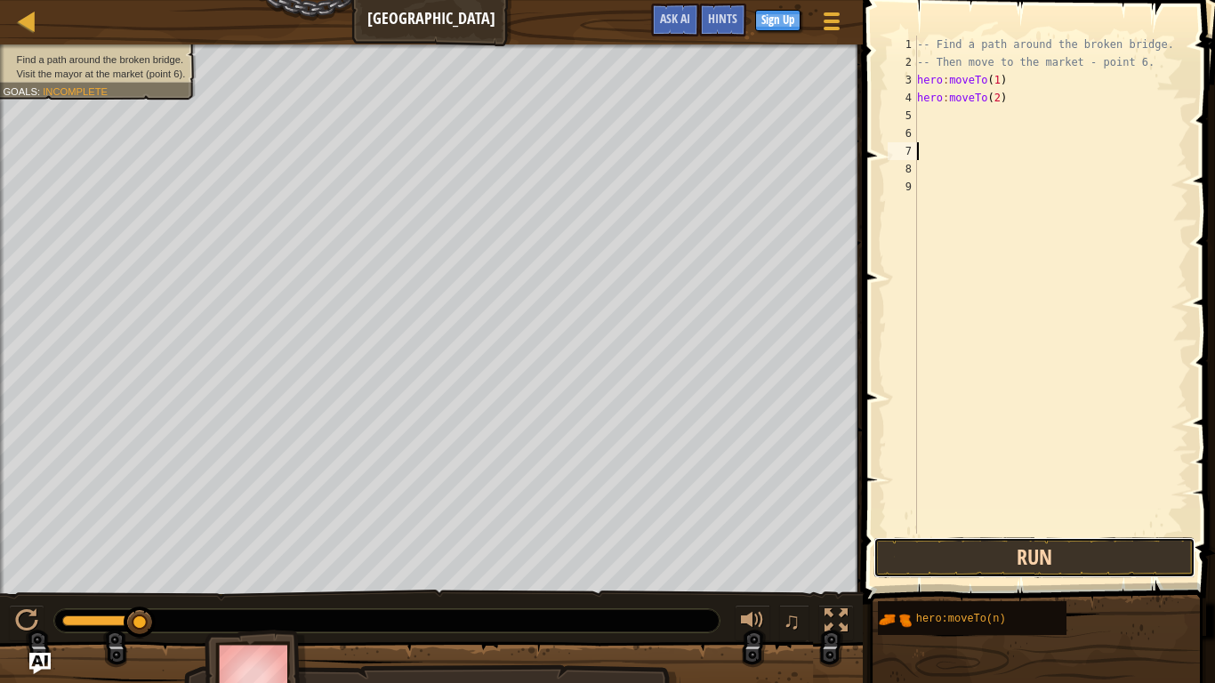
click at [1014, 554] on button "Run" at bounding box center [1034, 557] width 321 height 41
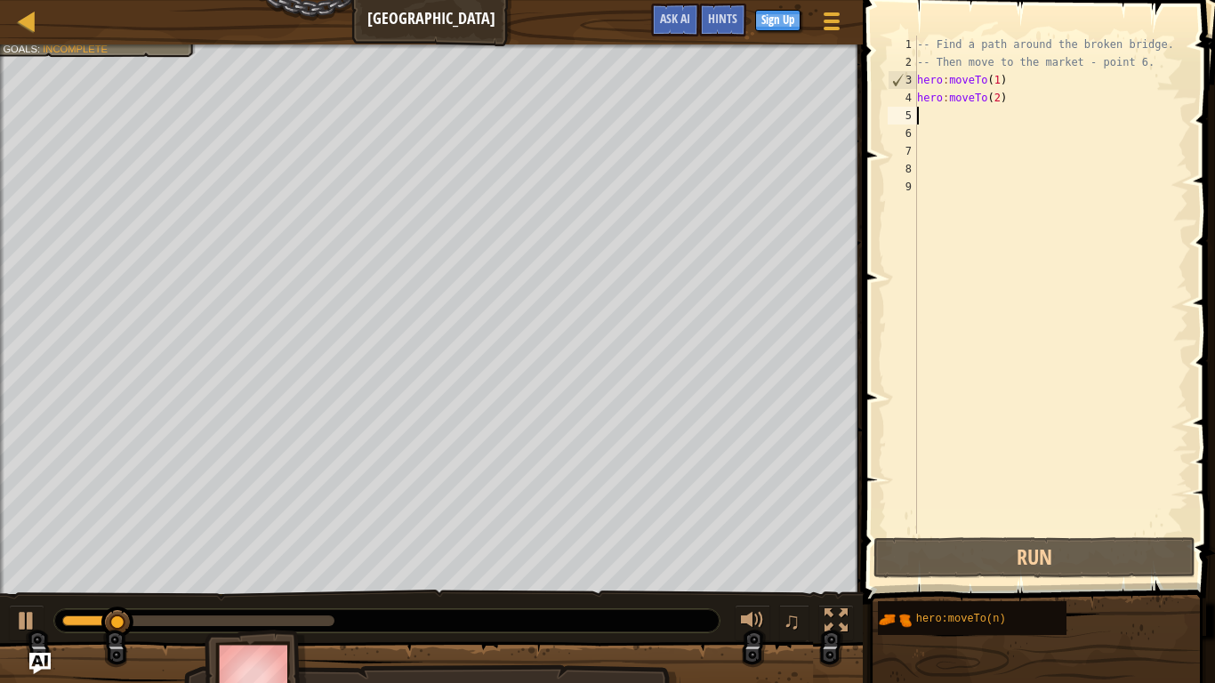
click at [953, 117] on div "-- Find a path around the broken bridge. -- Then move to the market - point 6. …" at bounding box center [1051, 303] width 275 height 534
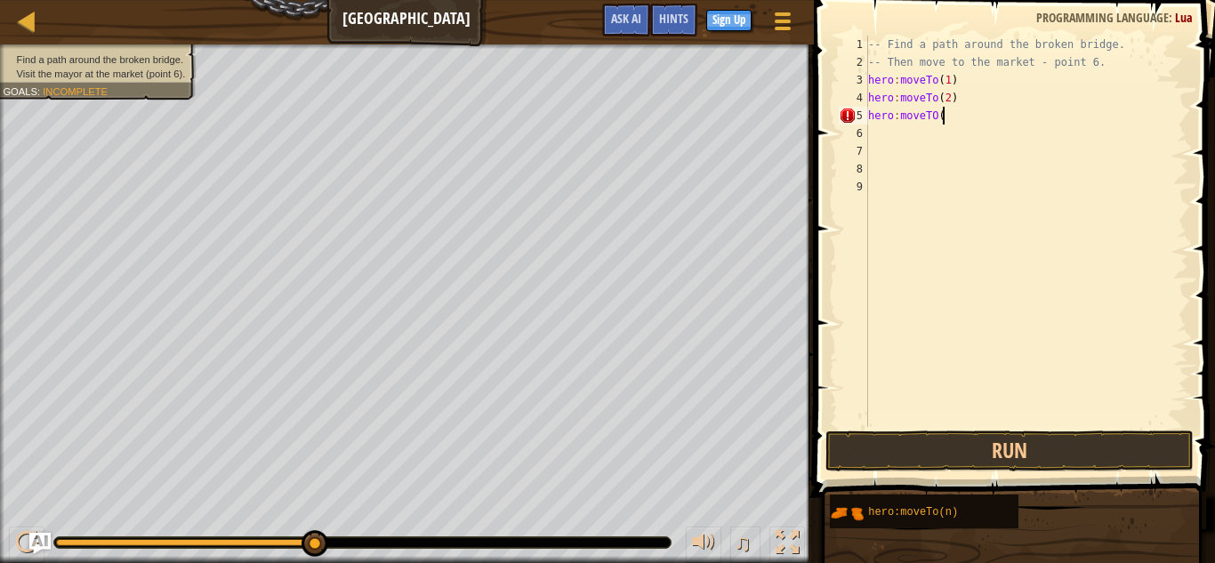
scroll to position [8, 10]
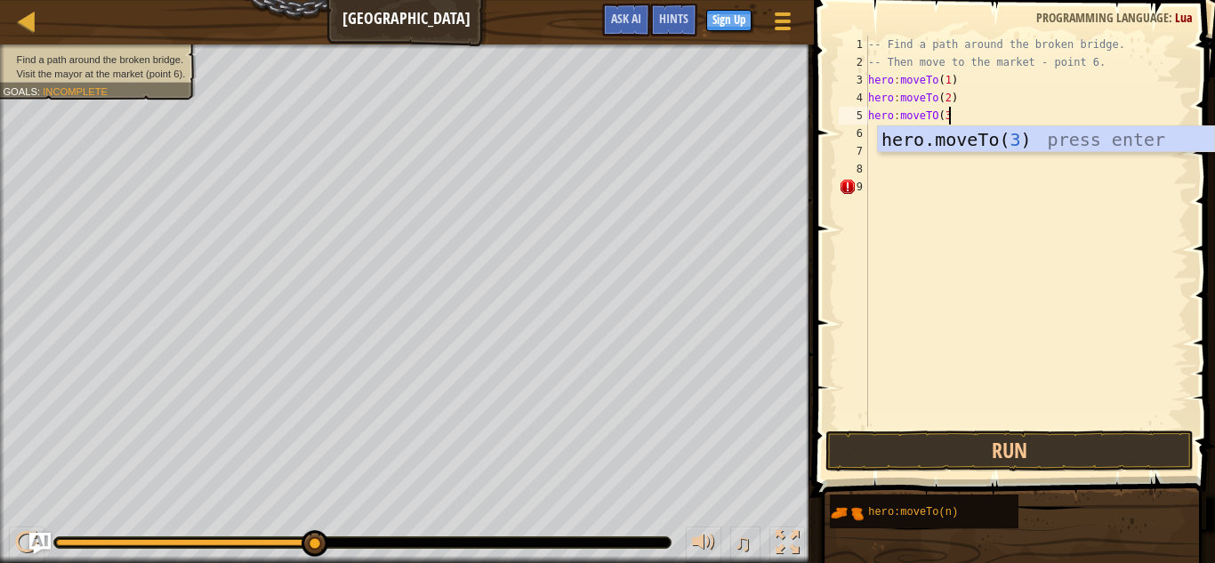
type textarea "hero:moveTO(3)"
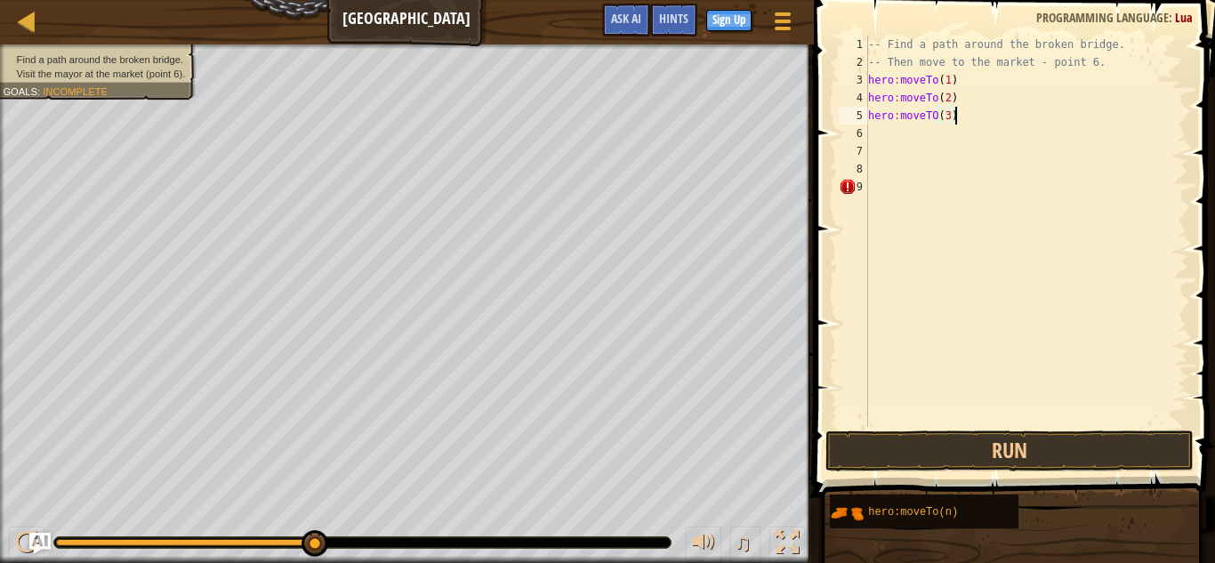
scroll to position [8, 0]
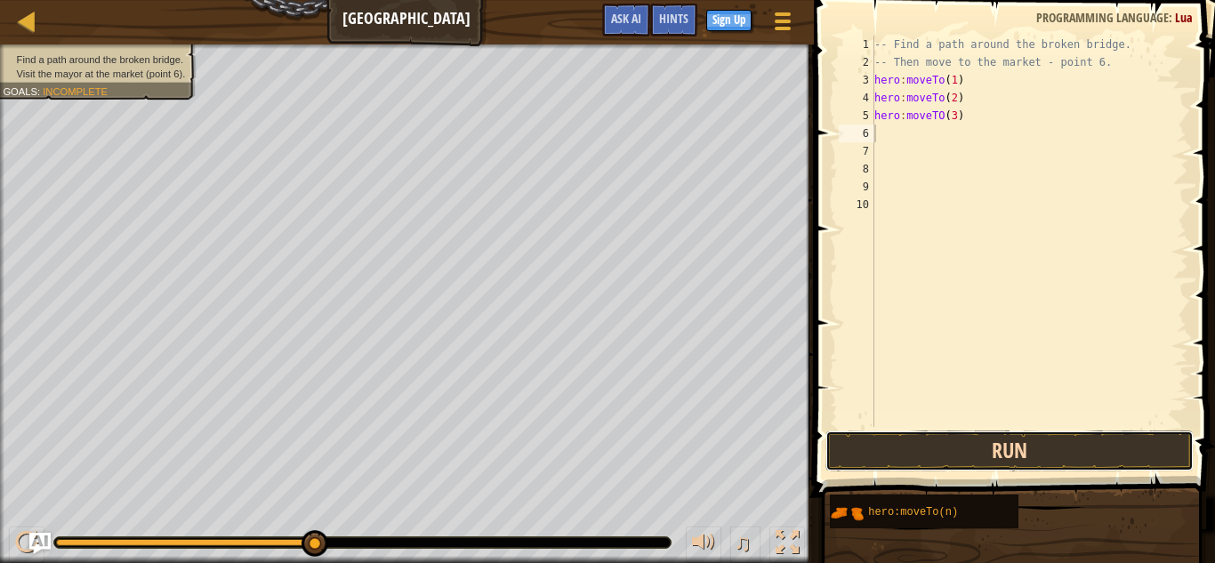
click at [956, 448] on button "Run" at bounding box center [1010, 451] width 369 height 41
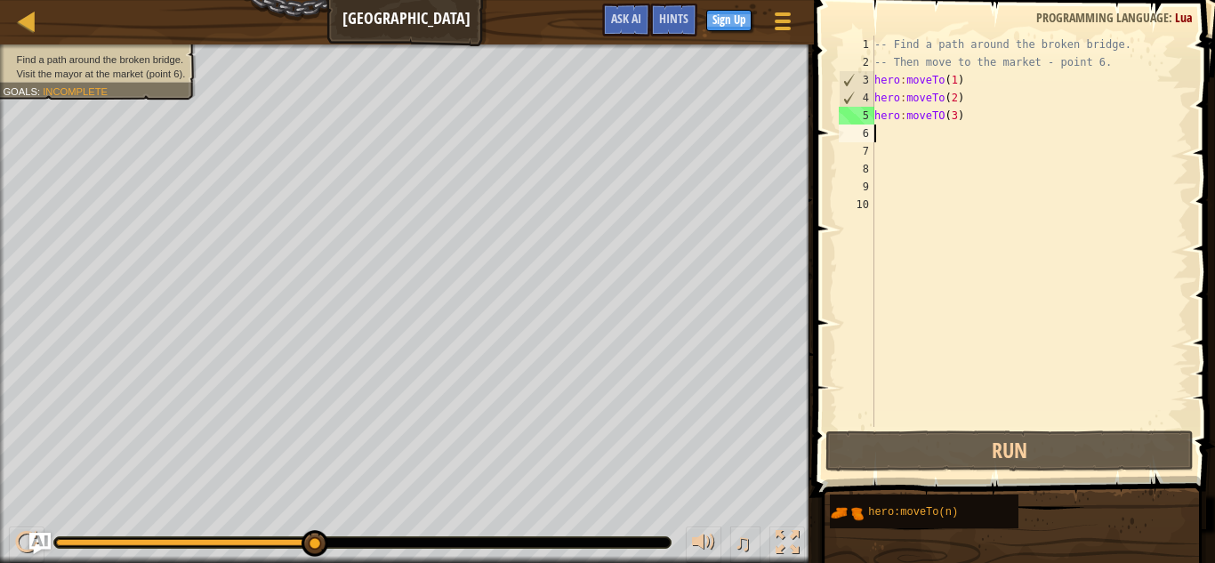
click at [858, 121] on div "5" at bounding box center [857, 116] width 36 height 18
type textarea "hero:moveTO(3)"
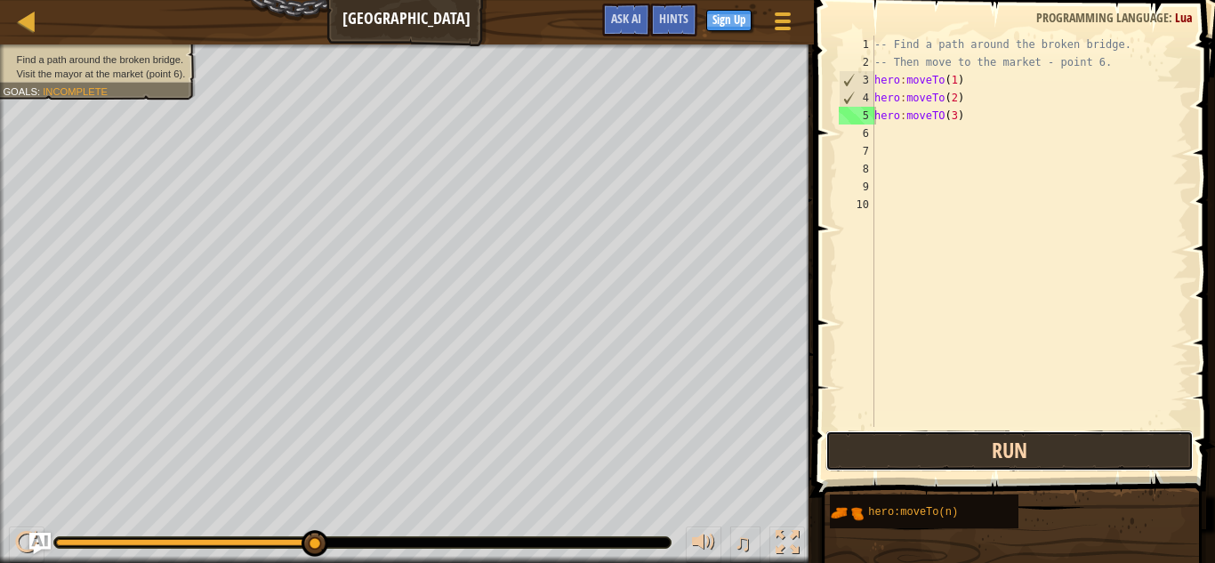
click at [833, 467] on button "Run" at bounding box center [1010, 451] width 369 height 41
